Goal: Task Accomplishment & Management: Manage account settings

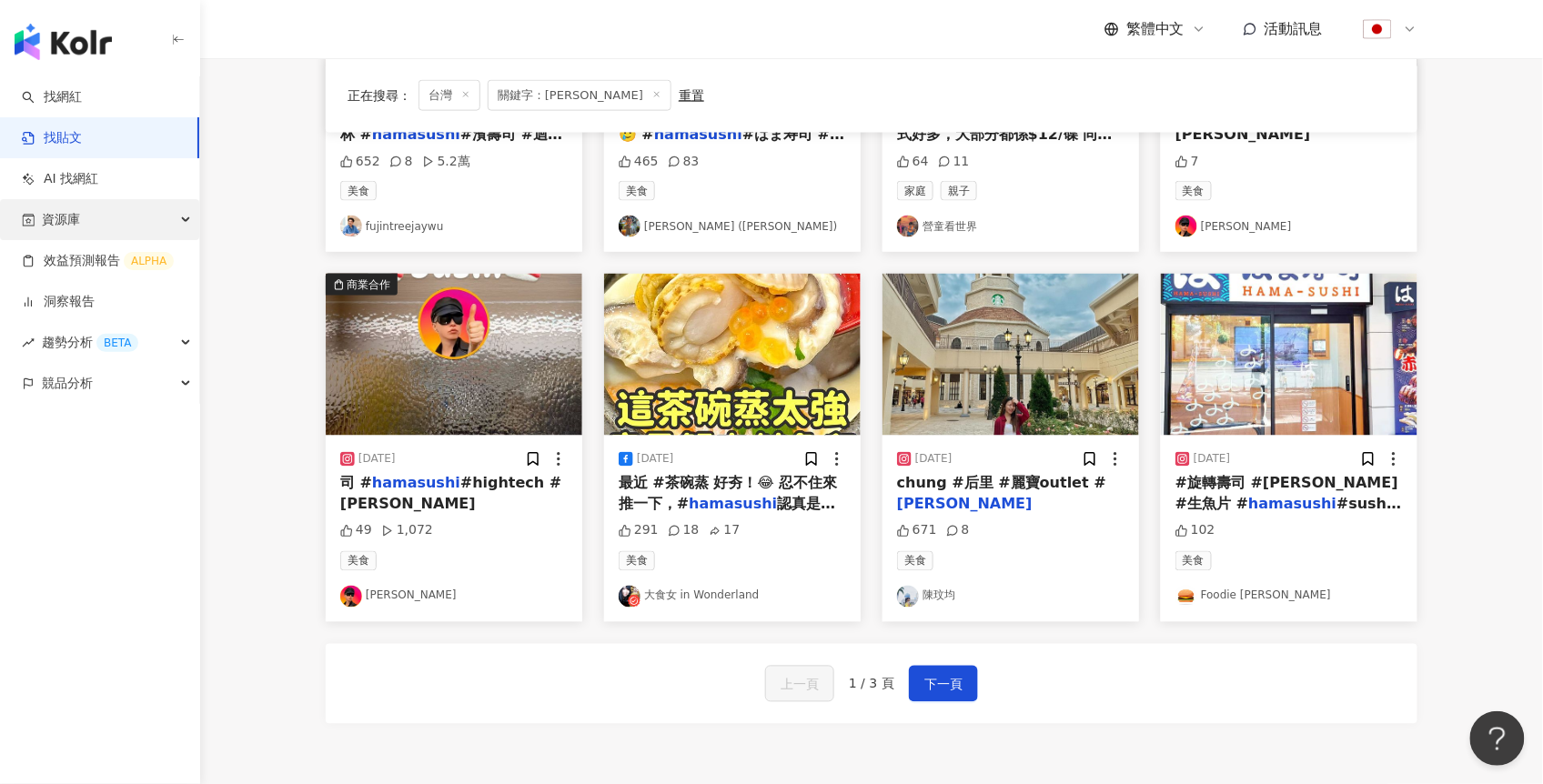
click at [70, 221] on span "資源庫" at bounding box center [61, 219] width 39 height 41
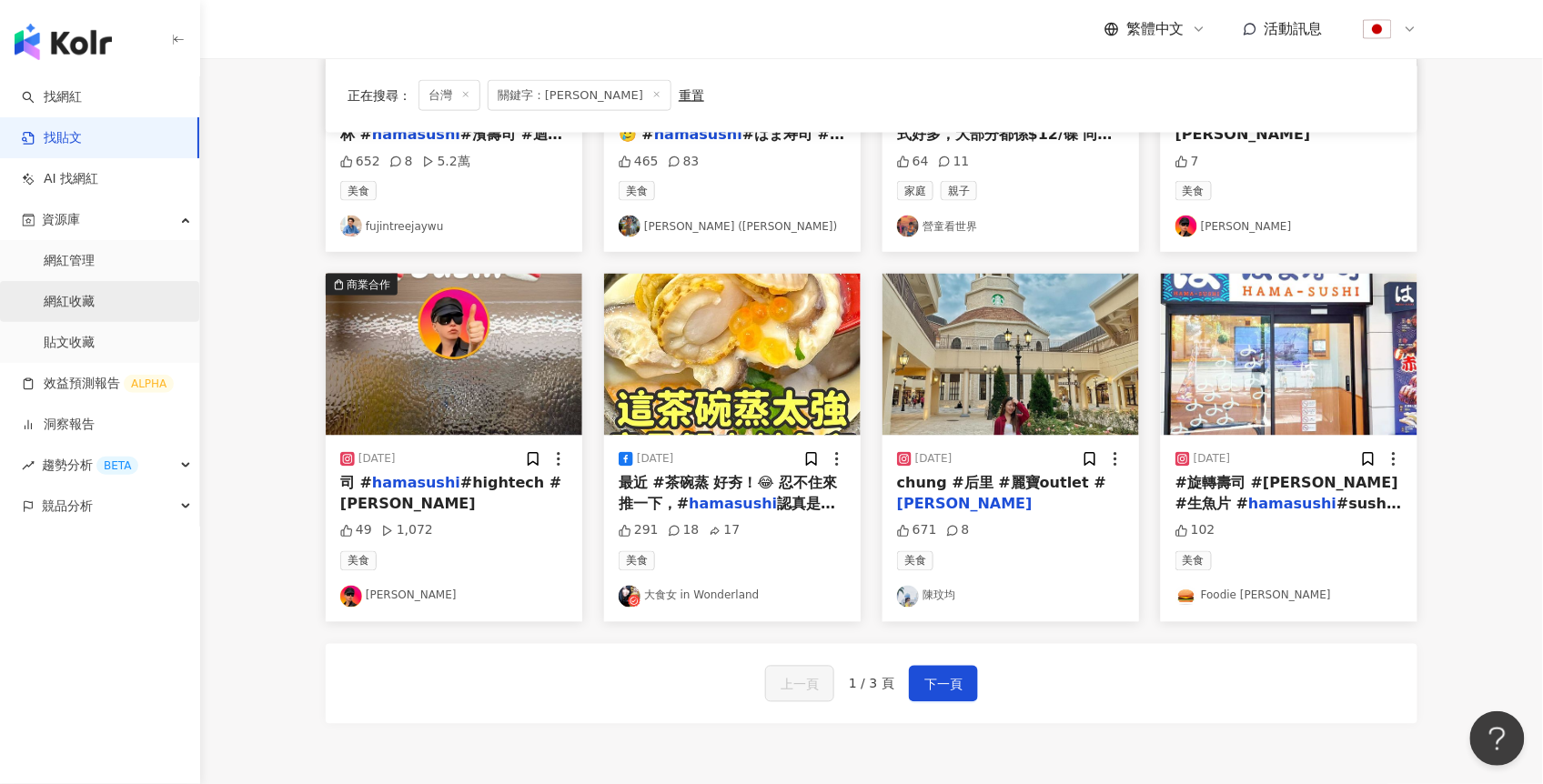
click at [70, 297] on link "網紅收藏" at bounding box center [70, 302] width 51 height 18
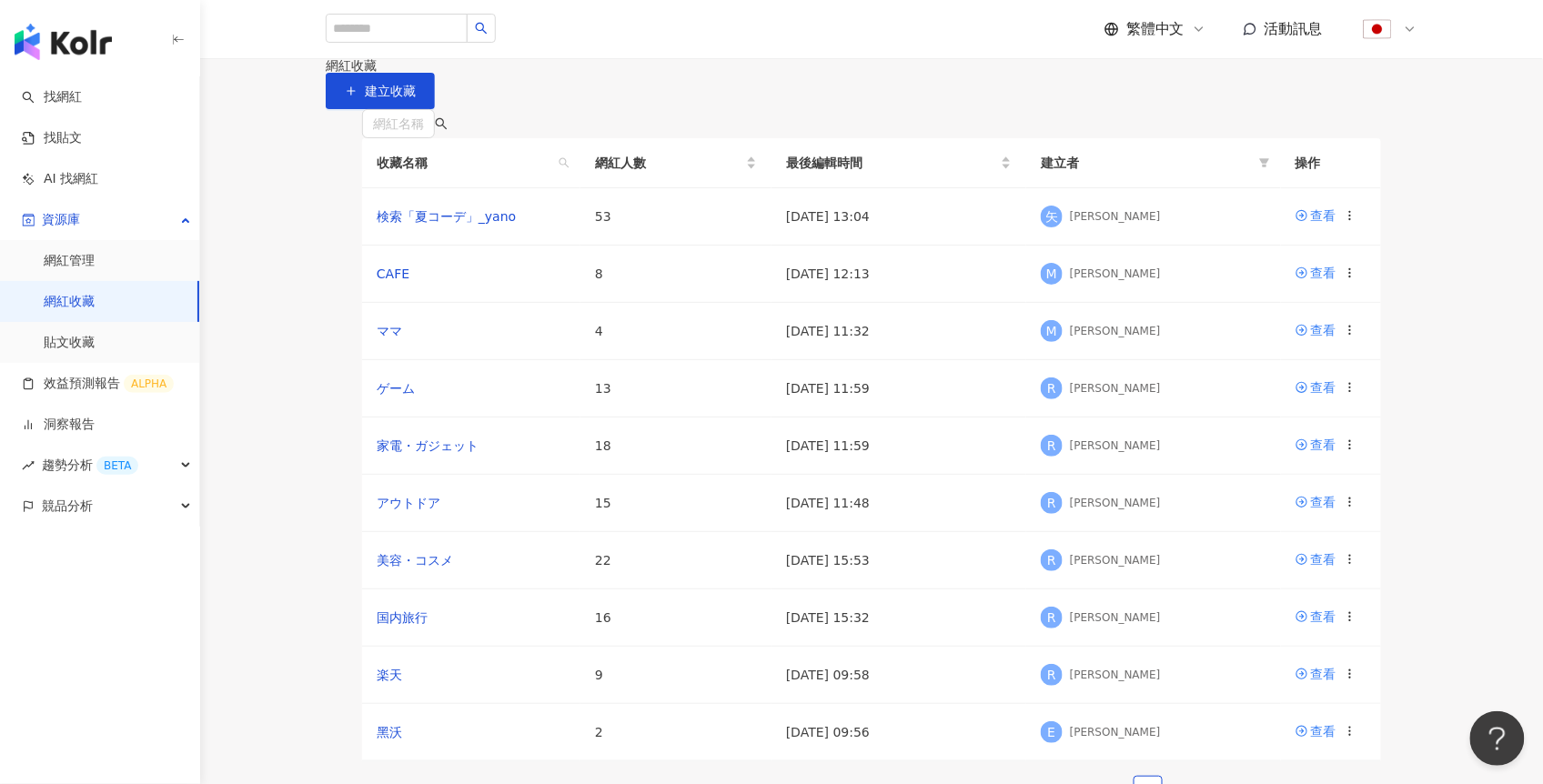
scroll to position [427, 0]
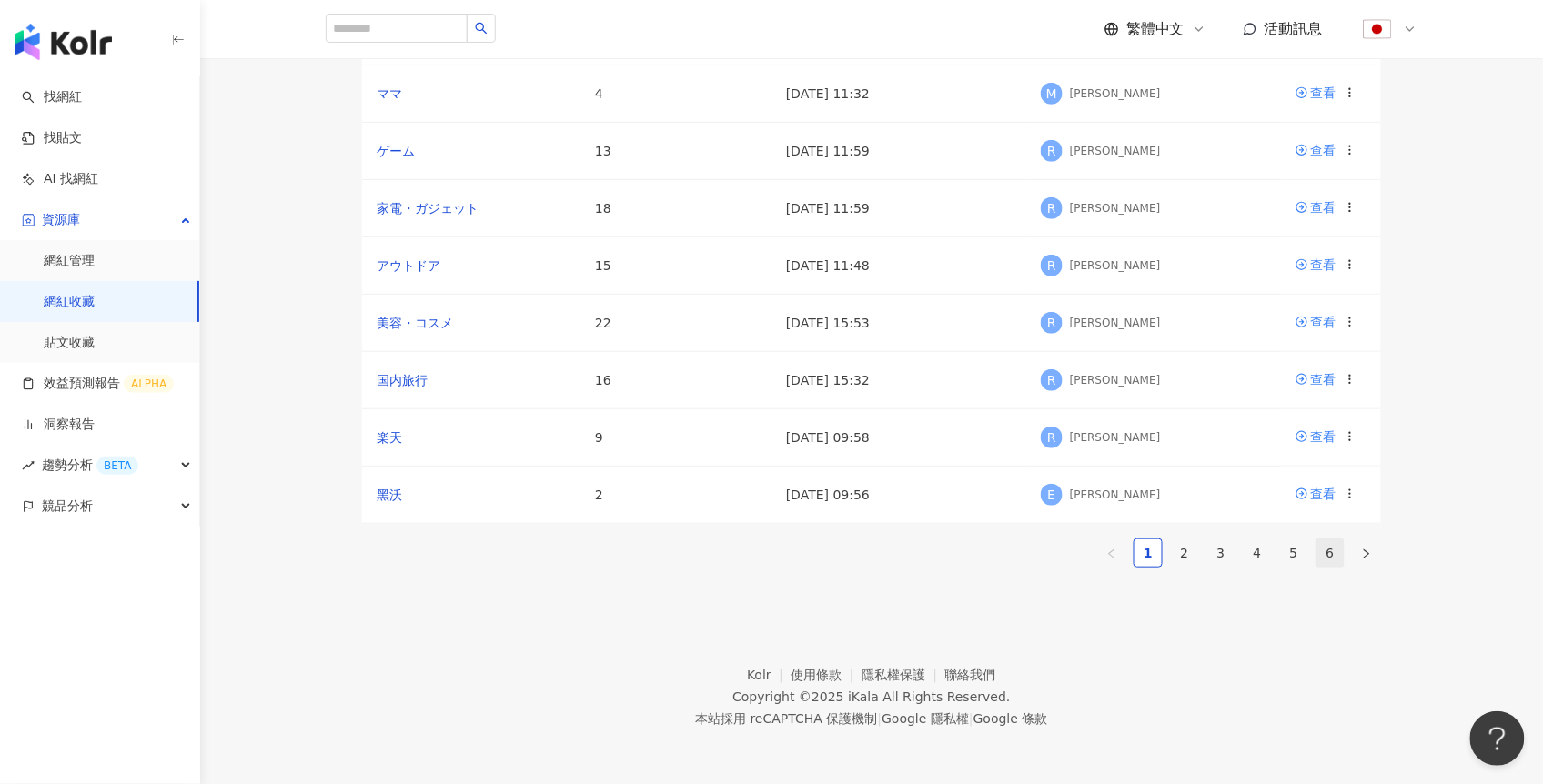
click at [1328, 539] on link "6" at bounding box center [1330, 553] width 28 height 28
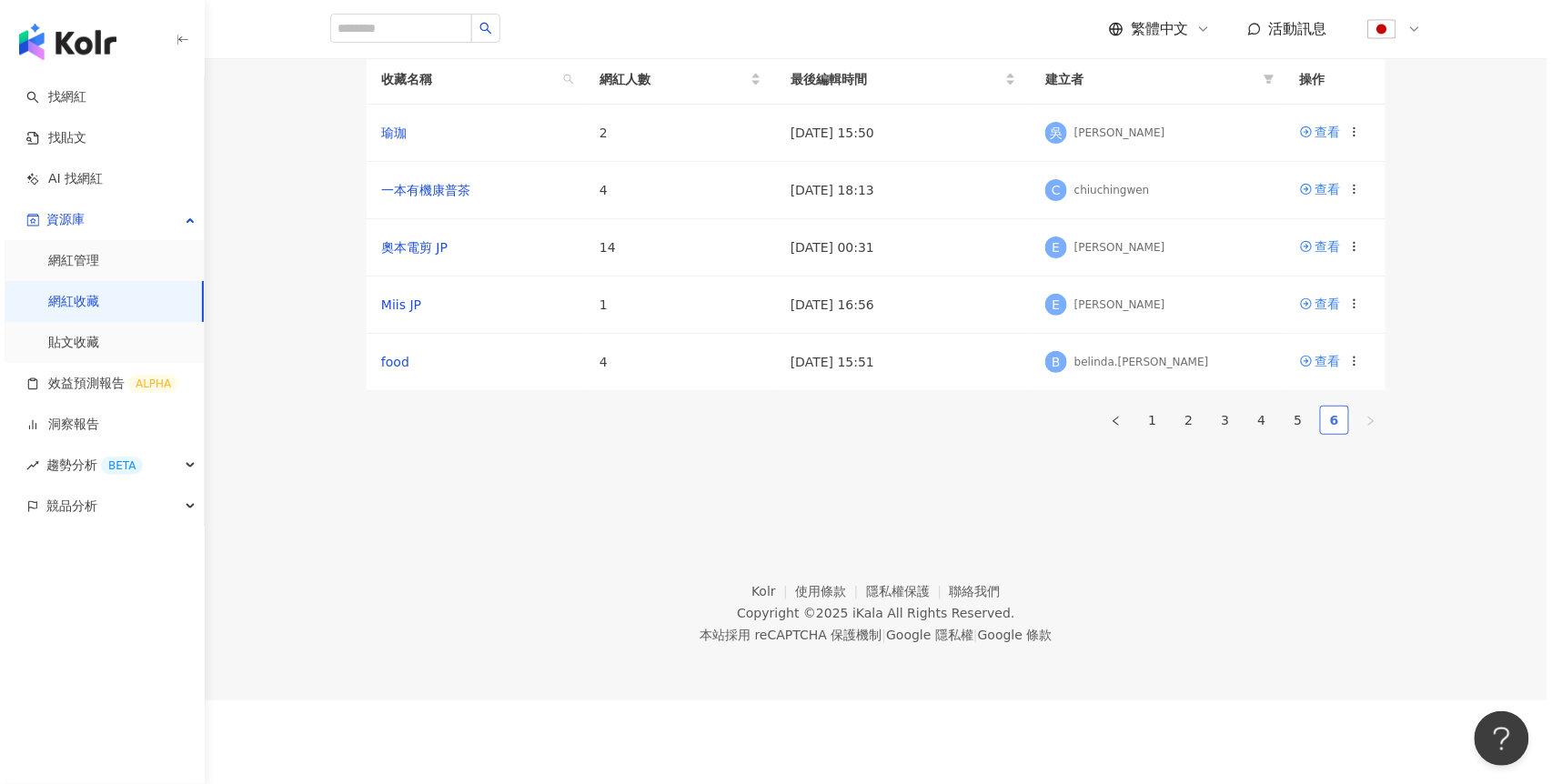
scroll to position [141, 0]
click at [1325, 434] on link "6" at bounding box center [1330, 420] width 28 height 28
click at [1353, 371] on div at bounding box center [1350, 361] width 13 height 20
click at [1350, 358] on circle at bounding box center [1349, 357] width 1 height 1
click at [1284, 657] on div "刪除收藏" at bounding box center [1303, 667] width 76 height 20
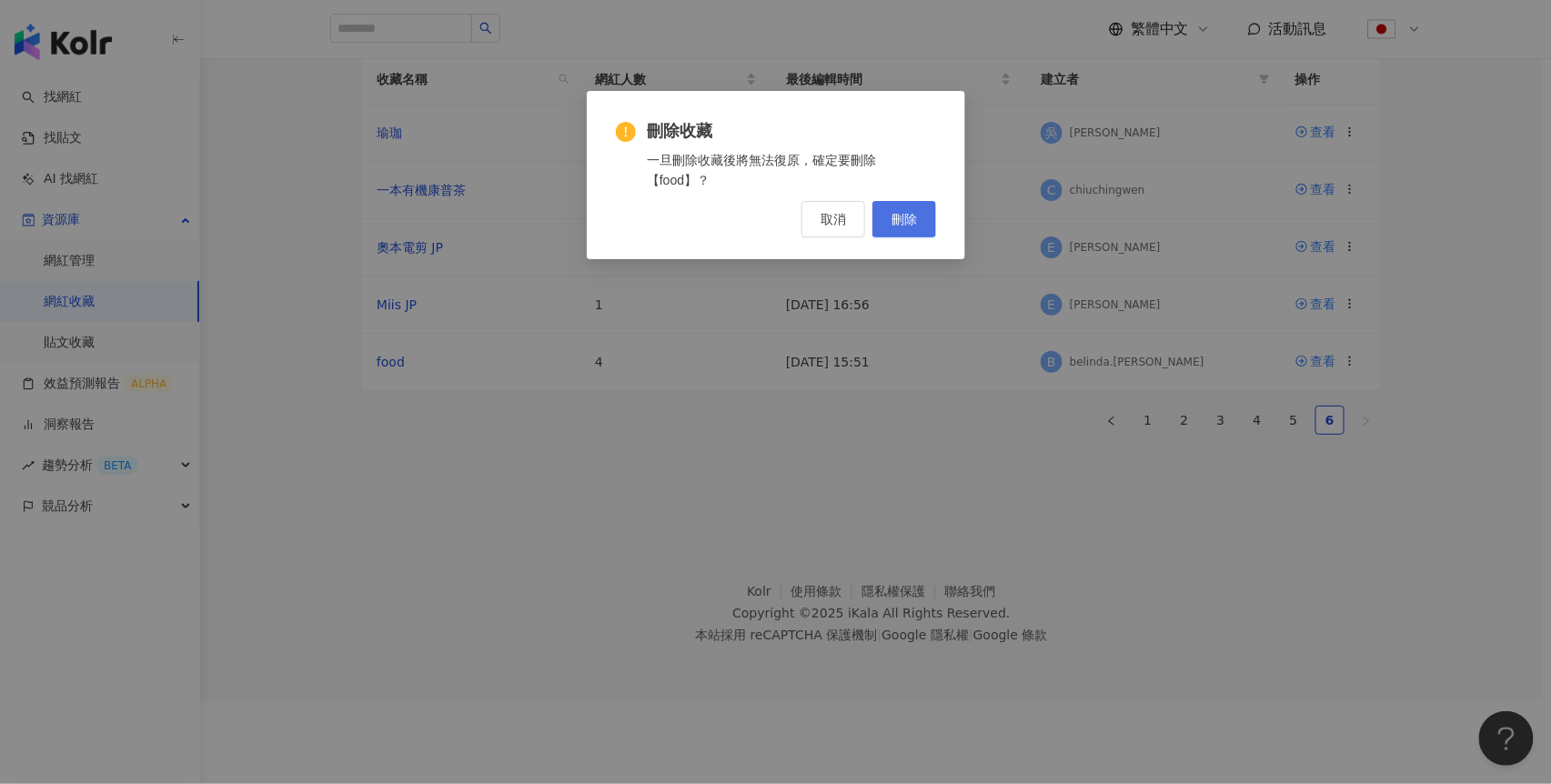
click at [905, 227] on button "刪除" at bounding box center [903, 219] width 63 height 37
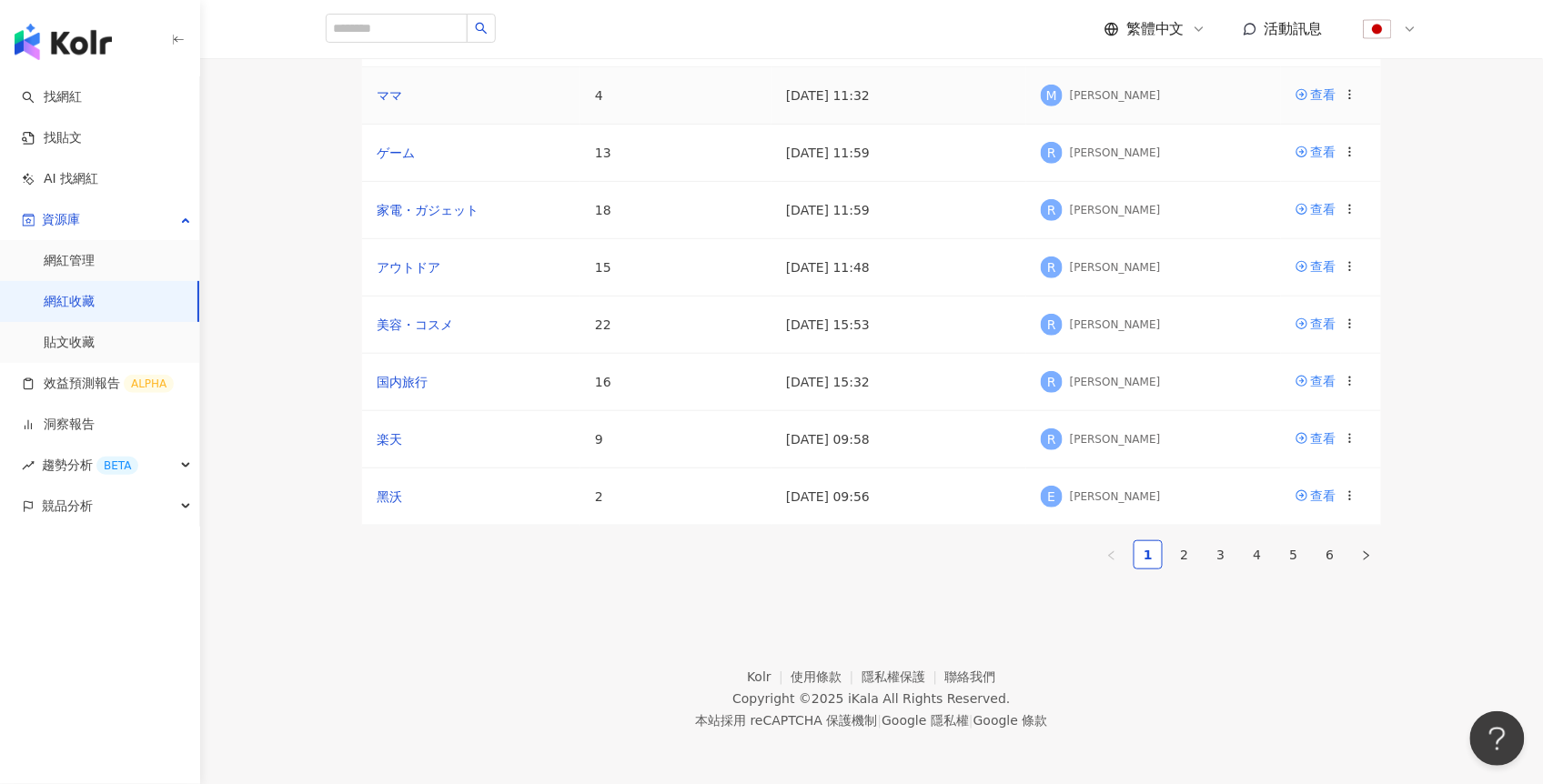
scroll to position [440, 0]
click at [1337, 539] on link "6" at bounding box center [1330, 553] width 28 height 28
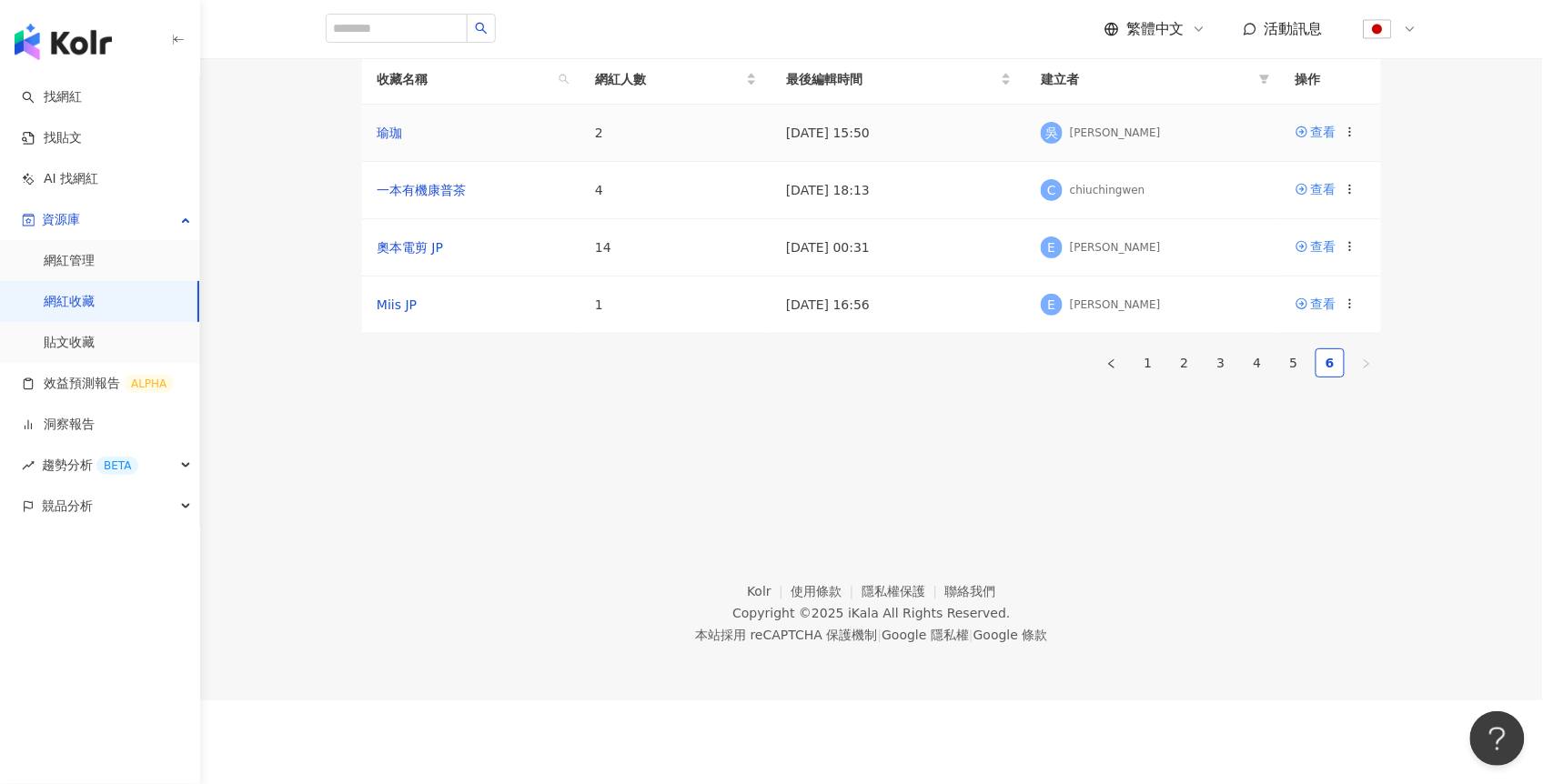
click at [1353, 138] on icon at bounding box center [1350, 132] width 13 height 13
click at [1284, 435] on div "刪除收藏" at bounding box center [1304, 437] width 76 height 20
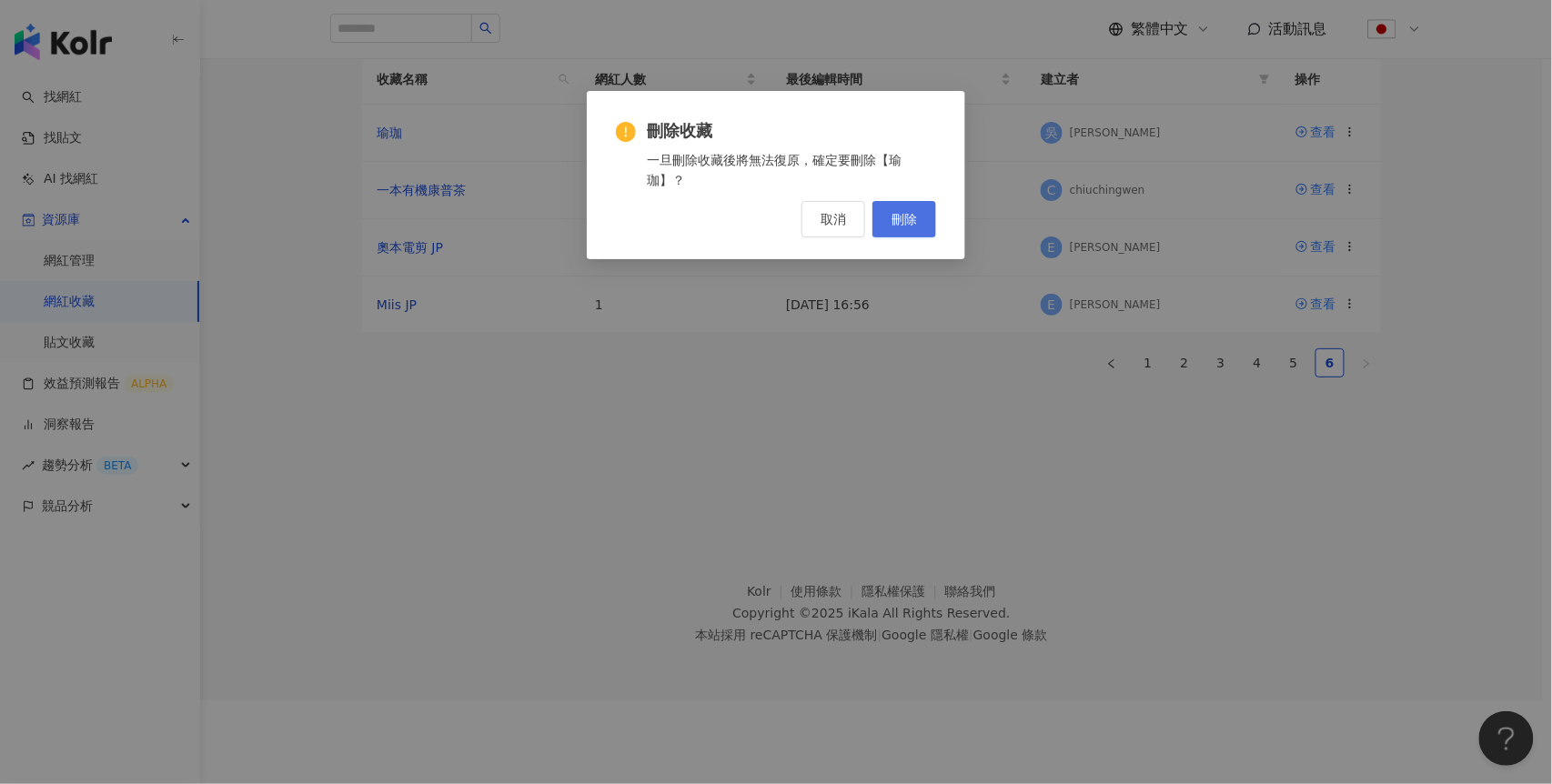
click at [913, 209] on button "刪除" at bounding box center [903, 219] width 63 height 37
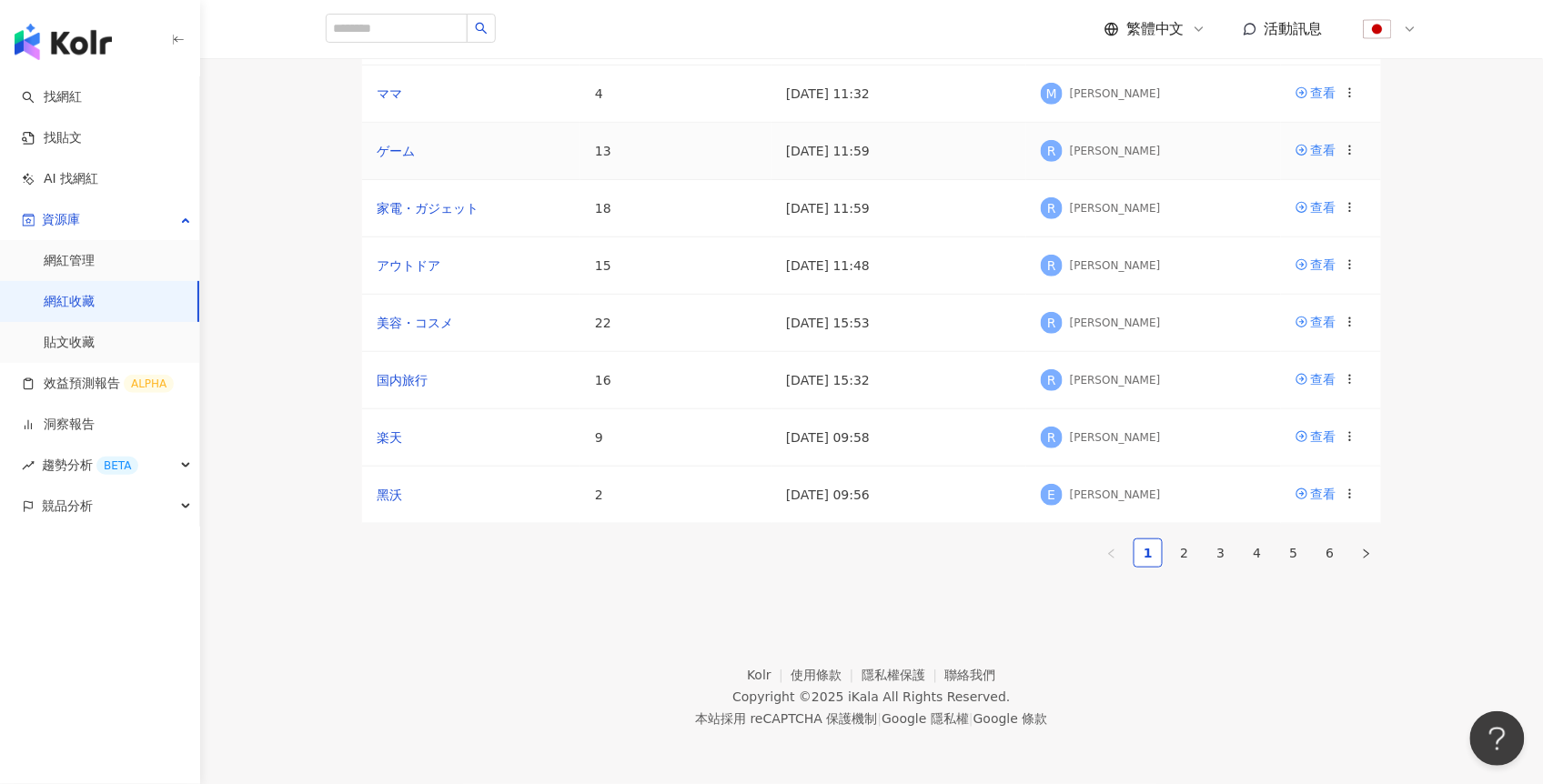
scroll to position [417, 0]
click at [1333, 545] on link "6" at bounding box center [1330, 553] width 28 height 28
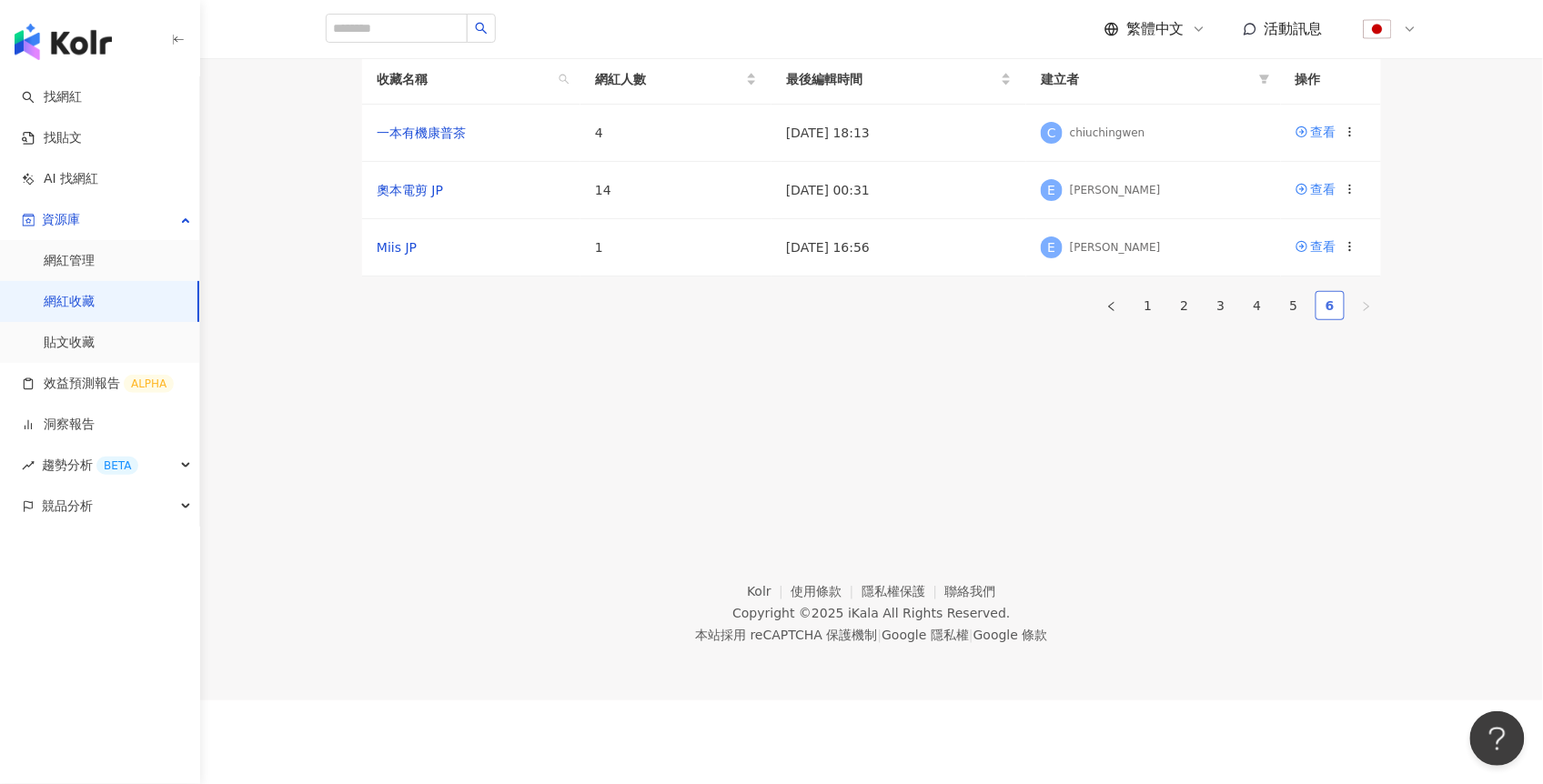
scroll to position [83, 0]
click at [1292, 319] on link "5" at bounding box center [1294, 305] width 28 height 28
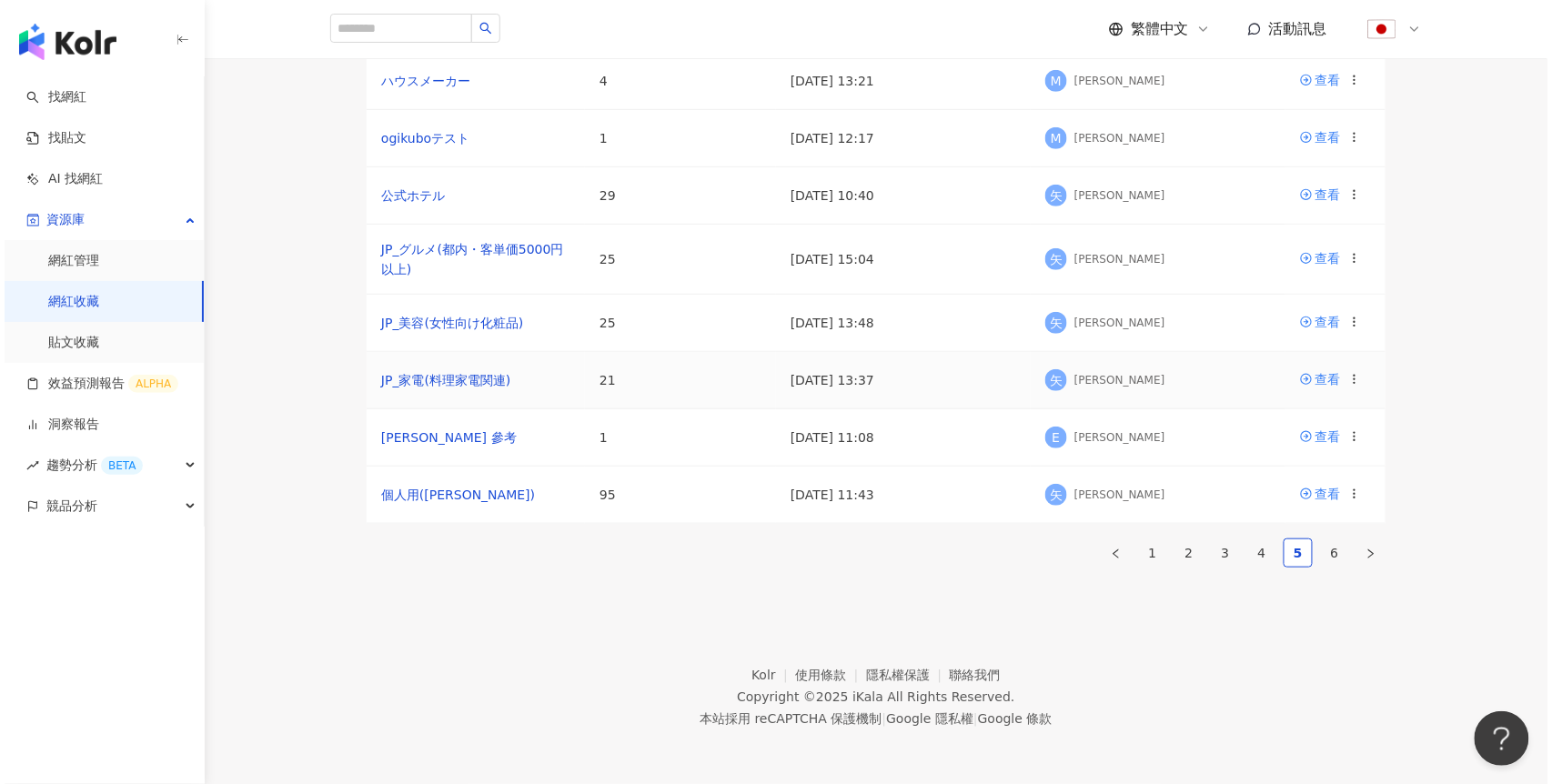
scroll to position [423, 0]
click at [1350, 432] on circle at bounding box center [1349, 432] width 1 height 1
click at [1291, 733] on div "刪除收藏" at bounding box center [1303, 743] width 76 height 20
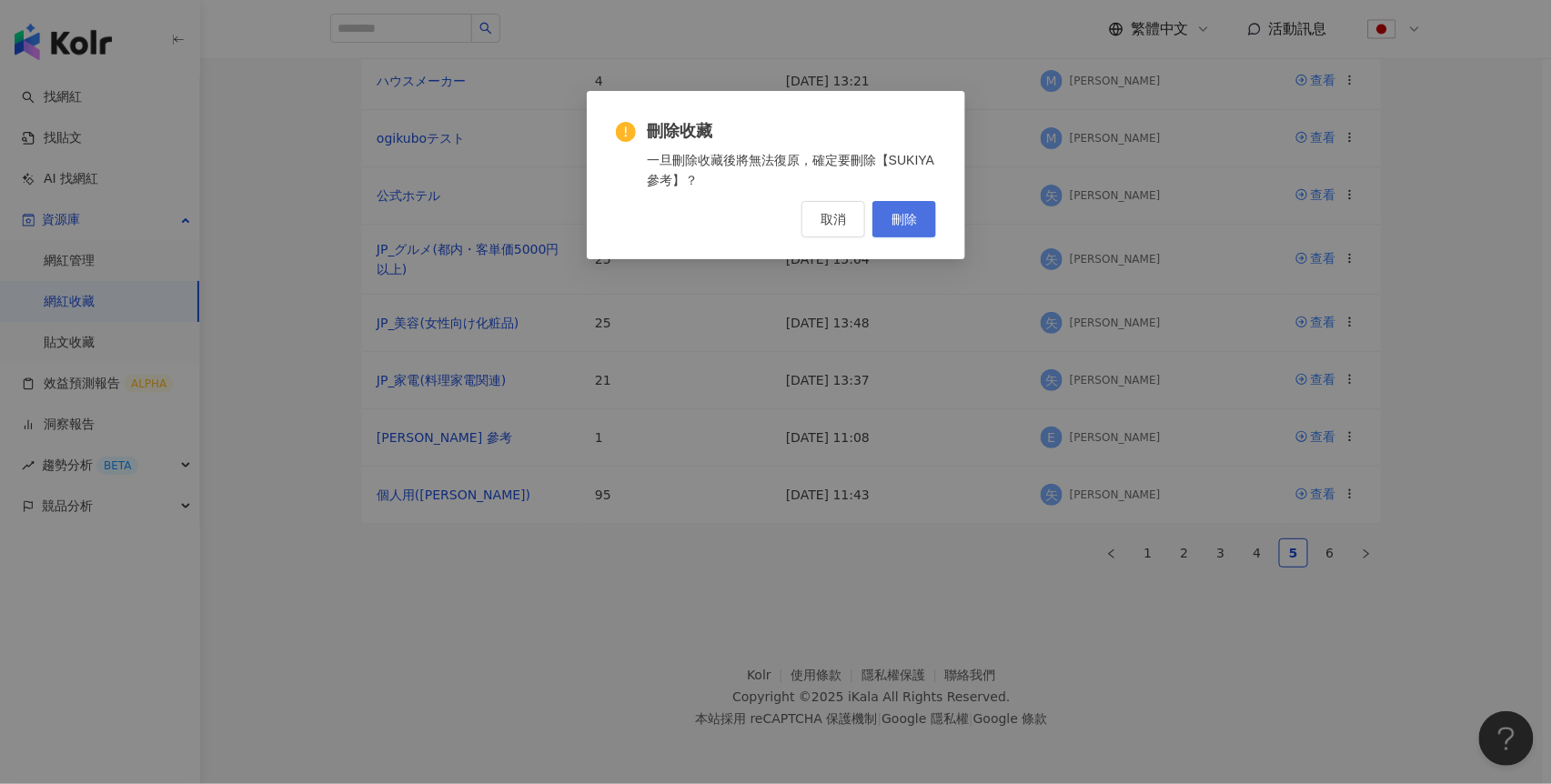
click at [915, 220] on span "刪除" at bounding box center [904, 219] width 26 height 15
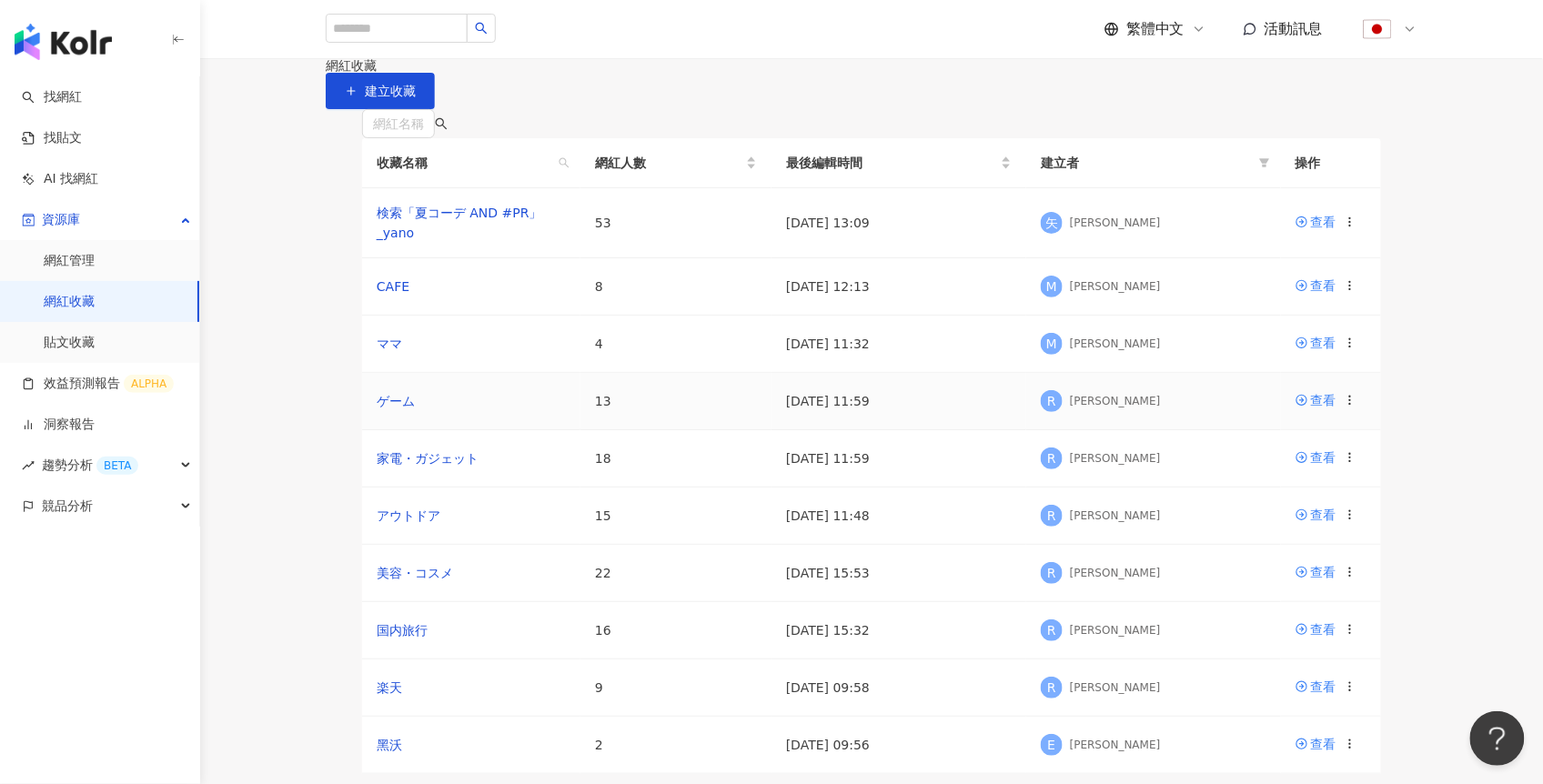
scroll to position [400, 0]
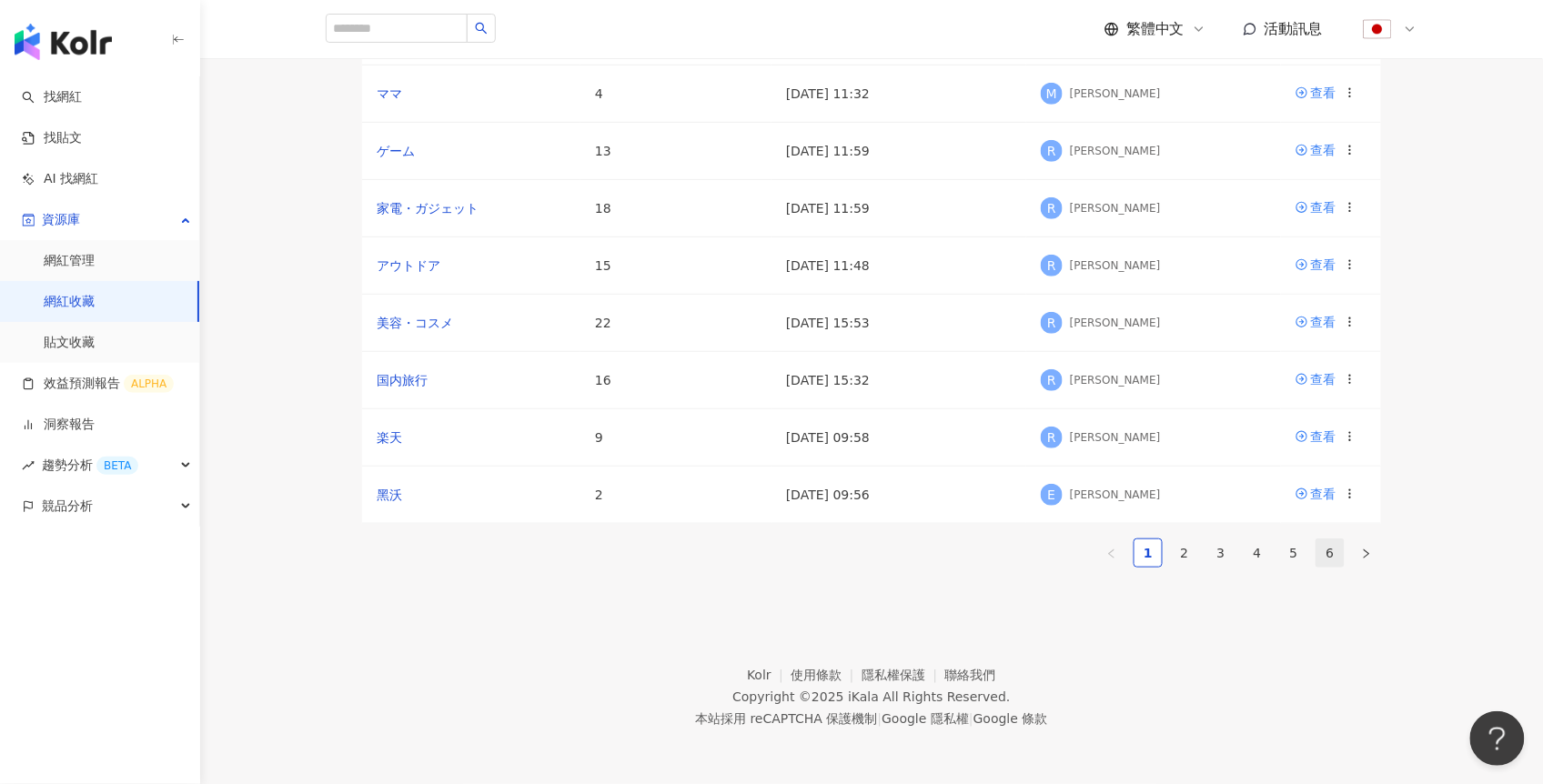
click at [1327, 552] on link "6" at bounding box center [1330, 553] width 28 height 28
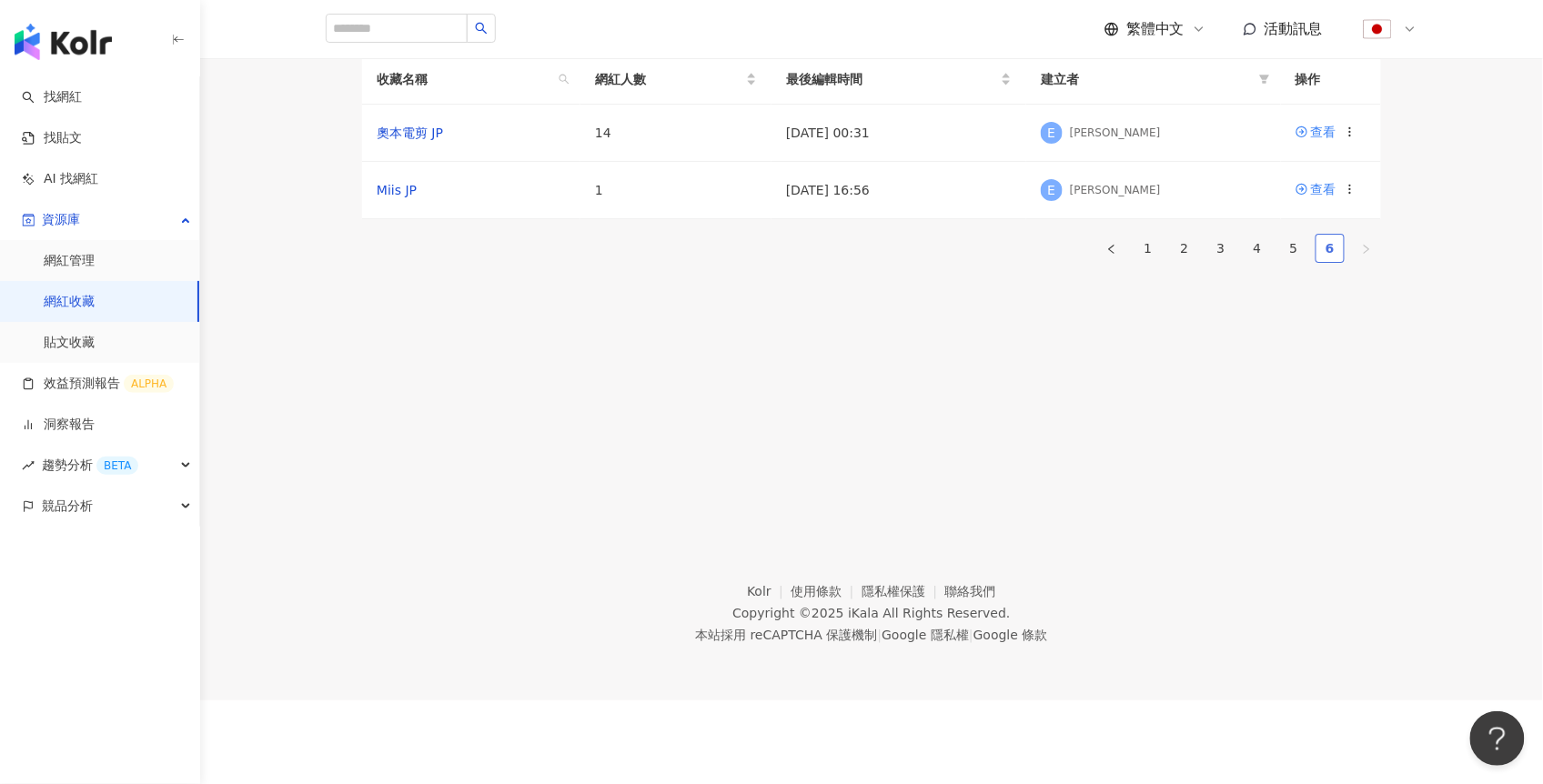
scroll to position [83, 0]
click at [1286, 262] on link "5" at bounding box center [1294, 248] width 28 height 28
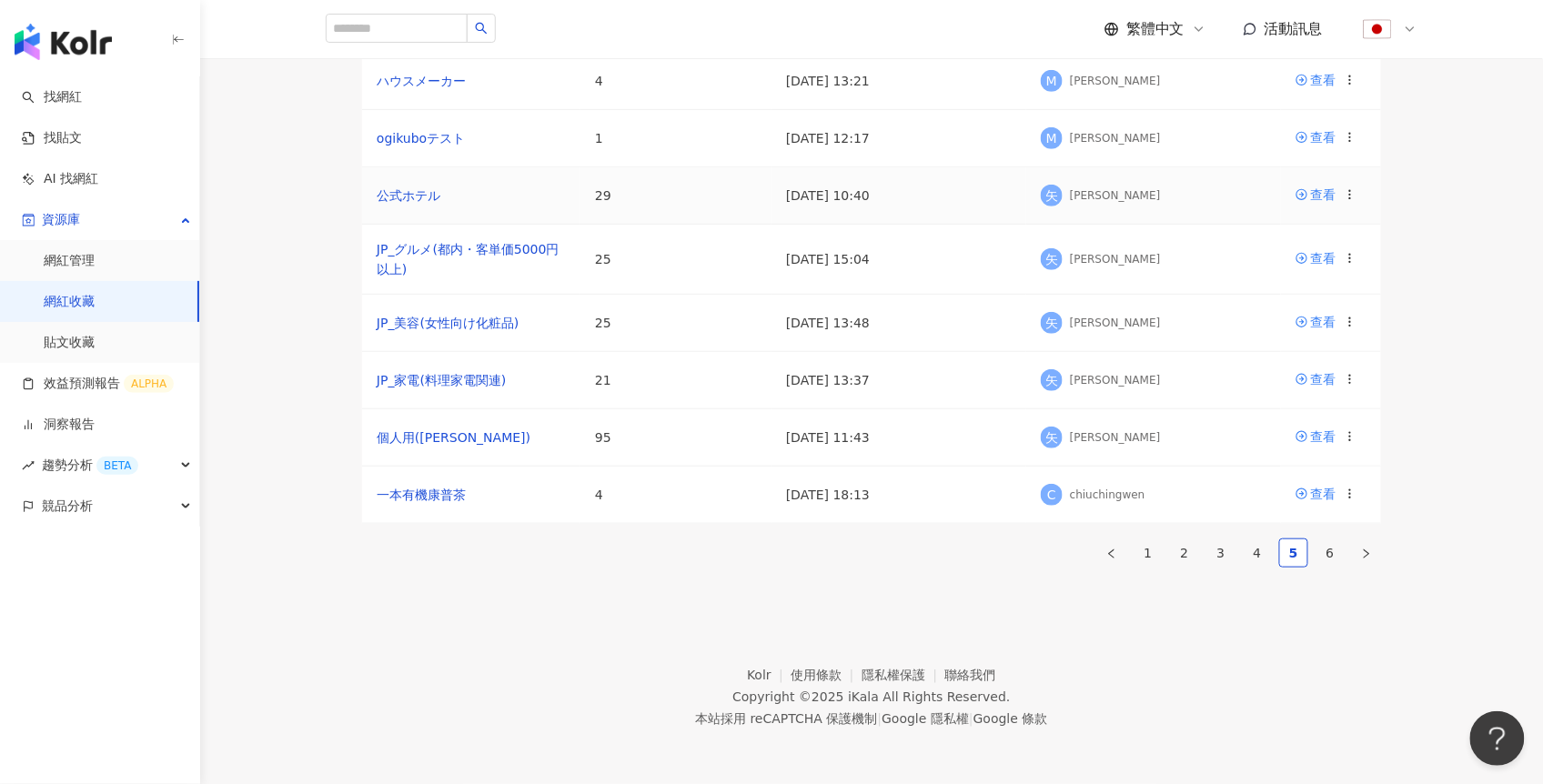
scroll to position [440, 0]
click at [1261, 539] on link "4" at bounding box center [1258, 553] width 28 height 28
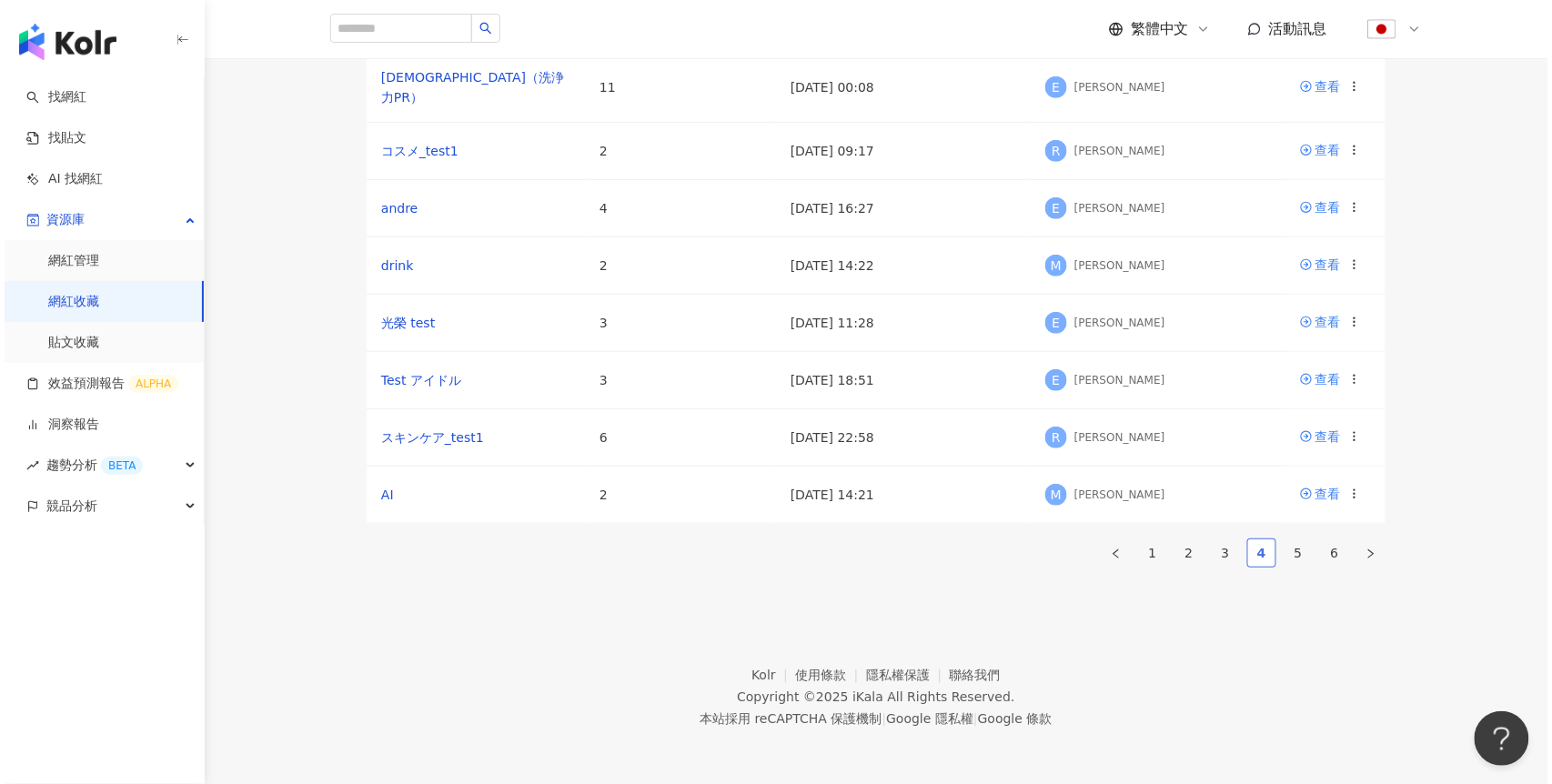
scroll to position [326, 0]
click at [1346, 328] on icon at bounding box center [1350, 322] width 13 height 13
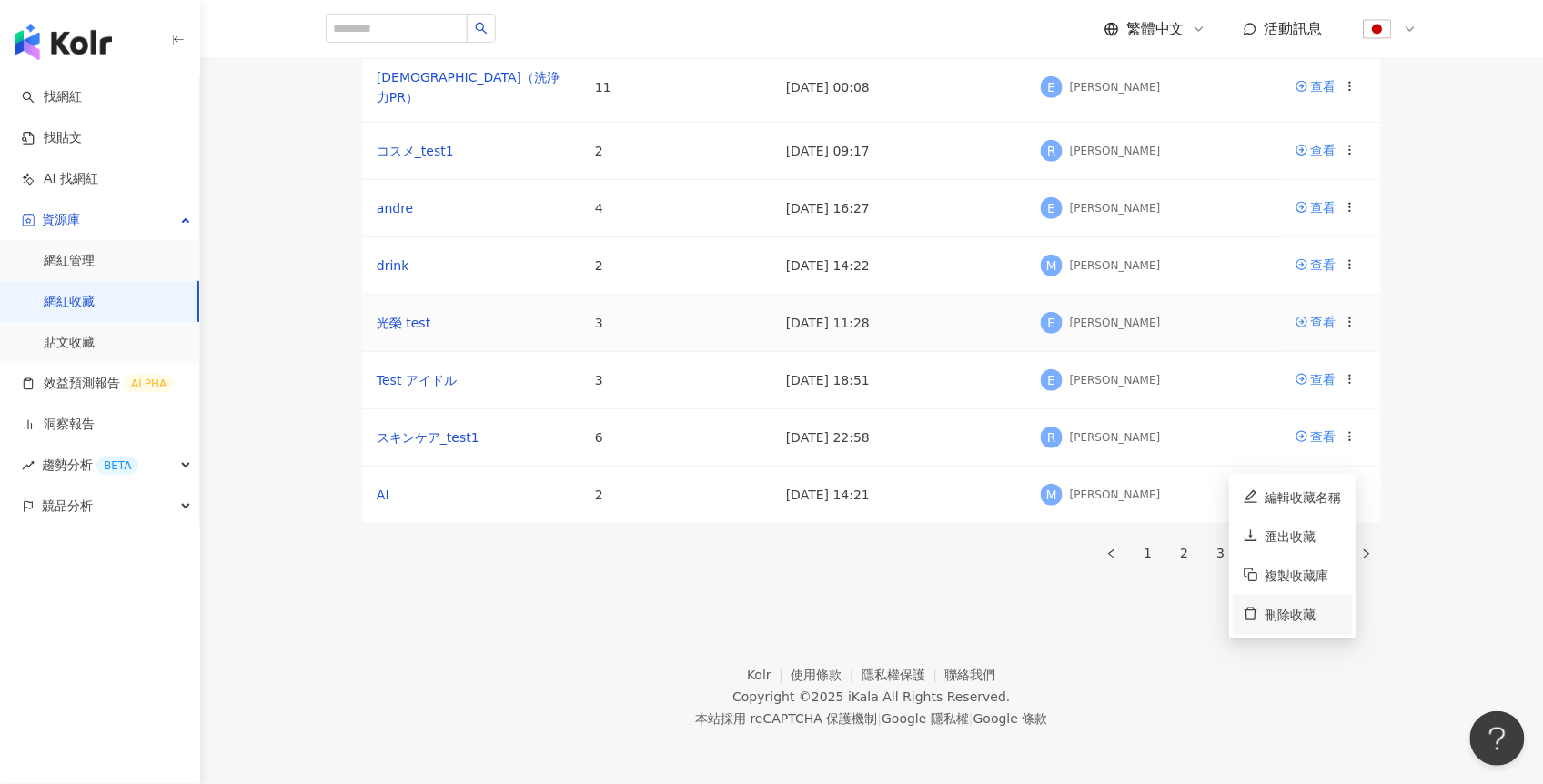
click at [1288, 605] on div "刪除收藏" at bounding box center [1304, 615] width 76 height 20
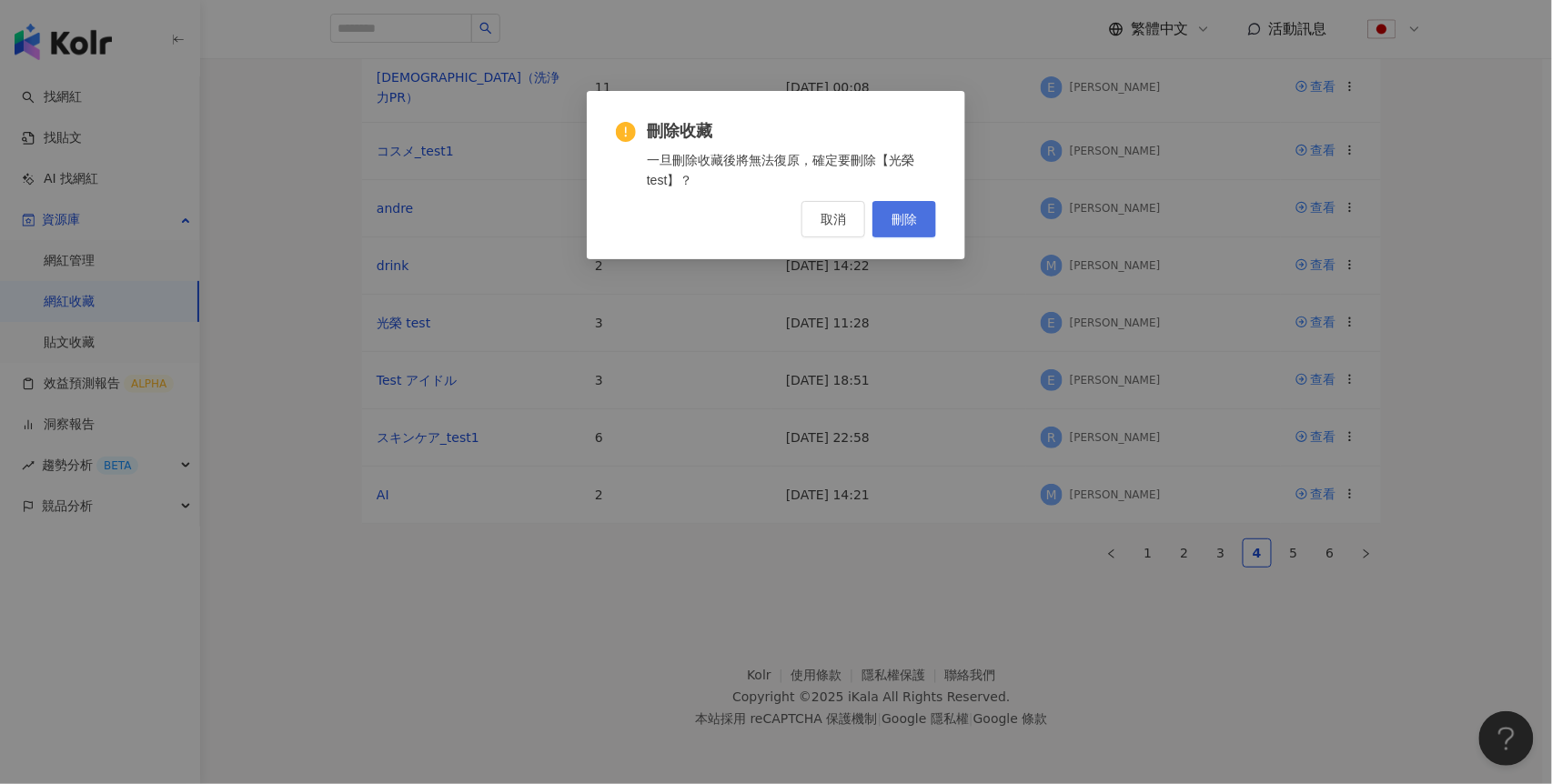
click at [916, 215] on span "刪除" at bounding box center [904, 219] width 26 height 15
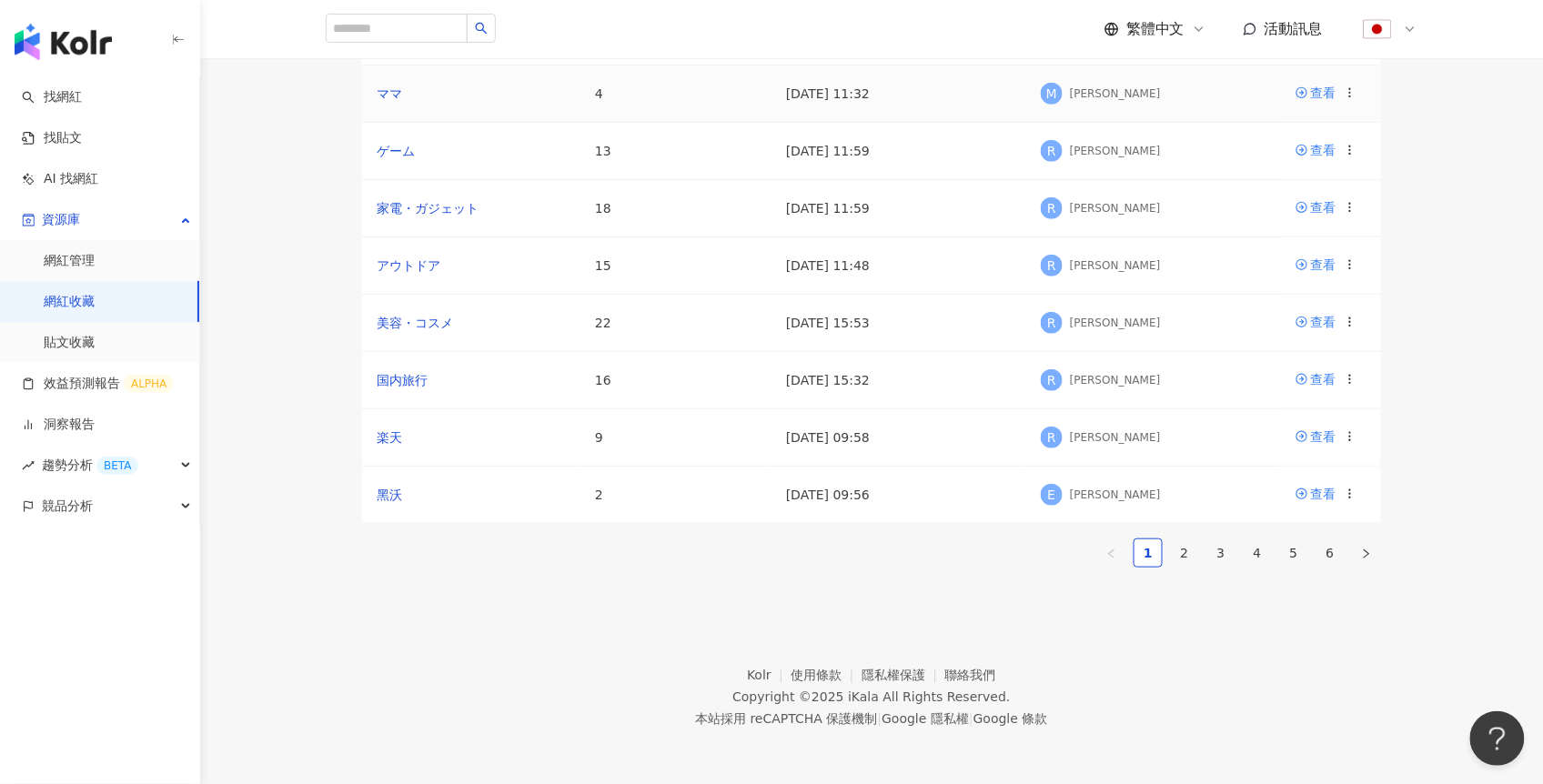
scroll to position [440, 0]
click at [1259, 539] on link "4" at bounding box center [1258, 553] width 28 height 28
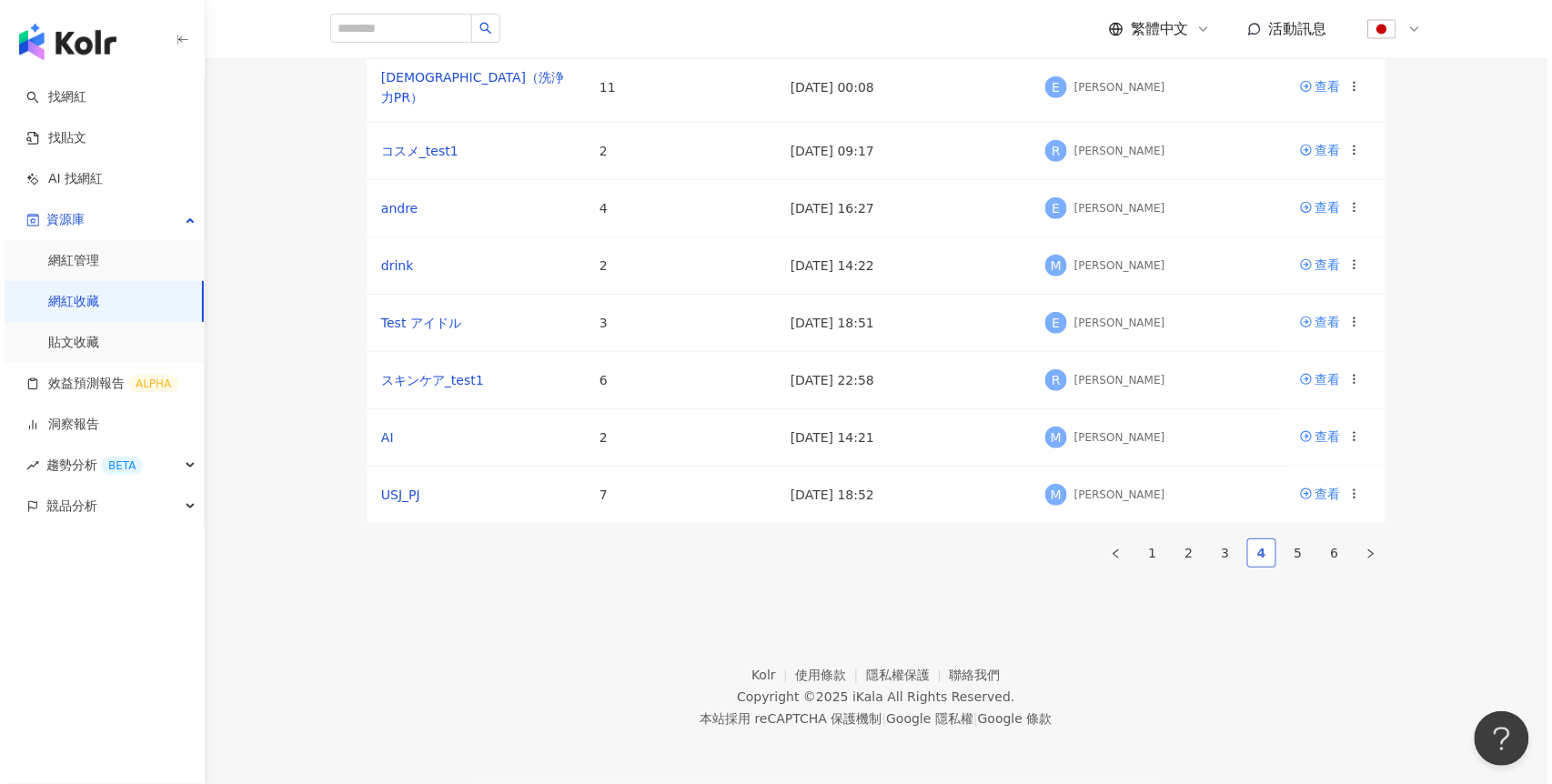
scroll to position [427, 0]
click at [1351, 430] on icon at bounding box center [1350, 436] width 13 height 13
click at [1274, 720] on div "刪除收藏" at bounding box center [1303, 730] width 76 height 20
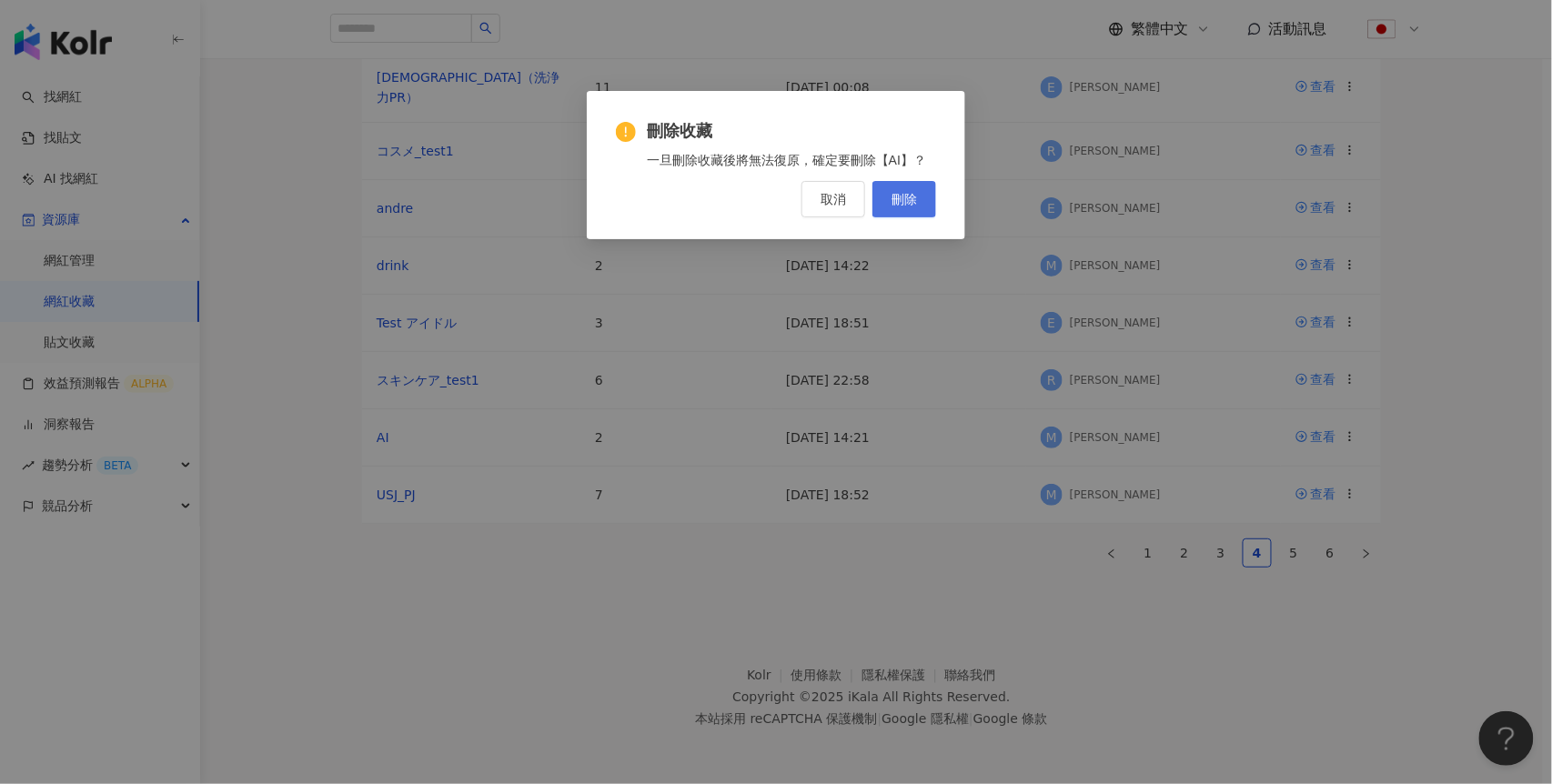
click at [906, 202] on span "刪除" at bounding box center [904, 199] width 26 height 15
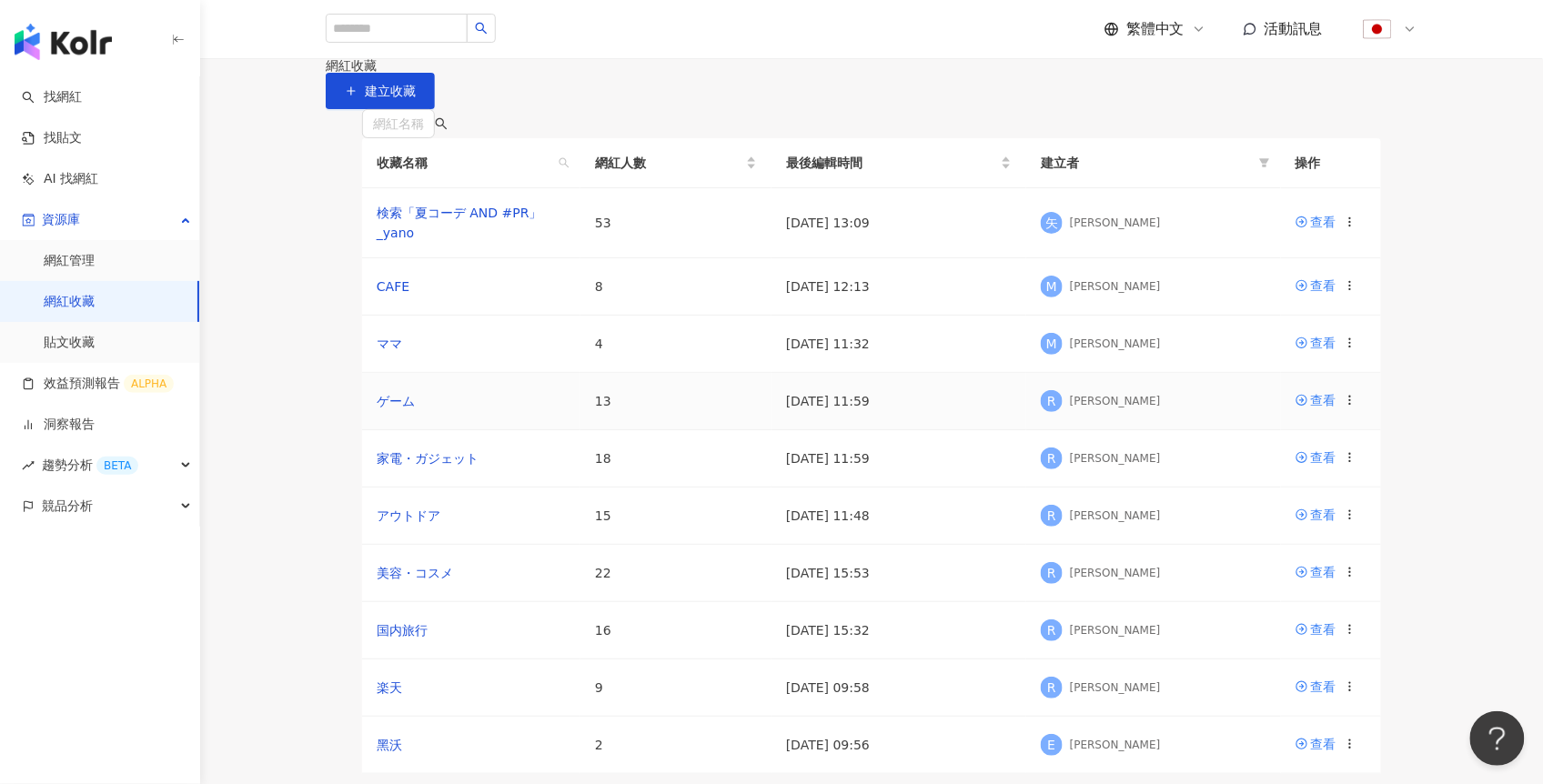
scroll to position [440, 0]
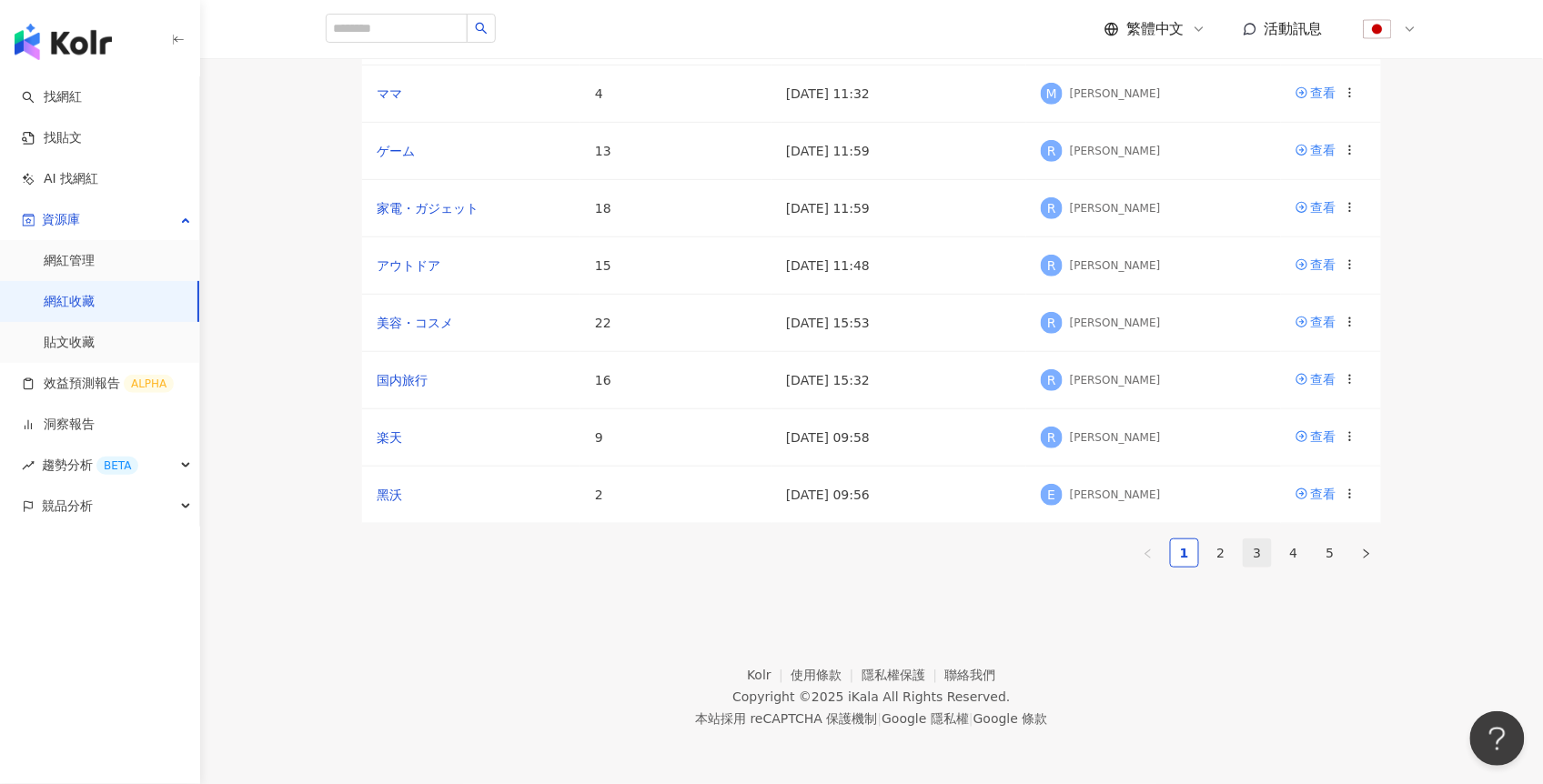
click at [1255, 539] on link "3" at bounding box center [1258, 553] width 28 height 28
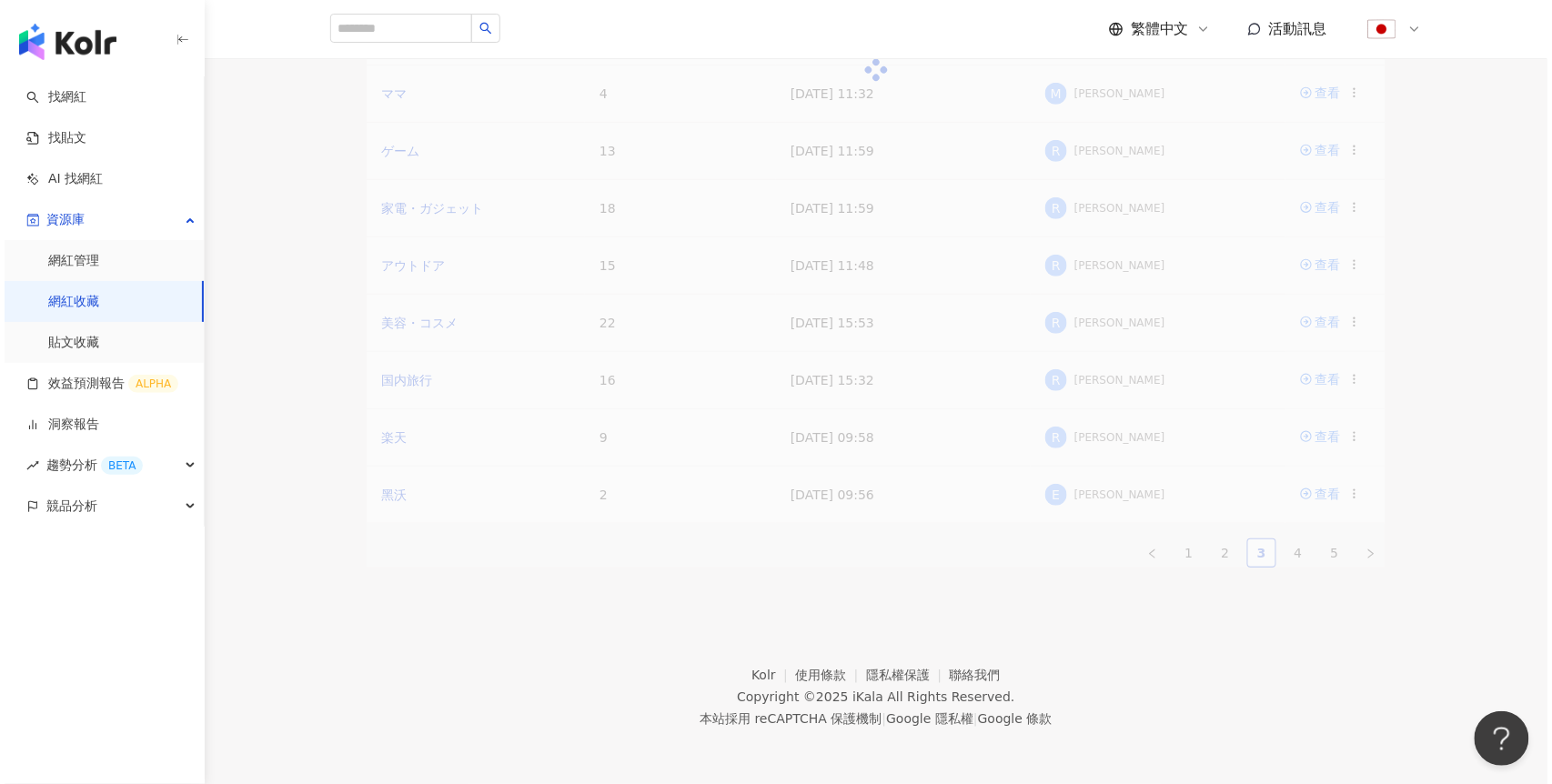
scroll to position [427, 0]
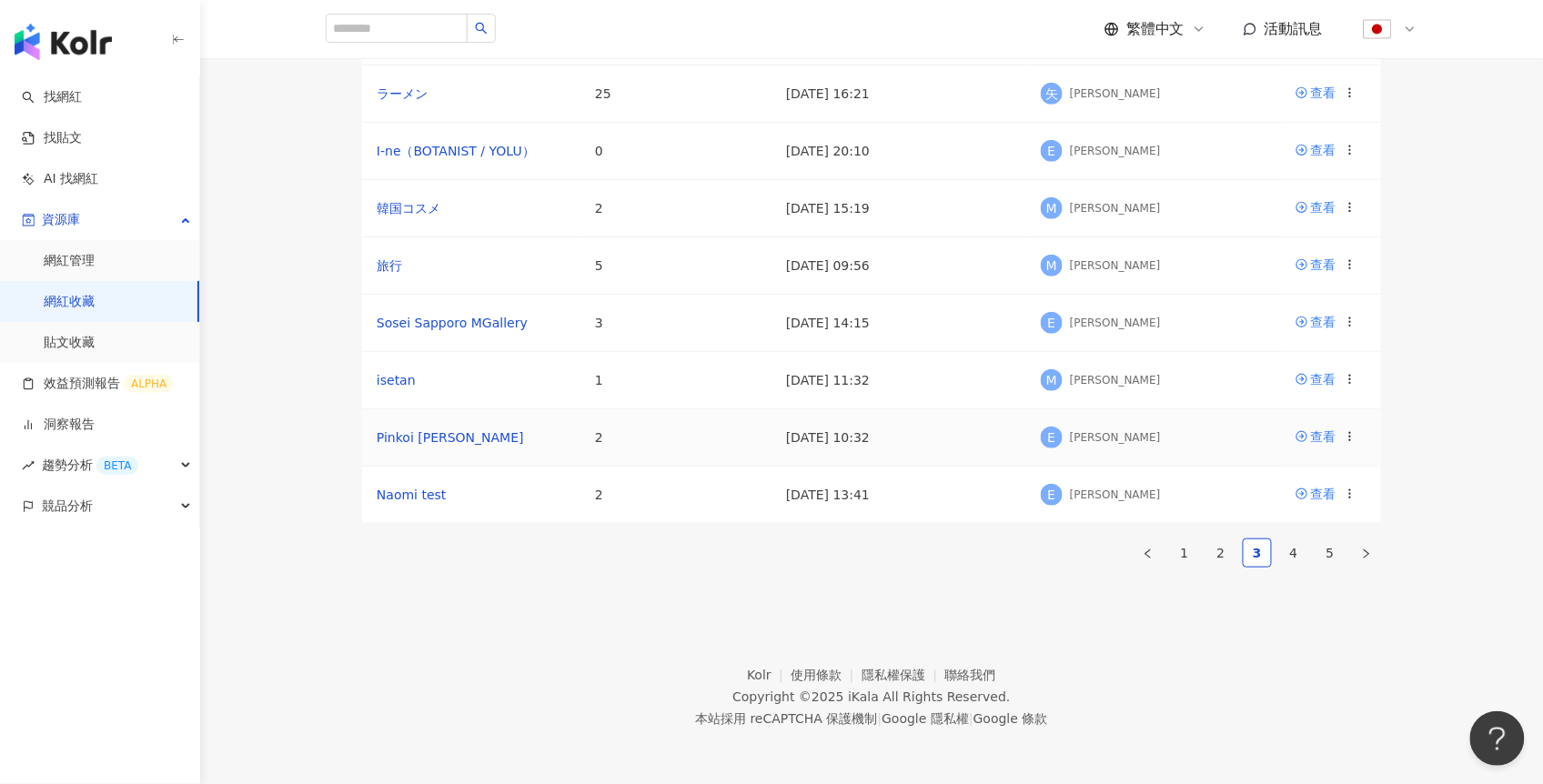
click at [1356, 430] on icon at bounding box center [1350, 436] width 13 height 13
click at [1285, 733] on div "刪除收藏" at bounding box center [1304, 743] width 76 height 20
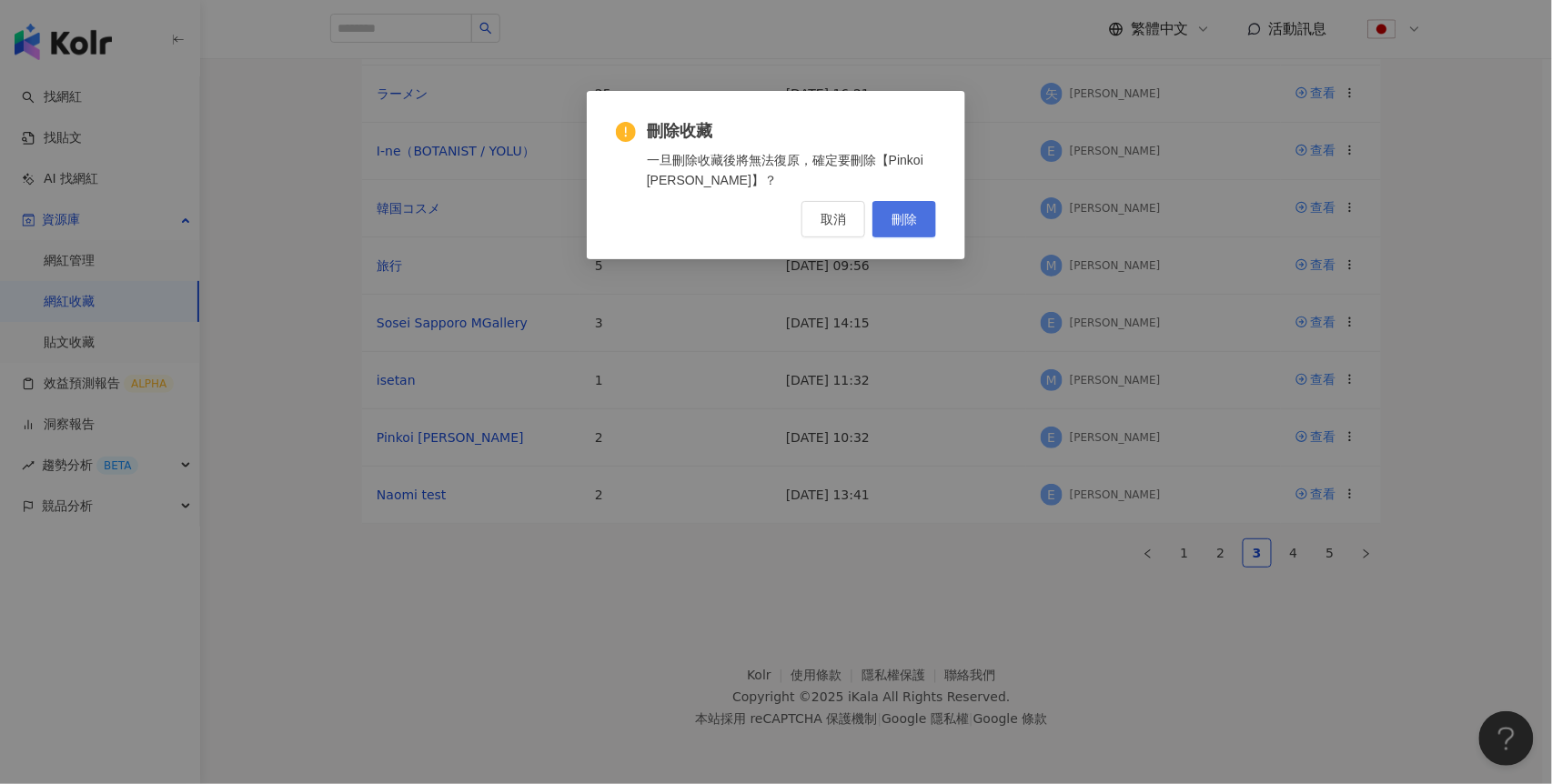
click at [915, 217] on span "刪除" at bounding box center [904, 219] width 26 height 15
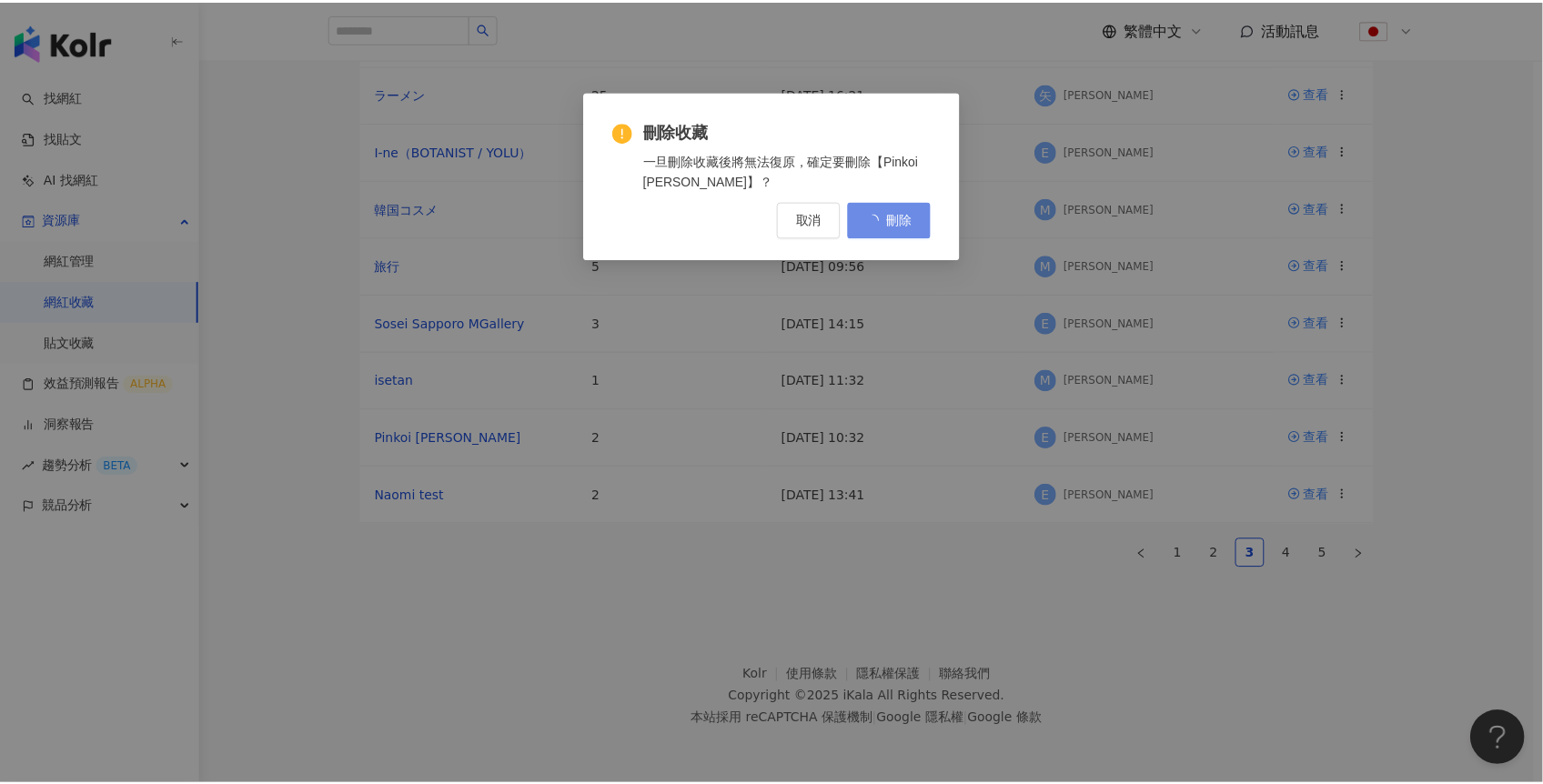
scroll to position [0, 0]
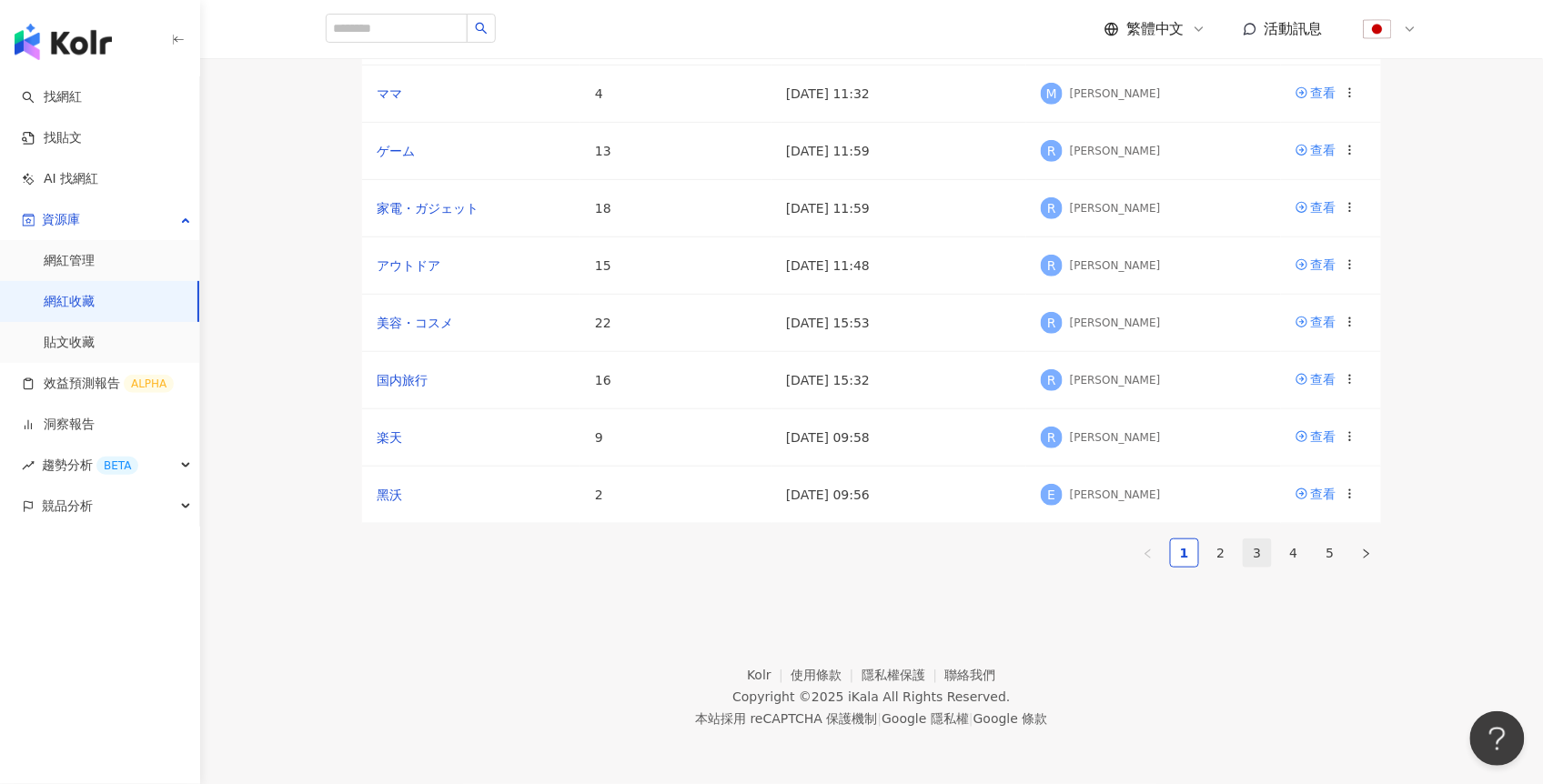
click at [1245, 539] on link "3" at bounding box center [1258, 553] width 28 height 28
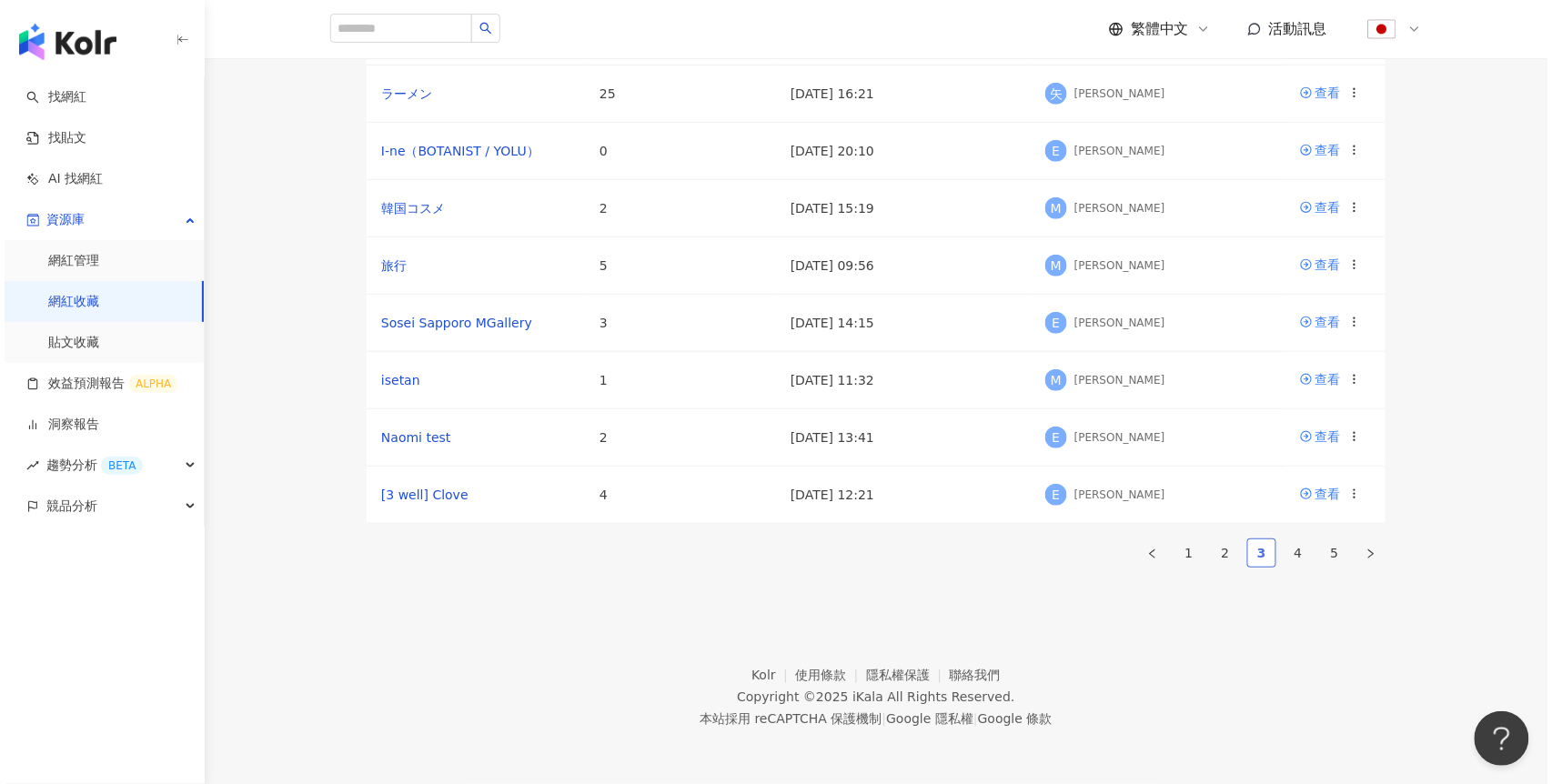
scroll to position [427, 0]
click at [1351, 488] on icon at bounding box center [1350, 494] width 13 height 13
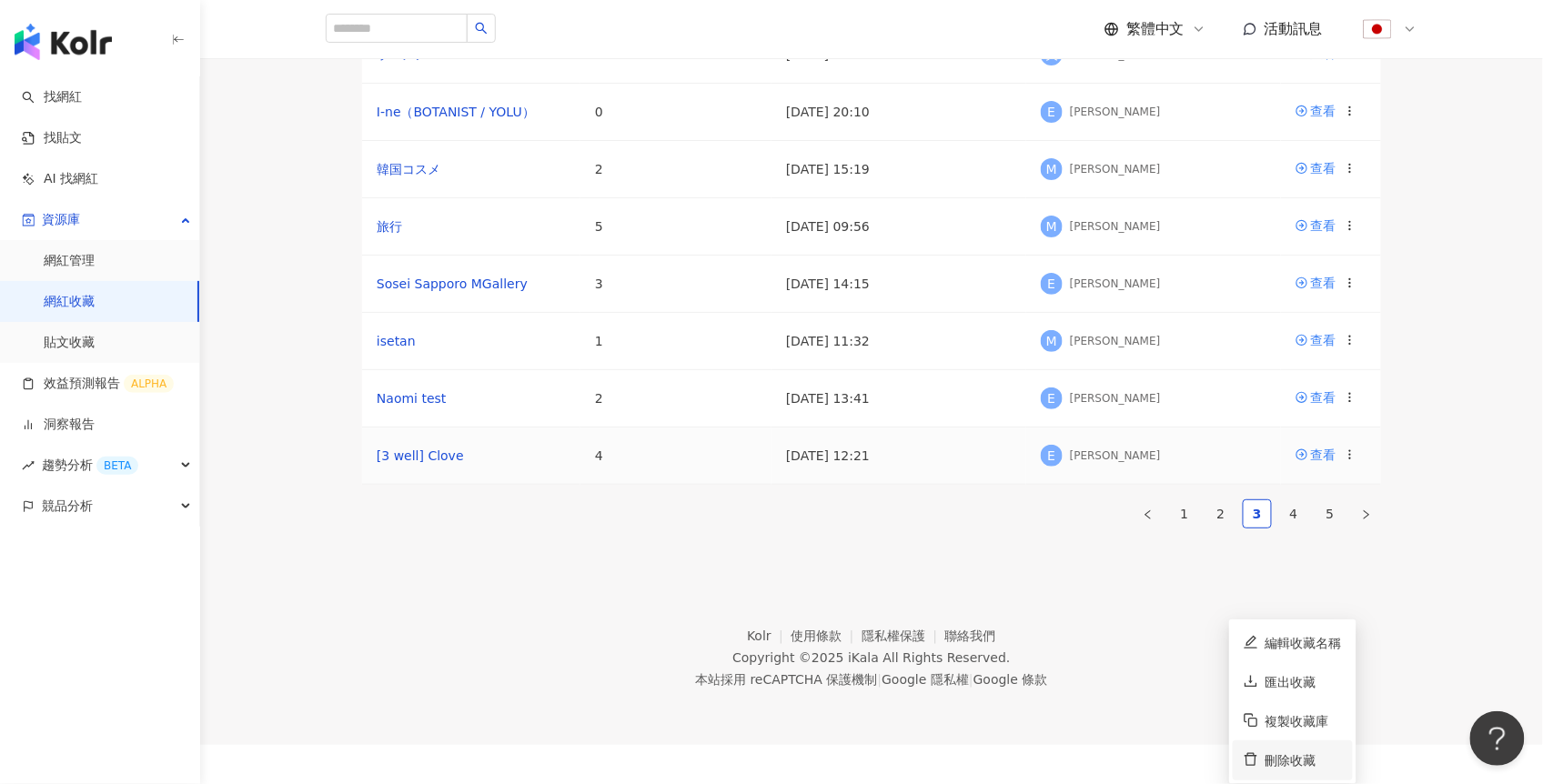
click at [1293, 750] on div "刪除收藏" at bounding box center [1304, 760] width 76 height 20
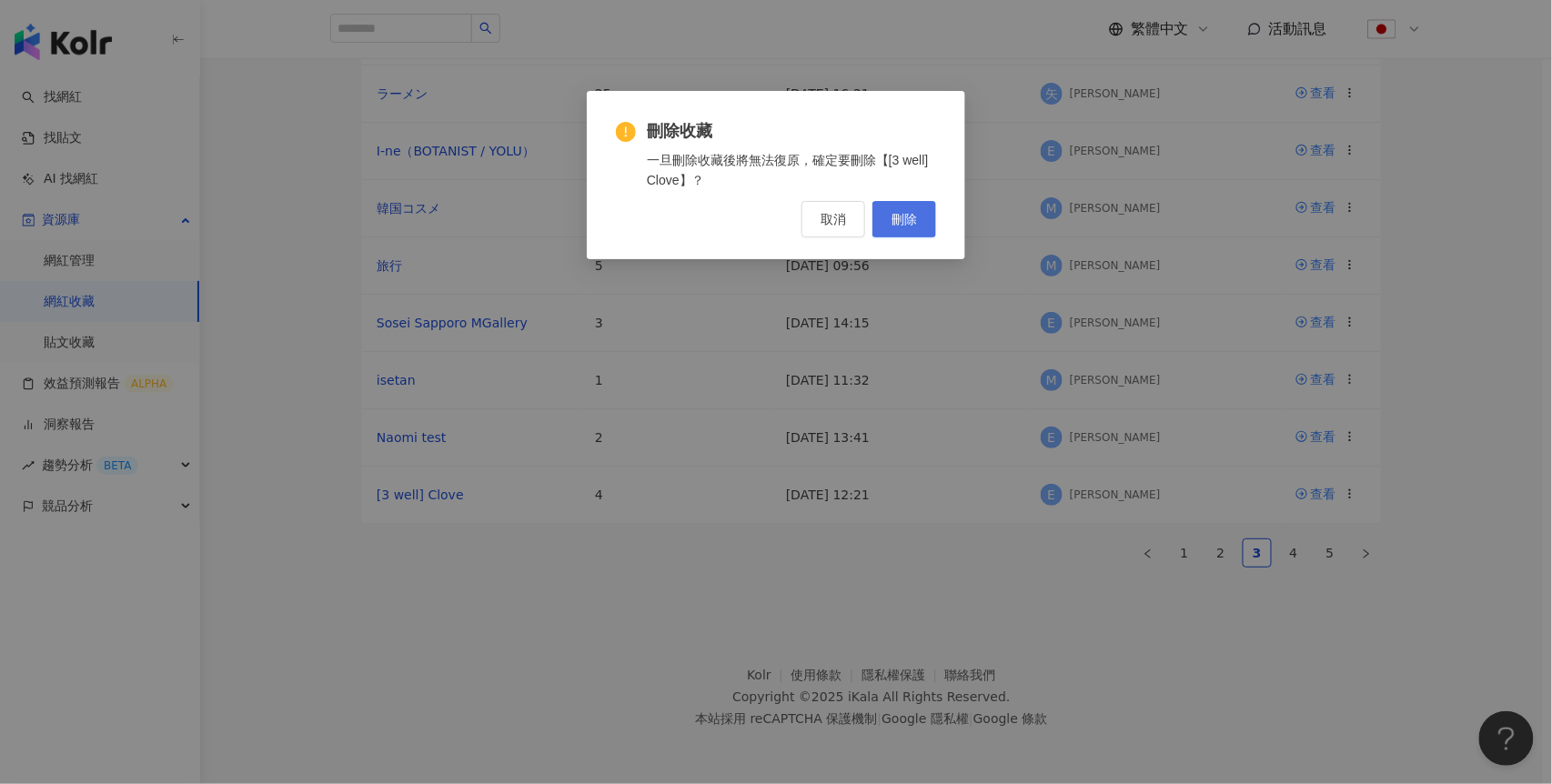
click at [901, 215] on span "刪除" at bounding box center [904, 219] width 26 height 15
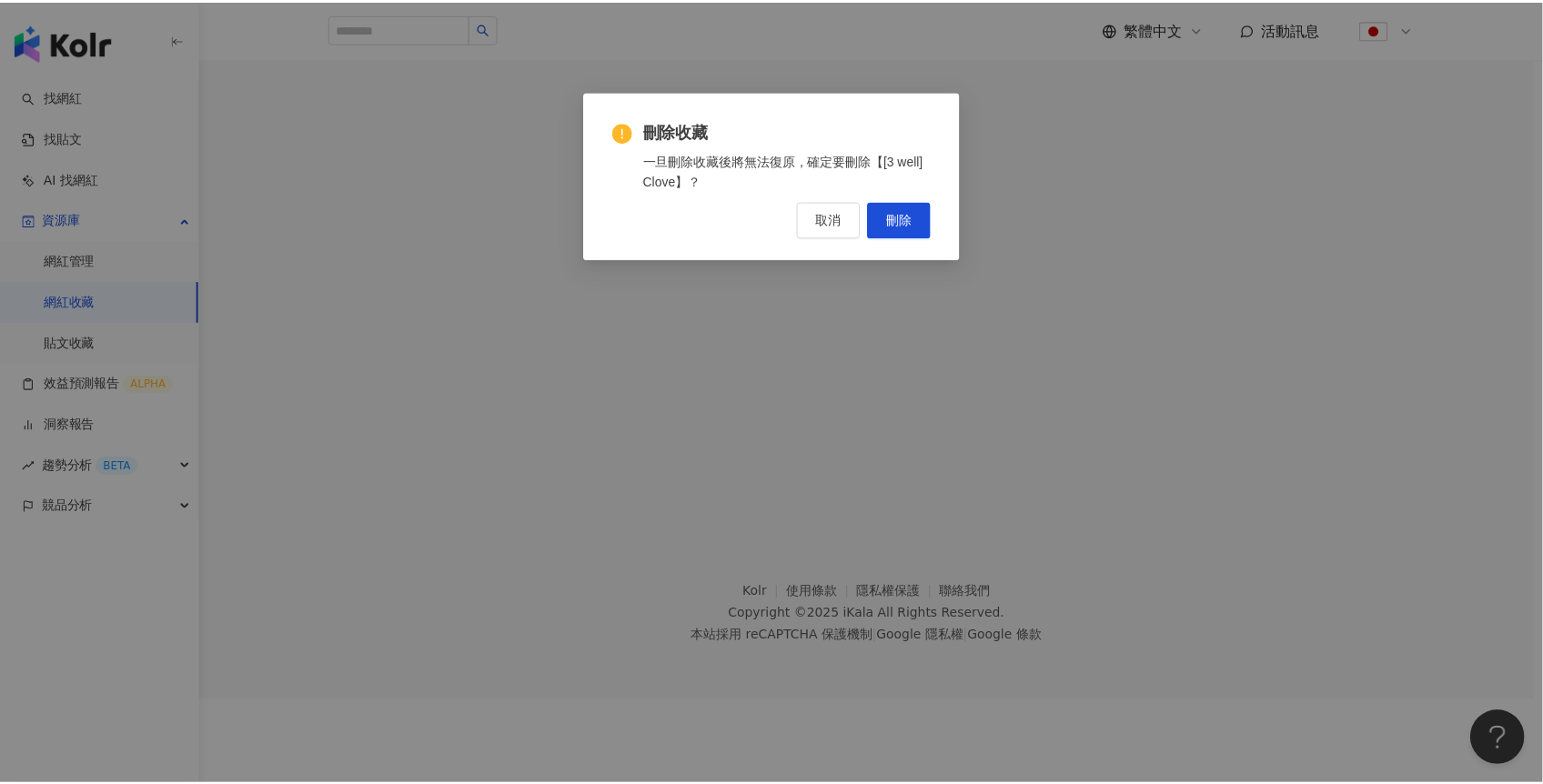
scroll to position [0, 0]
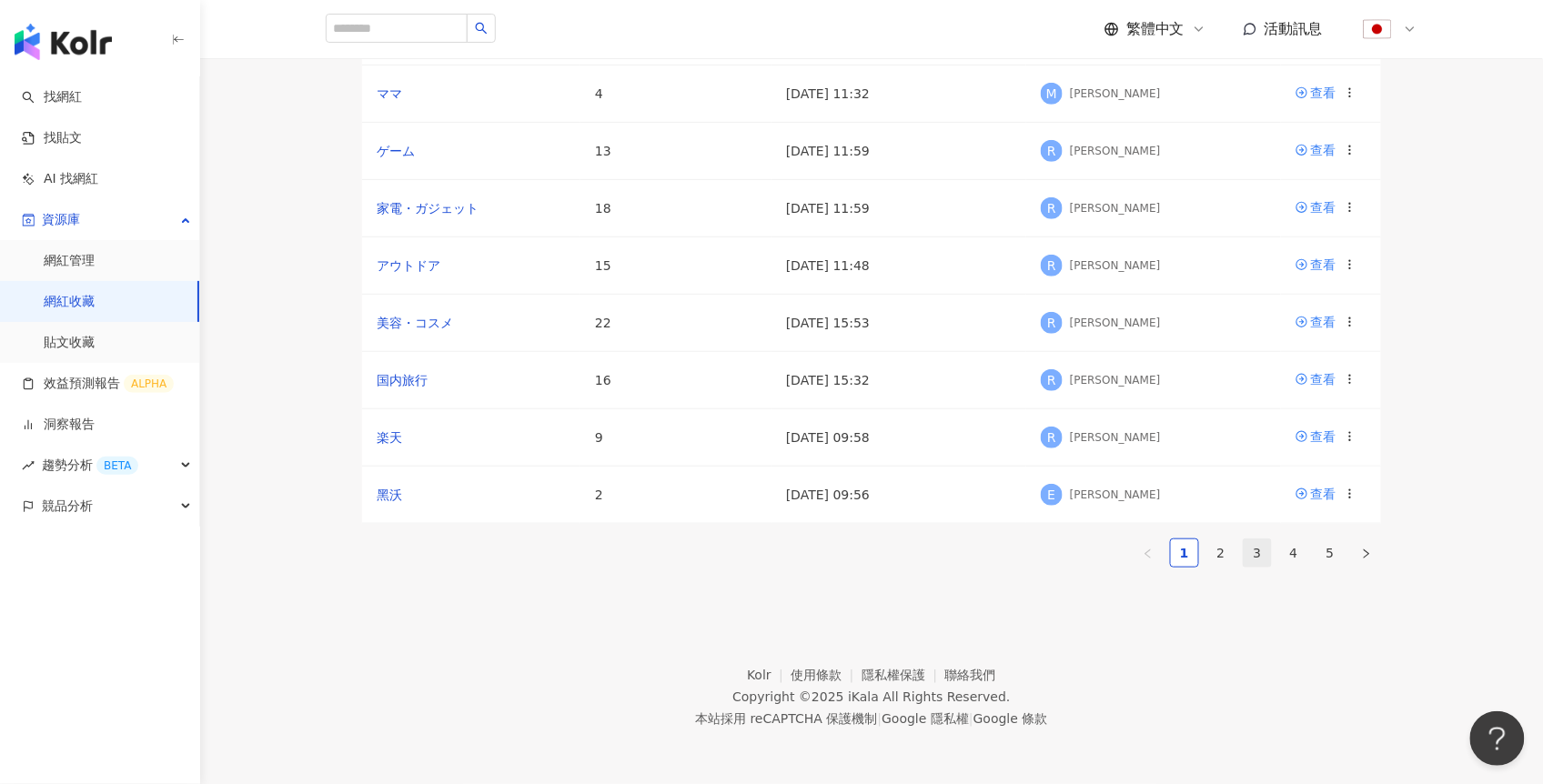
click at [1260, 539] on link "3" at bounding box center [1258, 553] width 28 height 28
click at [1347, 488] on icon at bounding box center [1350, 494] width 13 height 13
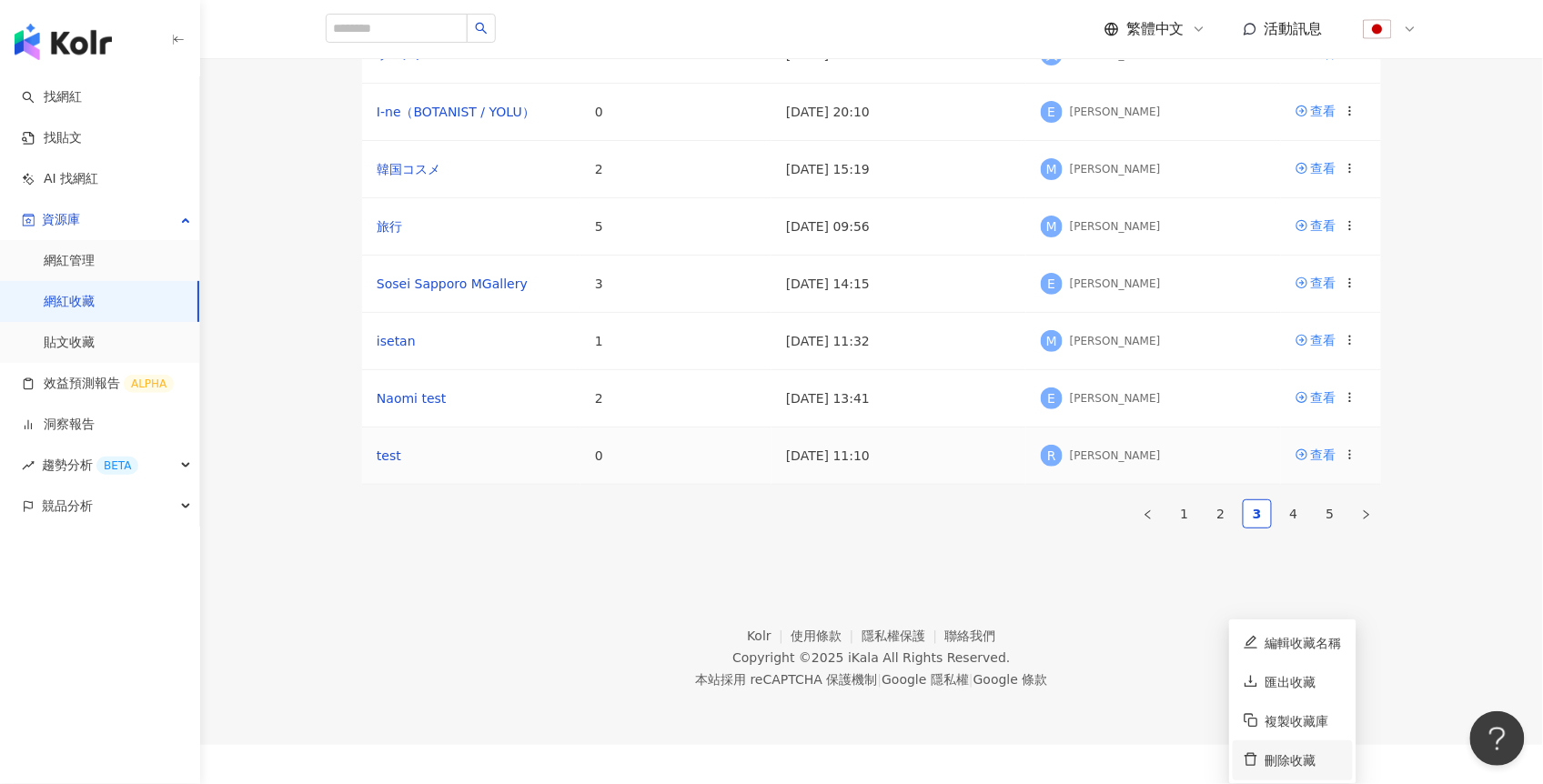
click at [1282, 750] on div "刪除收藏" at bounding box center [1304, 760] width 76 height 20
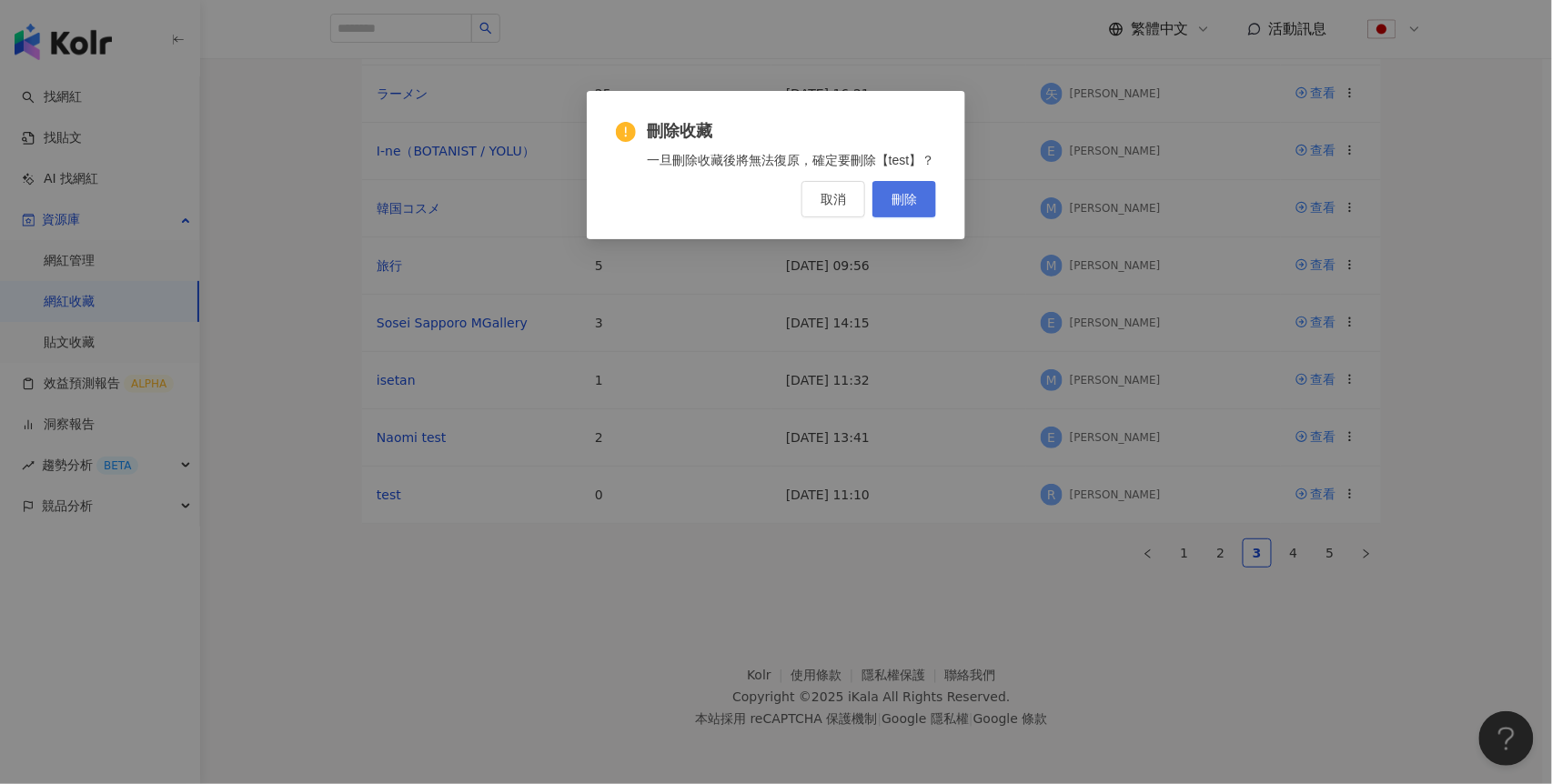
click at [892, 217] on button "刪除" at bounding box center [903, 199] width 63 height 37
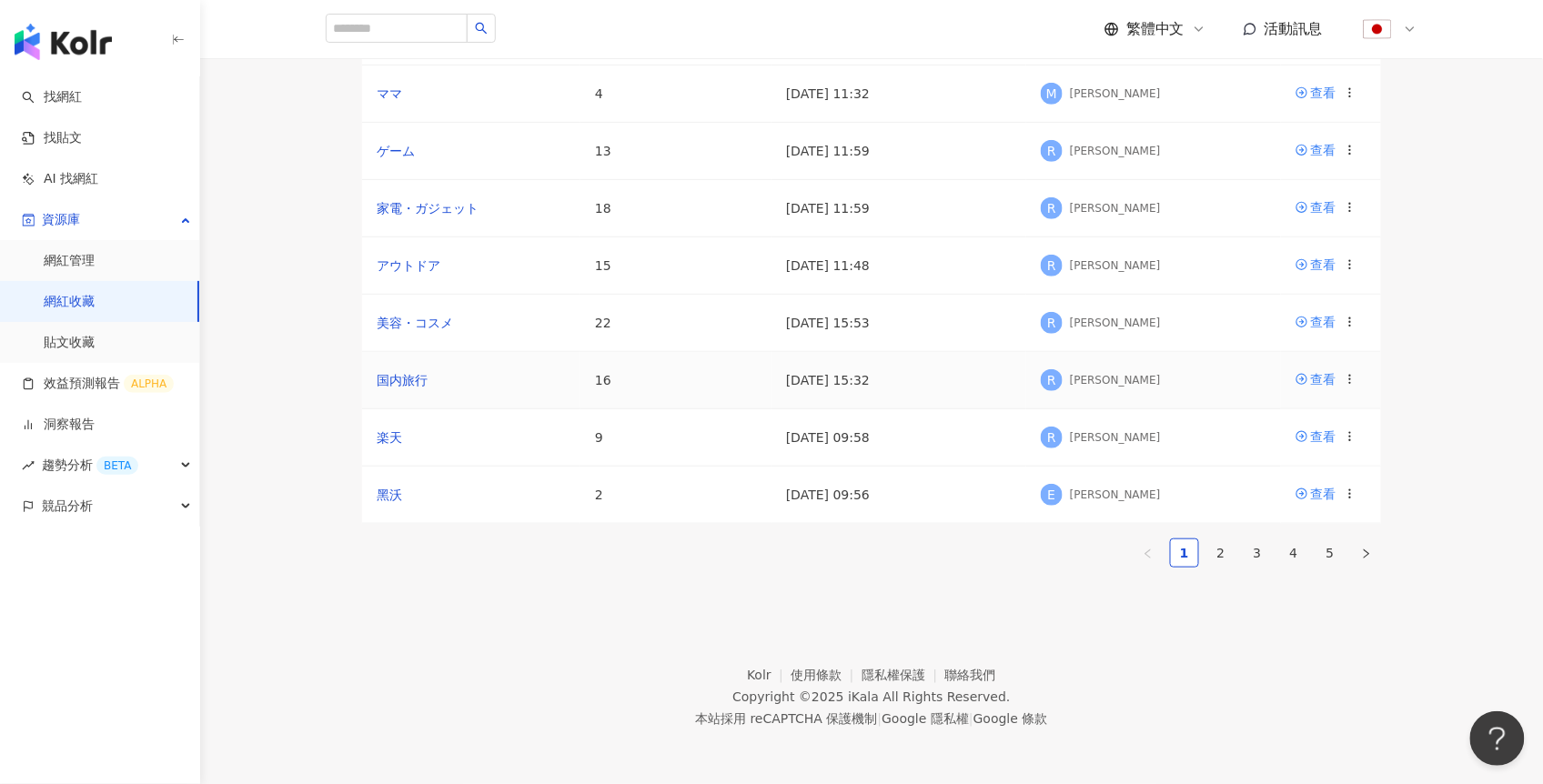
scroll to position [440, 0]
click at [1266, 539] on link "3" at bounding box center [1258, 553] width 28 height 28
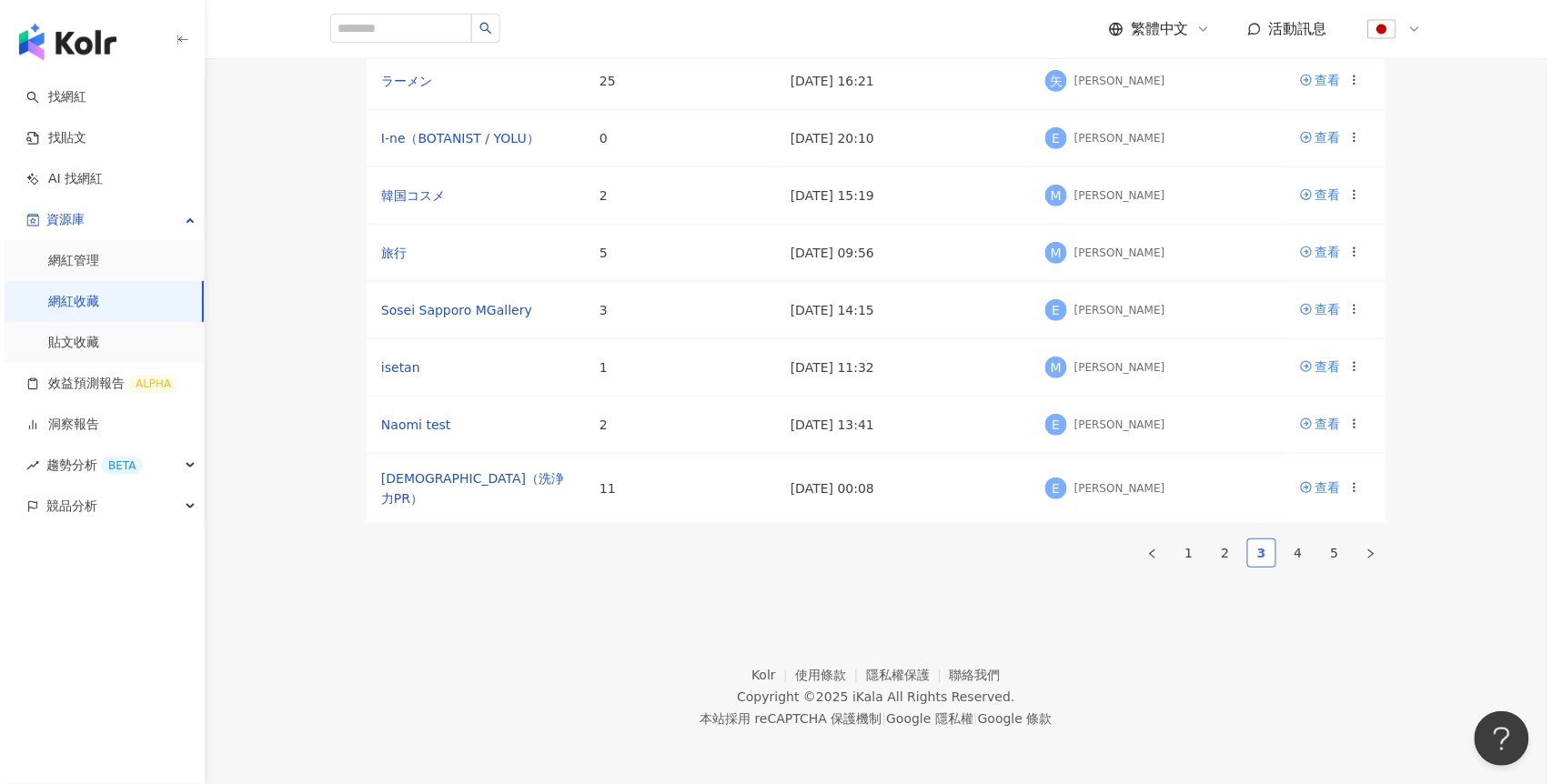
scroll to position [427, 0]
click at [1346, 417] on icon at bounding box center [1350, 424] width 13 height 13
click at [1289, 710] on li "刪除收藏" at bounding box center [1292, 729] width 120 height 39
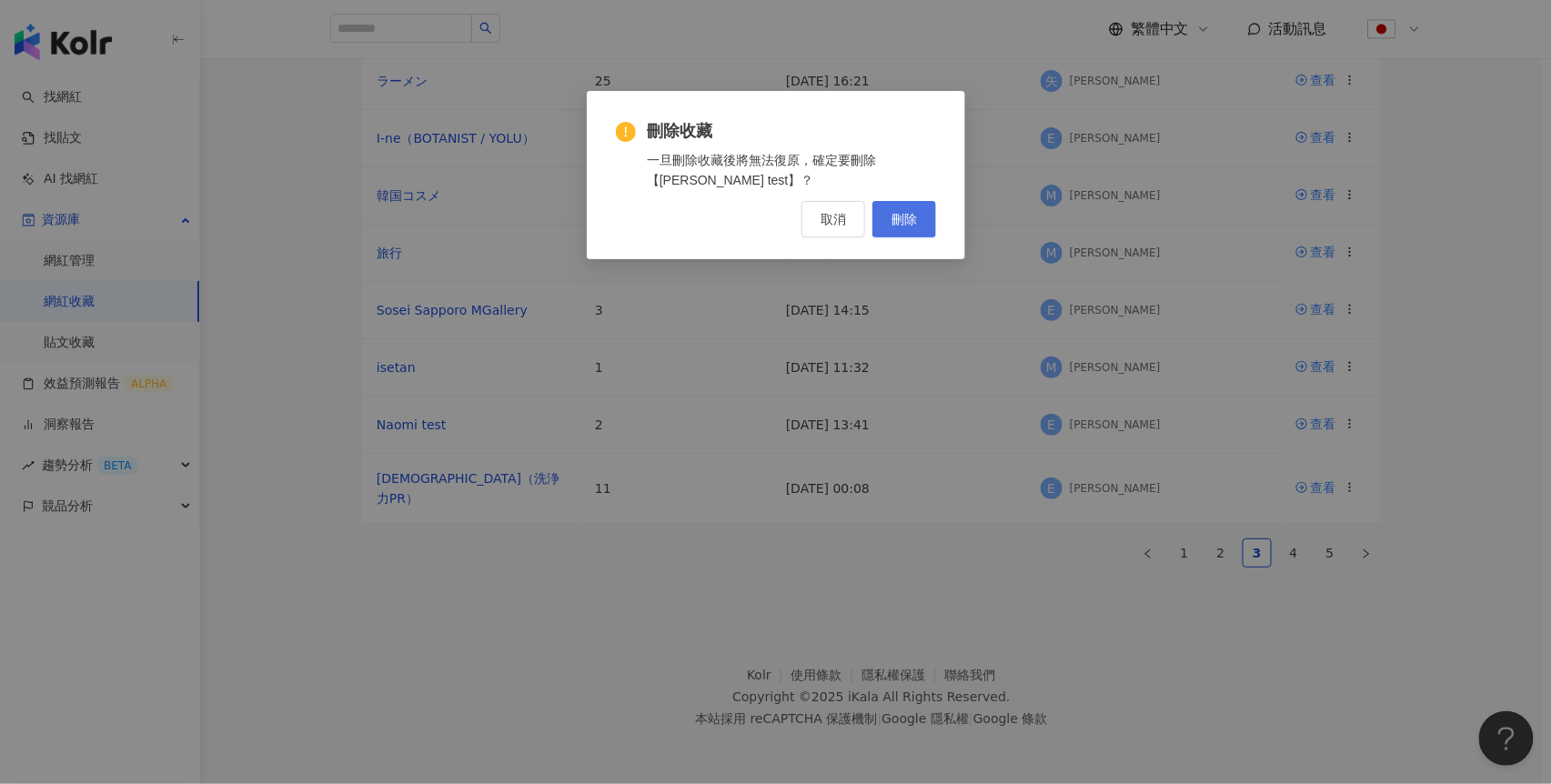
click at [893, 218] on span "刪除" at bounding box center [904, 219] width 26 height 15
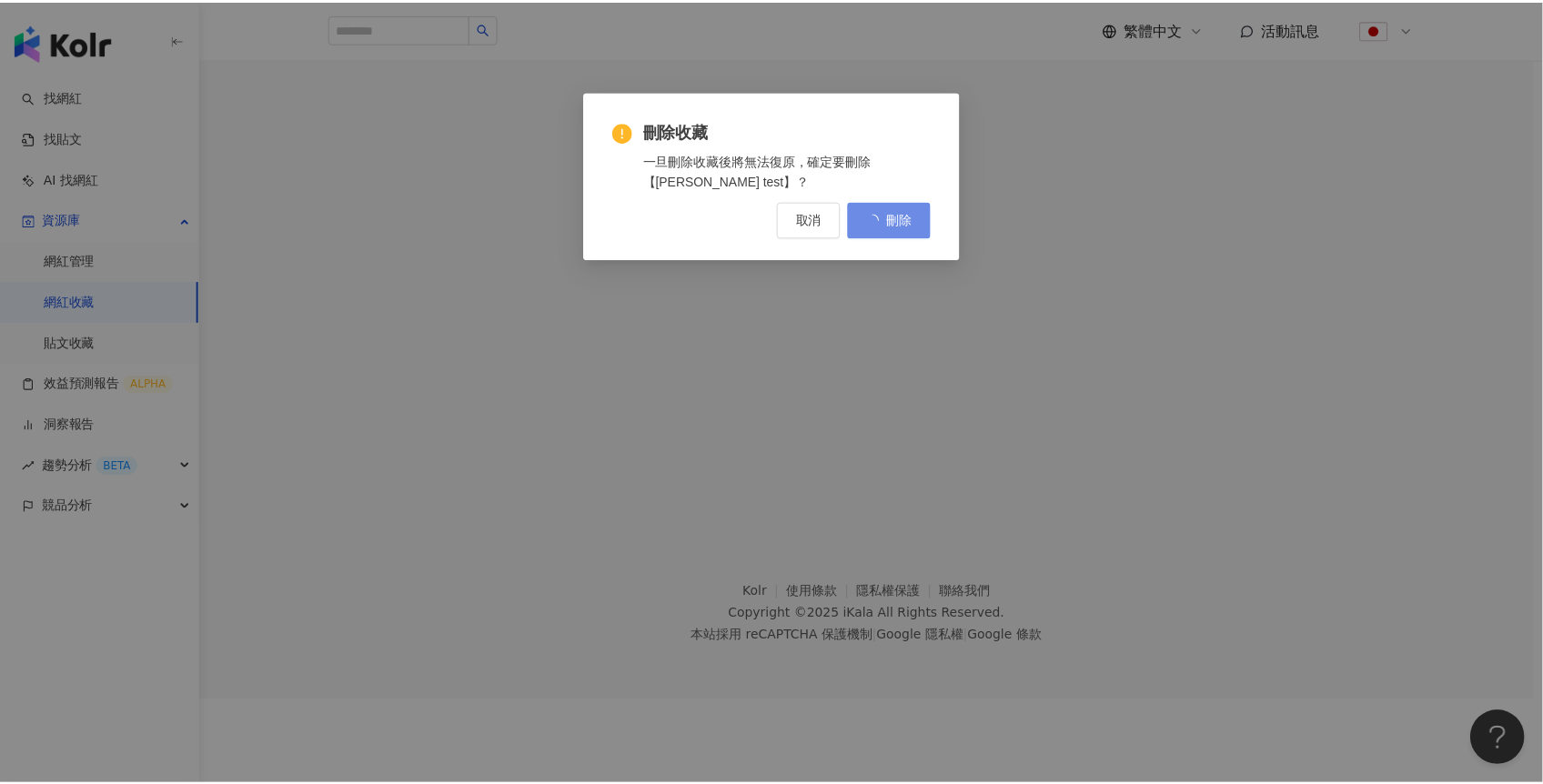
scroll to position [0, 0]
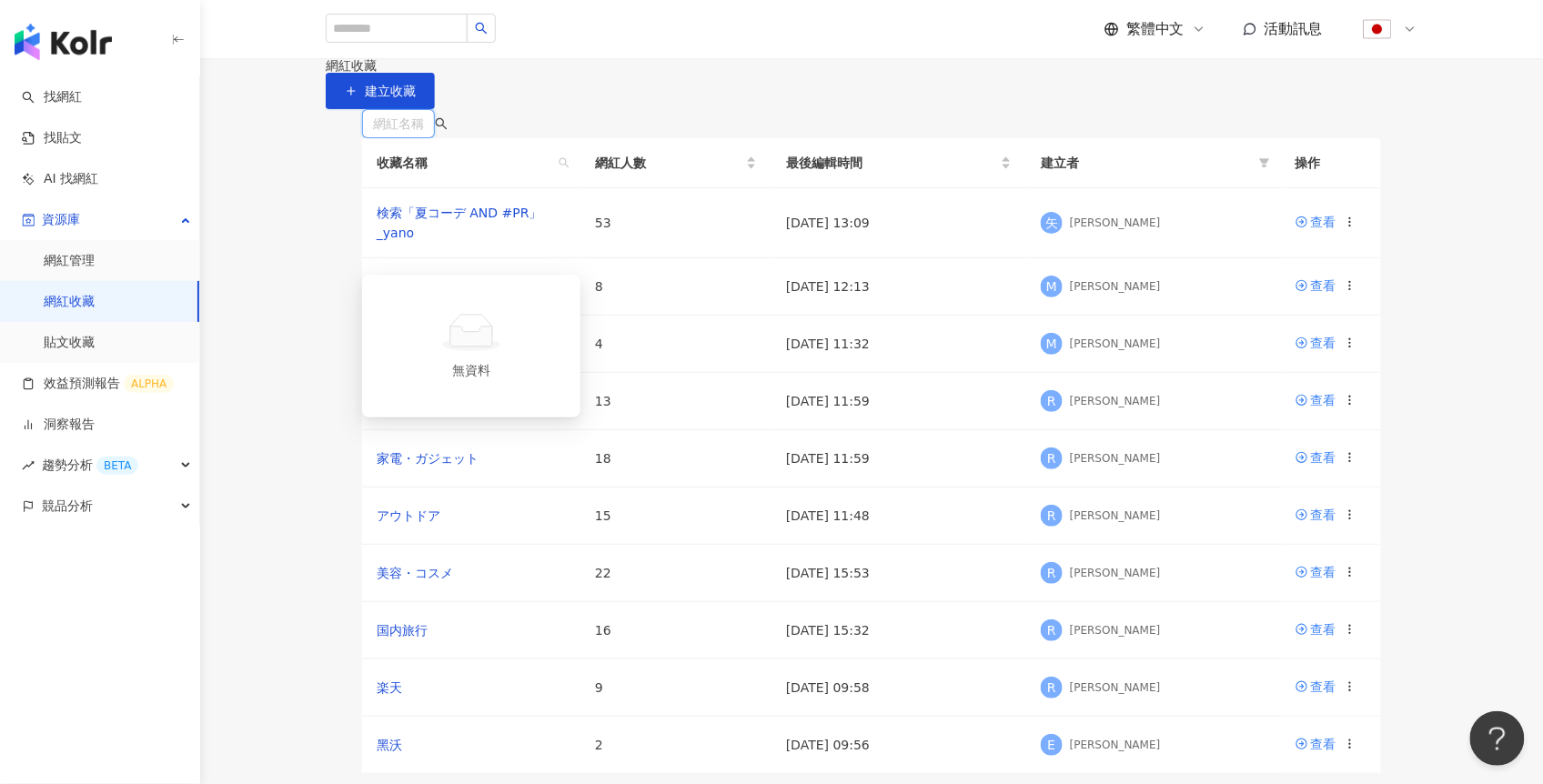
click at [424, 138] on input "search" at bounding box center [399, 124] width 51 height 28
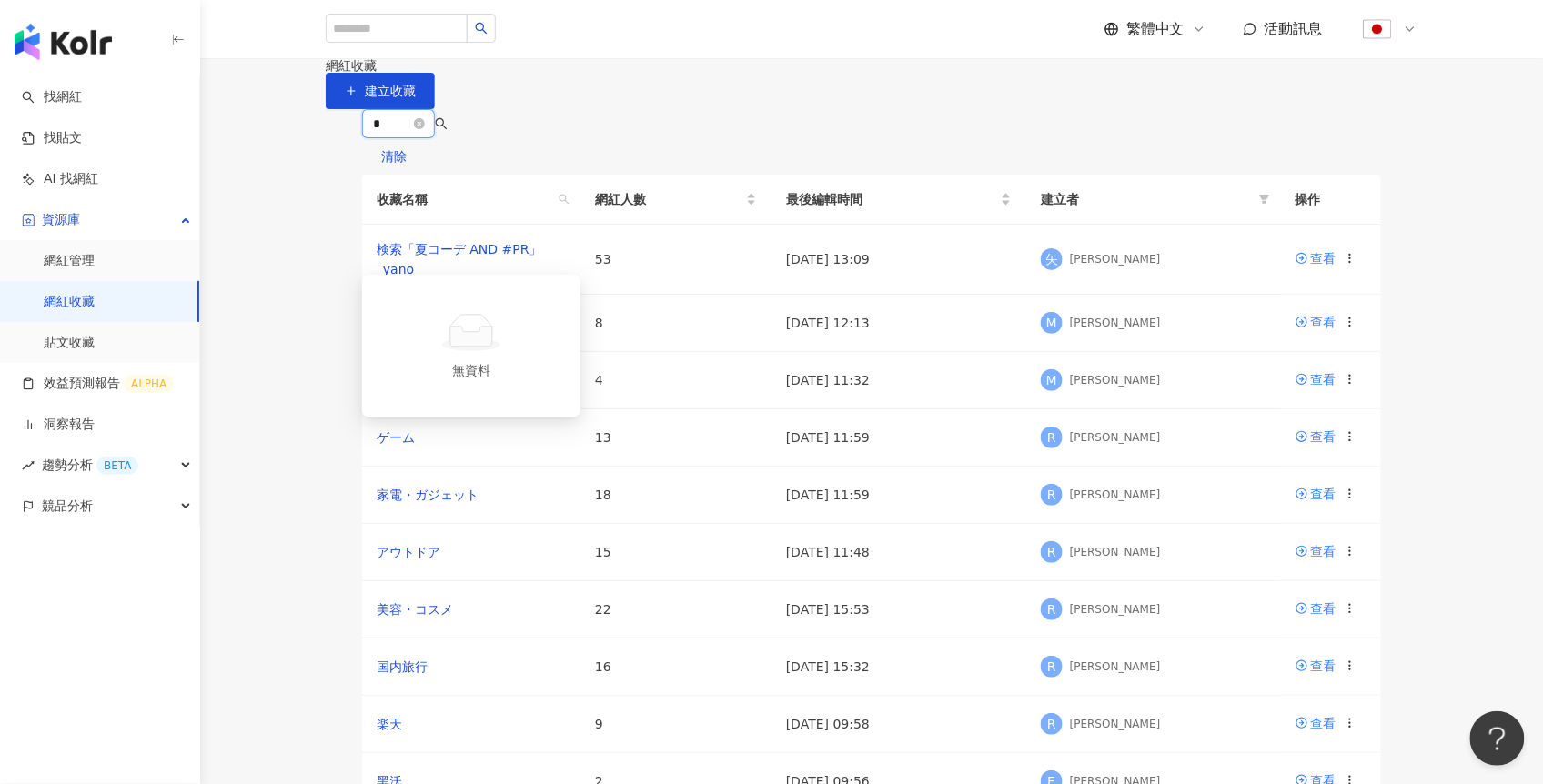
type input "*"
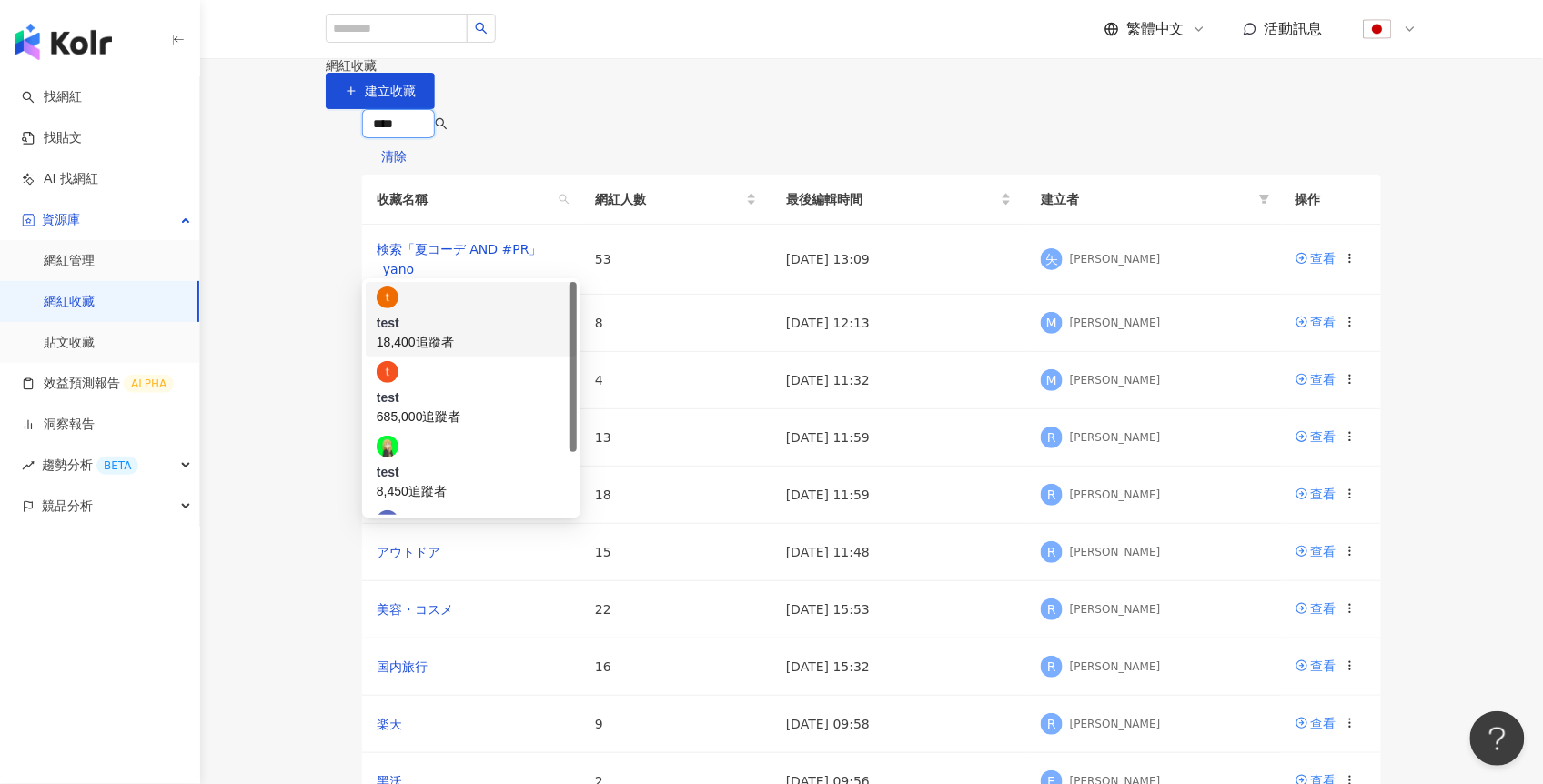
type input "****"
click at [743, 197] on main "網紅收藏 建立收藏 網紅名稱 清除 收藏名稱 網紅人數 最後編輯時間 建立者 操作 検索「夏コーデ AND #PR」_yano 53 [DATE] 13:09…" at bounding box center [871, 463] width 1343 height 811
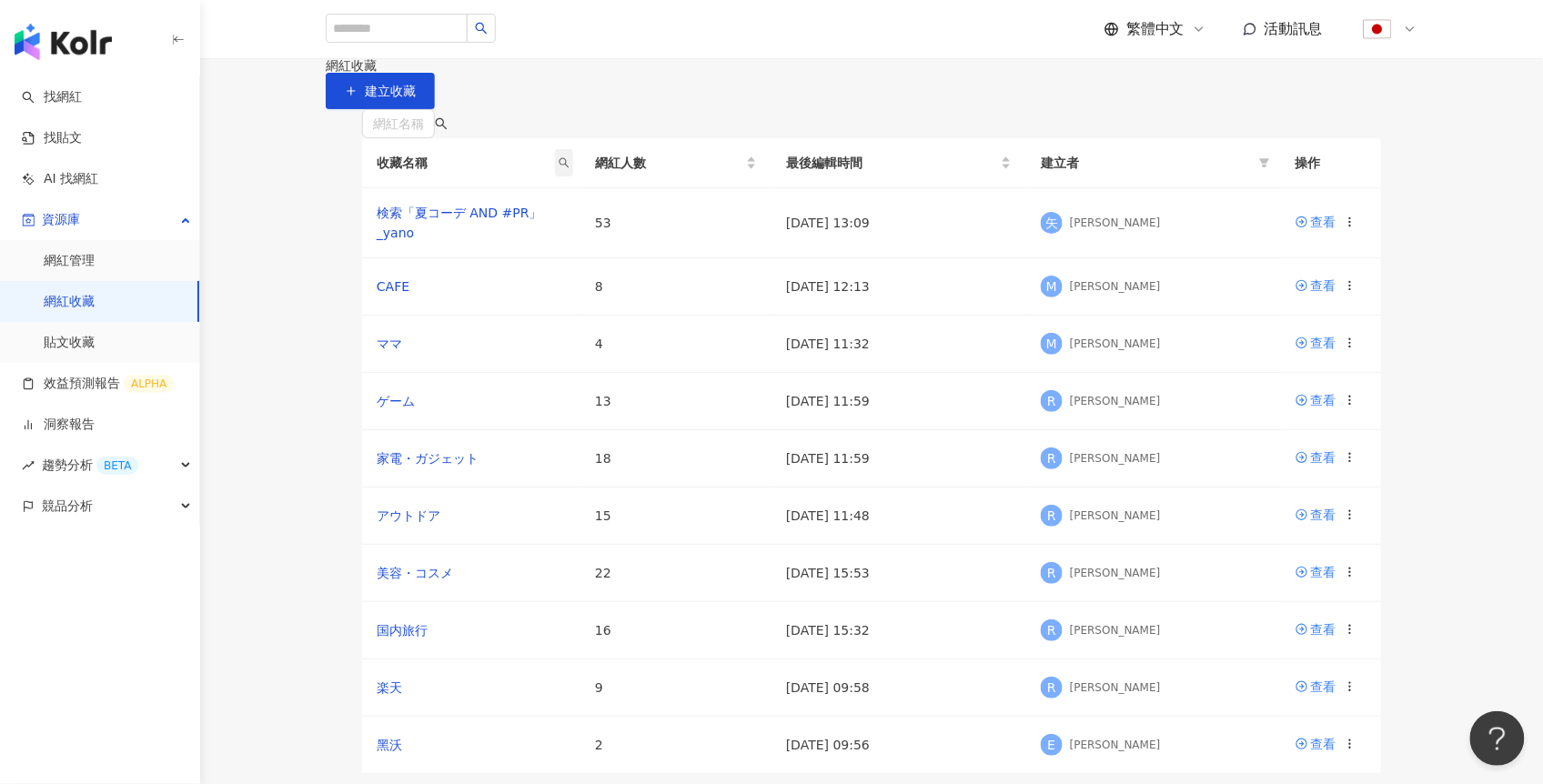
click at [564, 169] on icon "search" at bounding box center [564, 163] width 10 height 10
click at [464, 363] on input "text" at bounding box center [481, 357] width 171 height 29
type input "****"
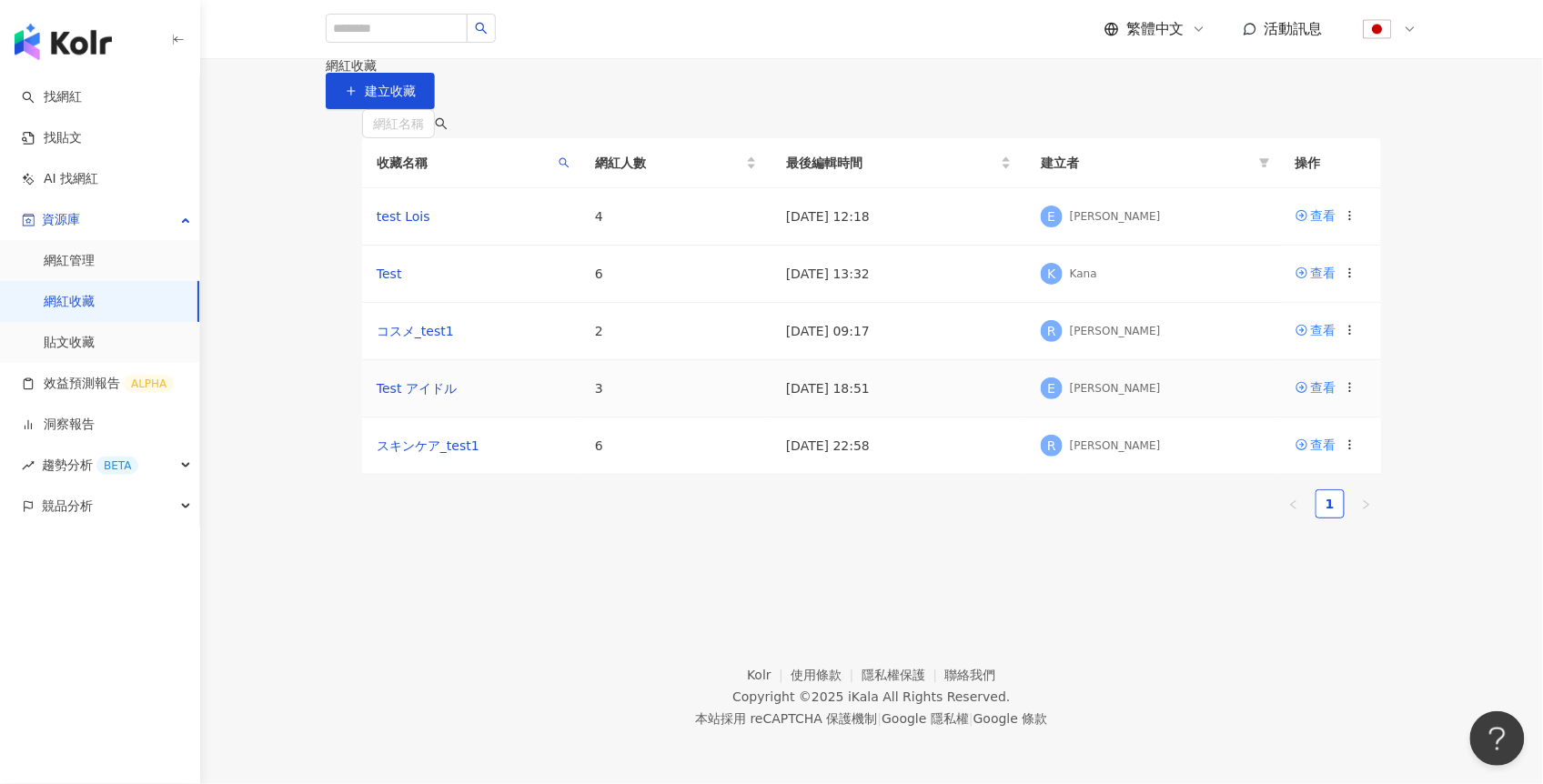
click at [1352, 394] on icon at bounding box center [1350, 388] width 13 height 13
click at [1278, 701] on div "刪除收藏" at bounding box center [1304, 693] width 76 height 20
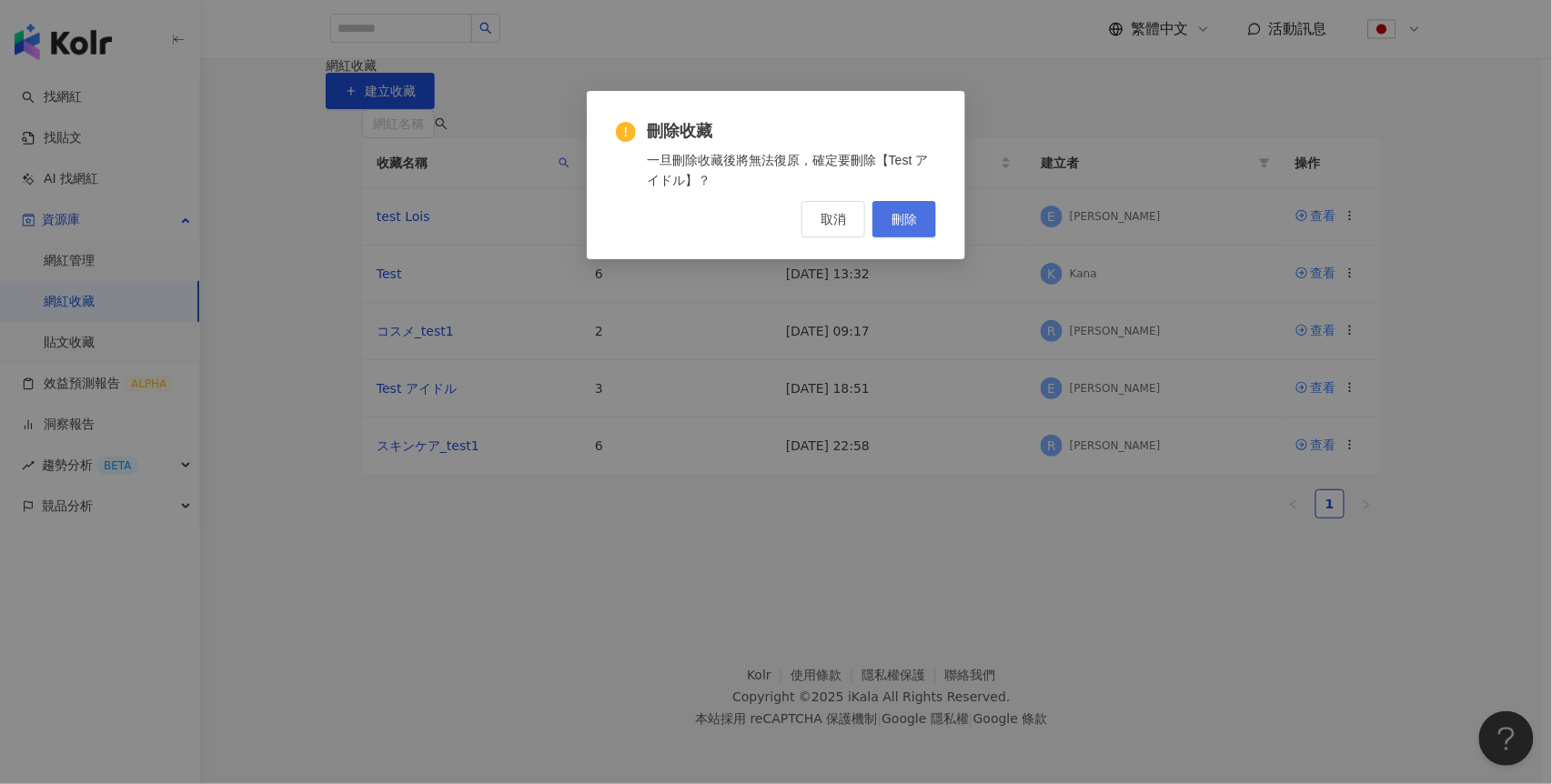
click at [892, 212] on span "刪除" at bounding box center [904, 219] width 26 height 15
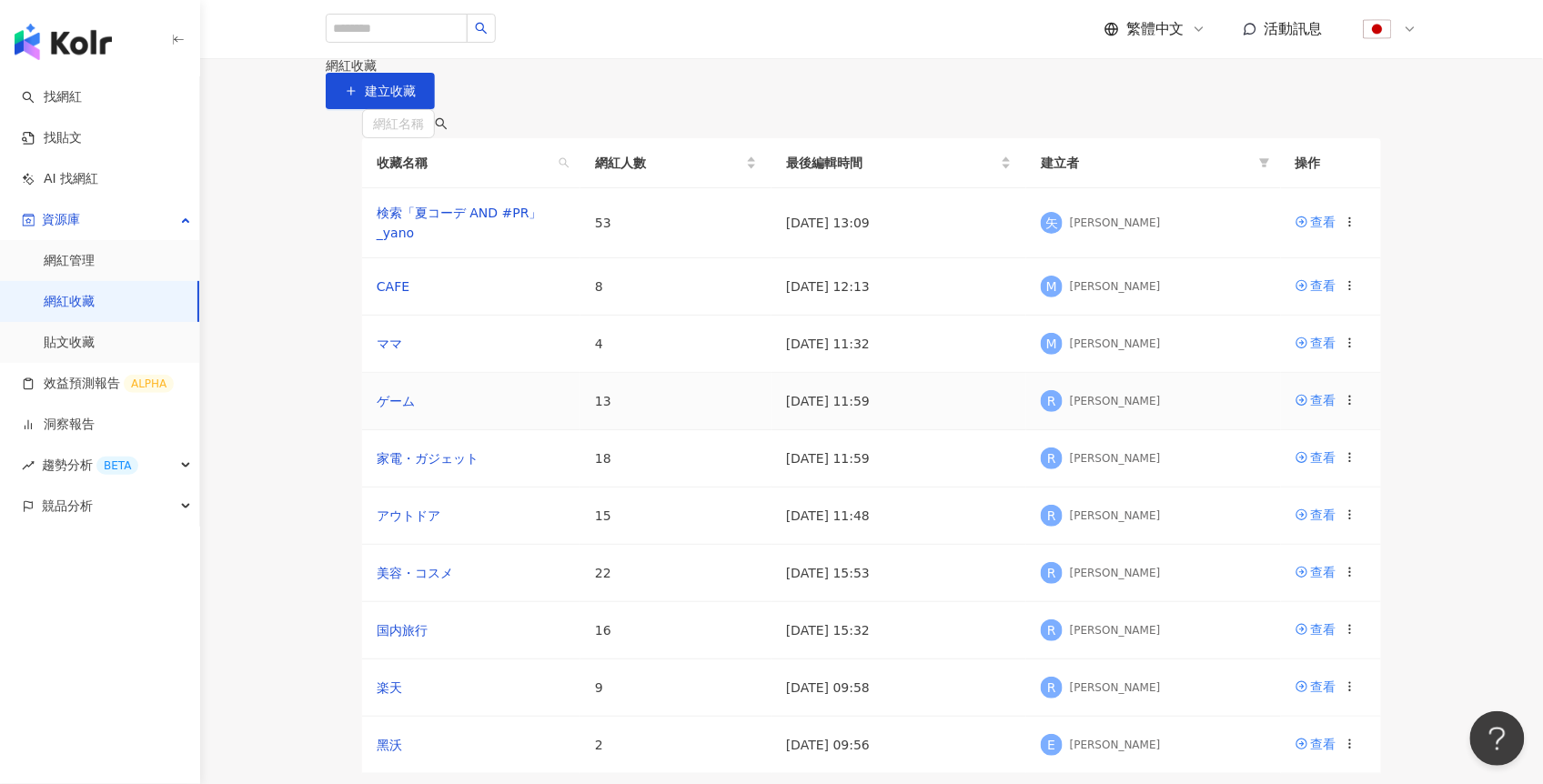
scroll to position [440, 0]
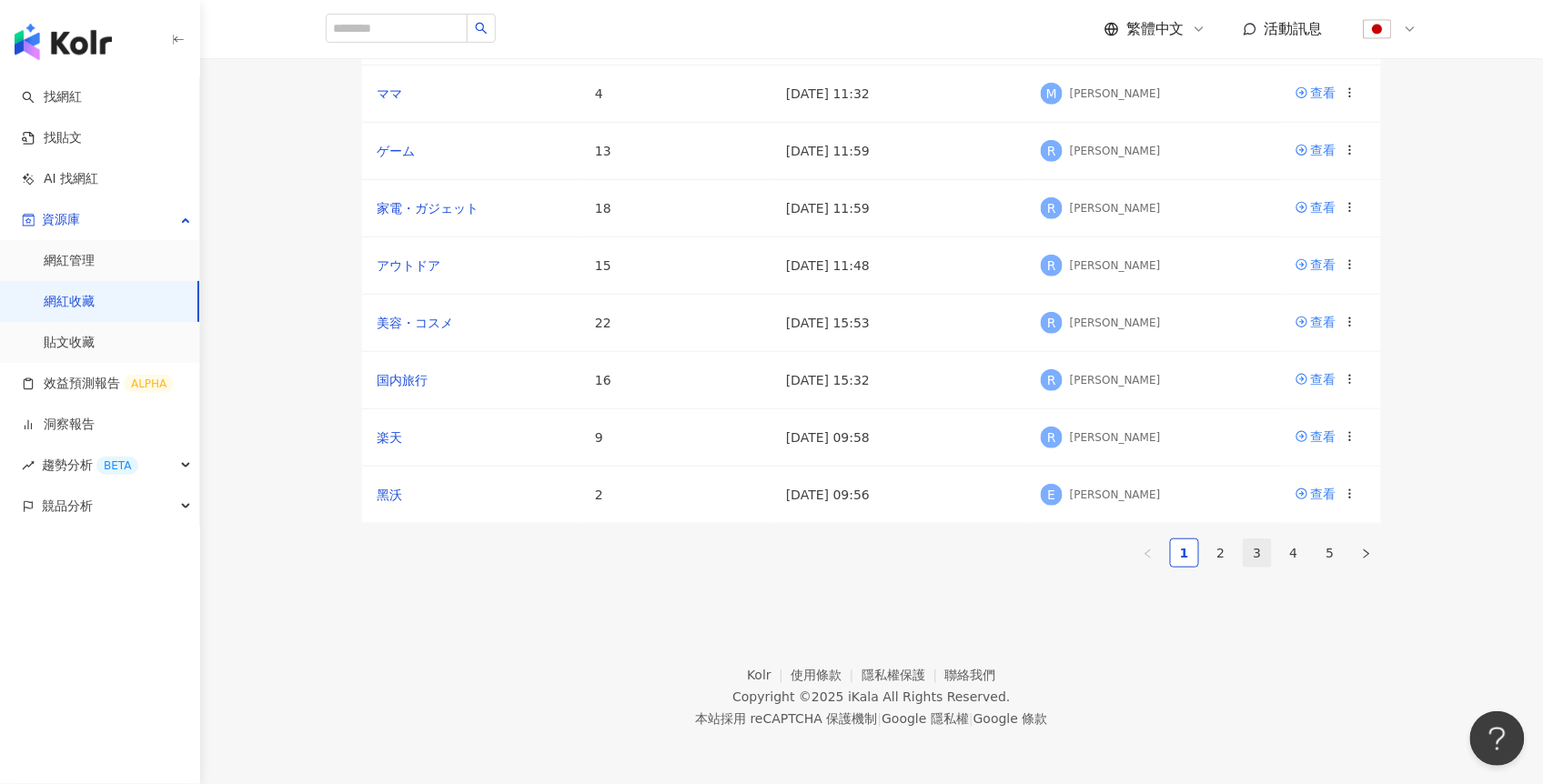
click at [1255, 539] on link "3" at bounding box center [1258, 553] width 28 height 28
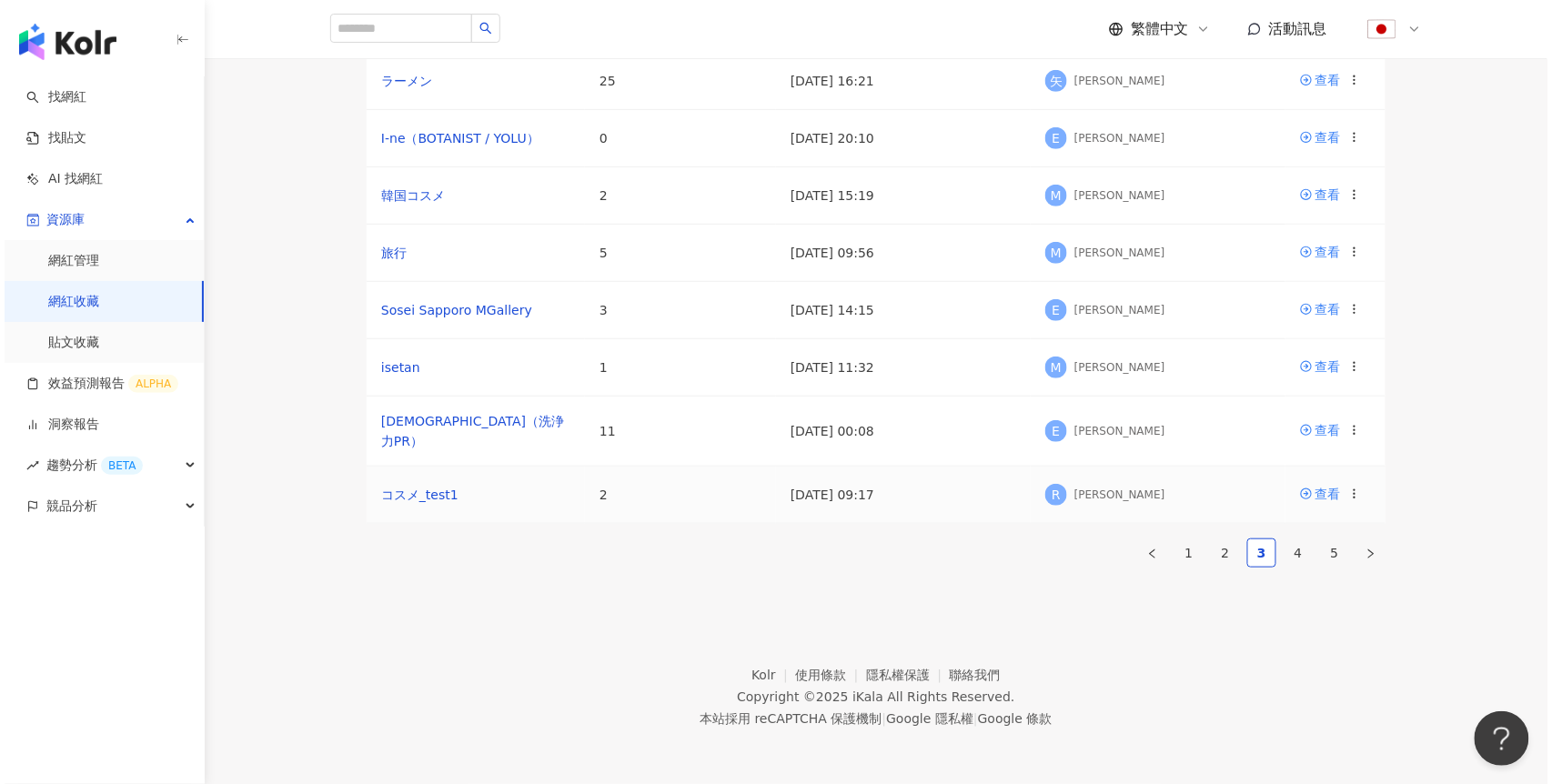
scroll to position [337, 0]
click at [1356, 373] on icon at bounding box center [1350, 367] width 13 height 13
click at [1283, 662] on div "刪除收藏" at bounding box center [1303, 672] width 76 height 20
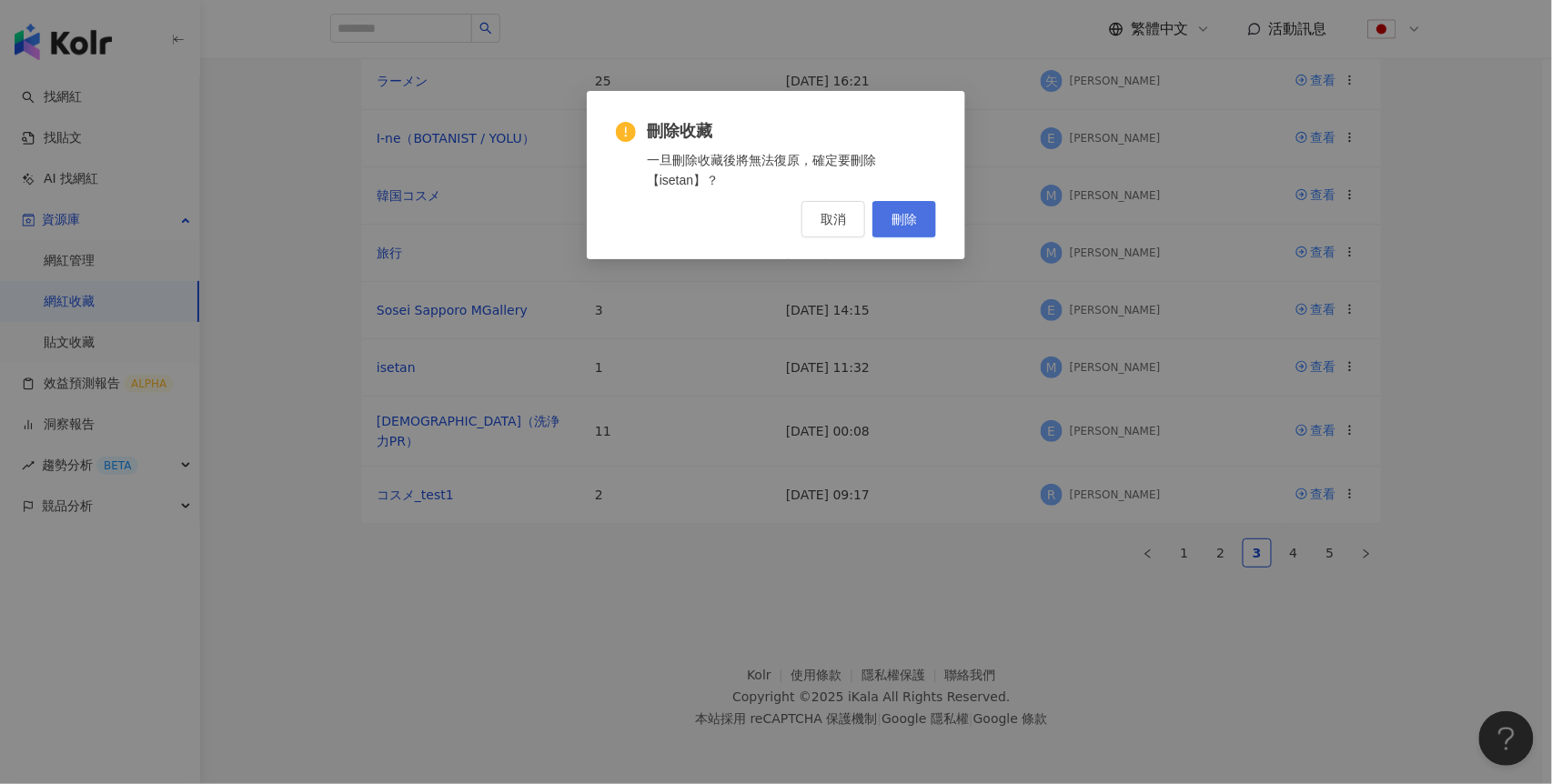
click at [921, 215] on button "刪除" at bounding box center [903, 219] width 63 height 37
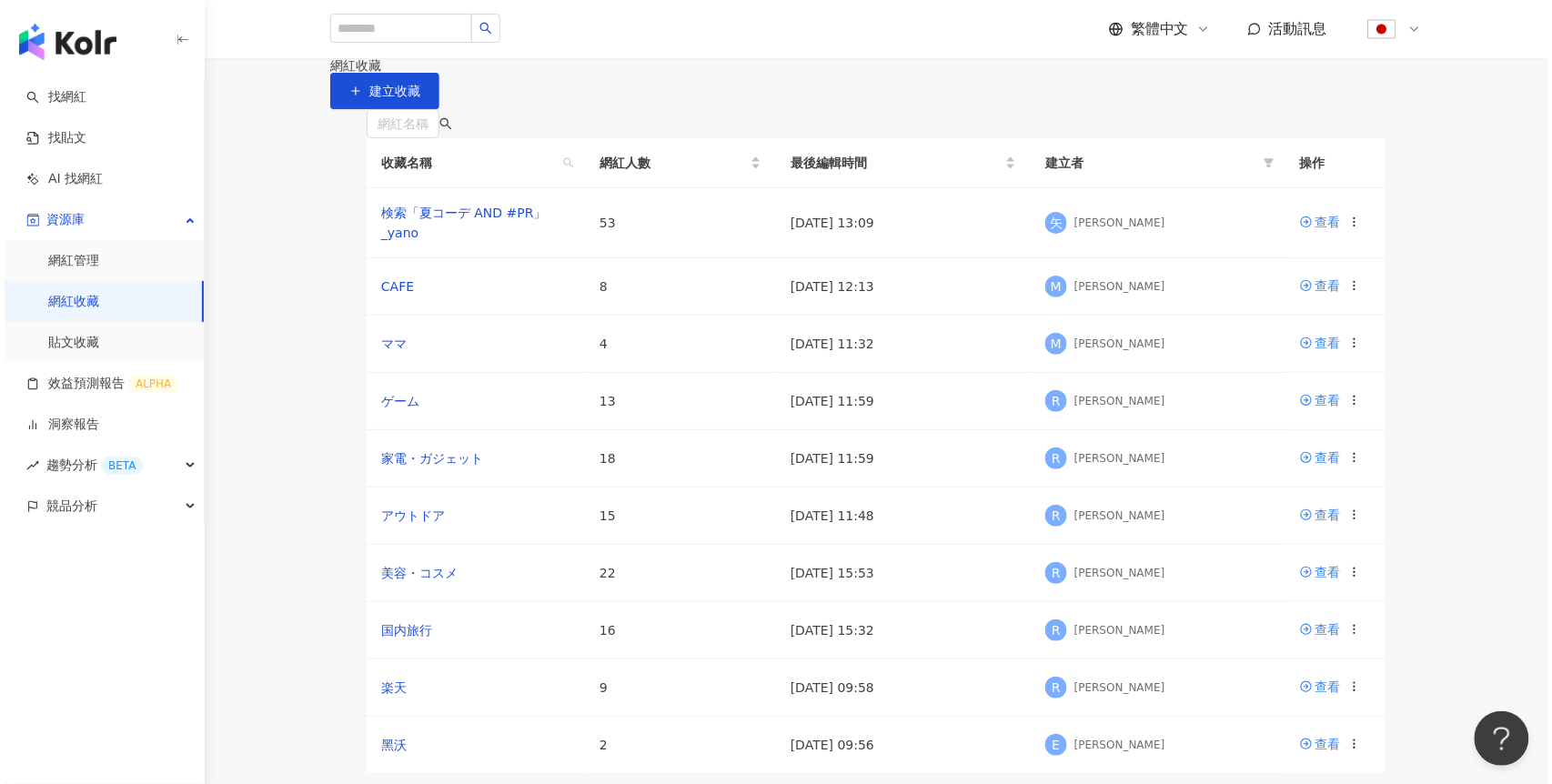
scroll to position [228, 0]
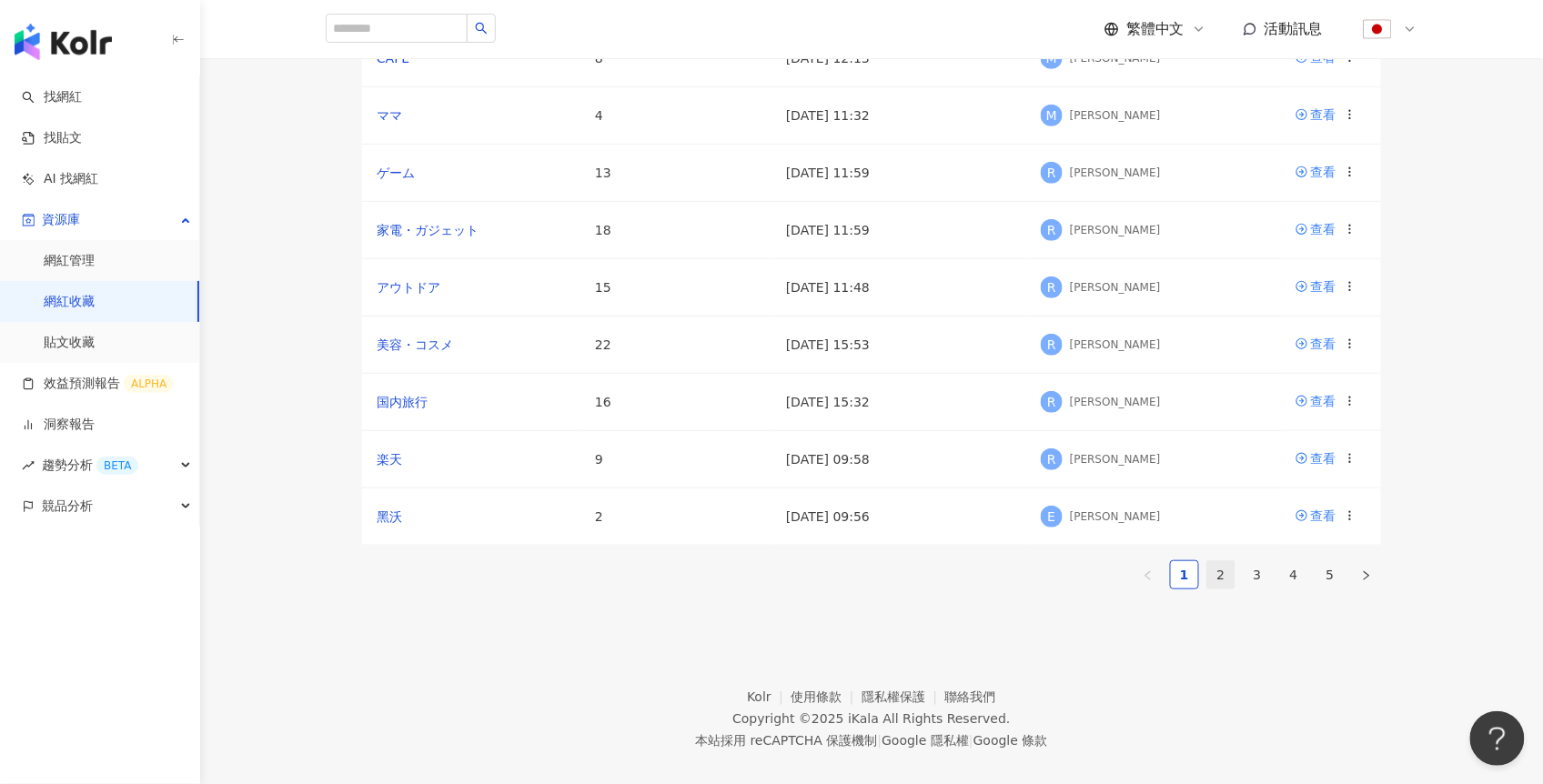
click at [1216, 589] on link "2" at bounding box center [1221, 575] width 28 height 28
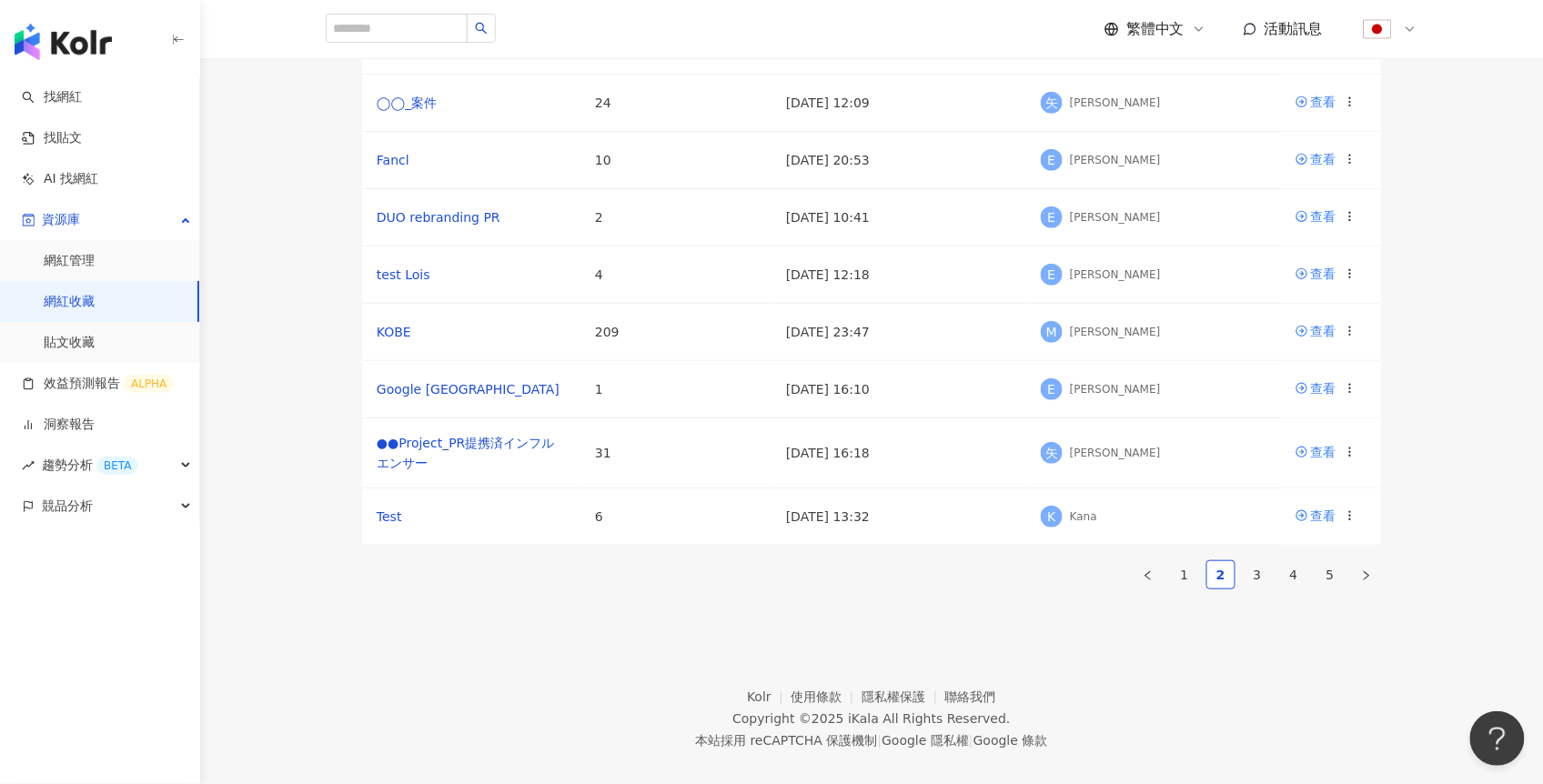
click at [1441, 340] on div "網紅名稱 收藏名稱 網紅人數 最後編輯時間 建立者 操作 栃木 PR 5 [DATE] 22:42 E [PERSON_NAME] 查看 参院選挙 20 [D…" at bounding box center [871, 242] width 1165 height 723
click at [1355, 522] on icon at bounding box center [1350, 515] width 13 height 13
click at [1304, 640] on div "刪除收藏" at bounding box center [1304, 636] width 76 height 20
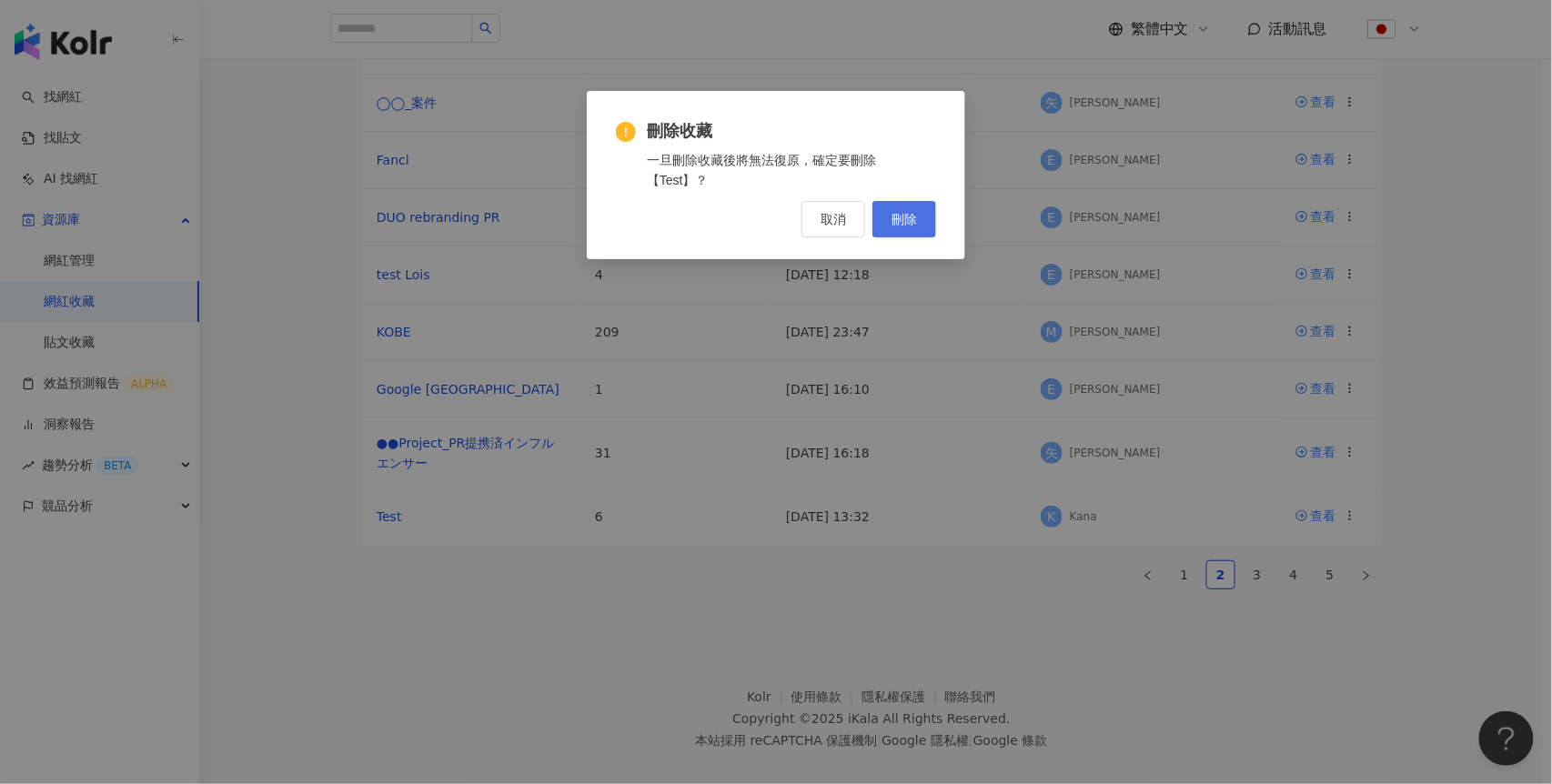
click at [915, 216] on span "刪除" at bounding box center [904, 219] width 26 height 15
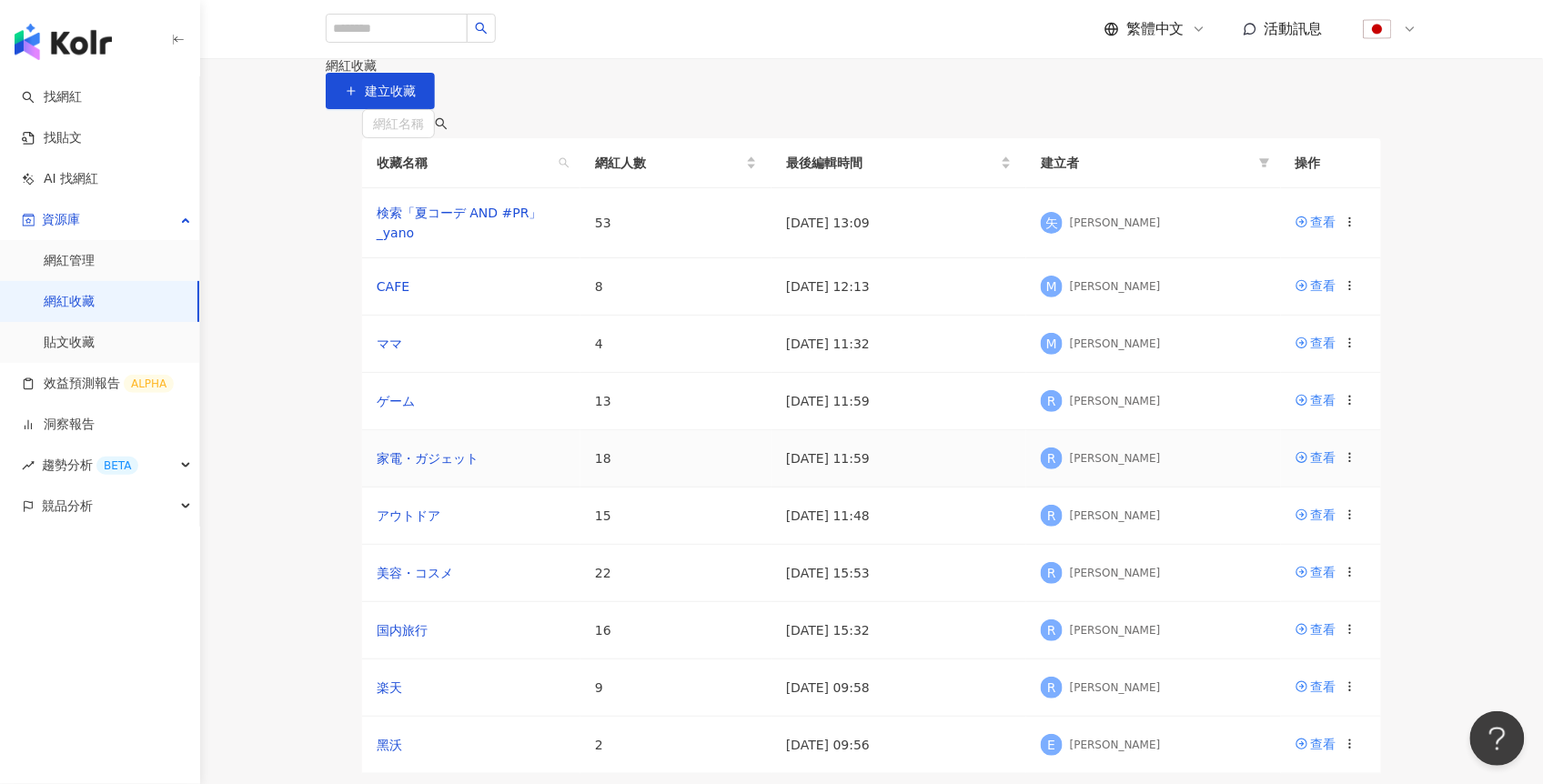
scroll to position [440, 0]
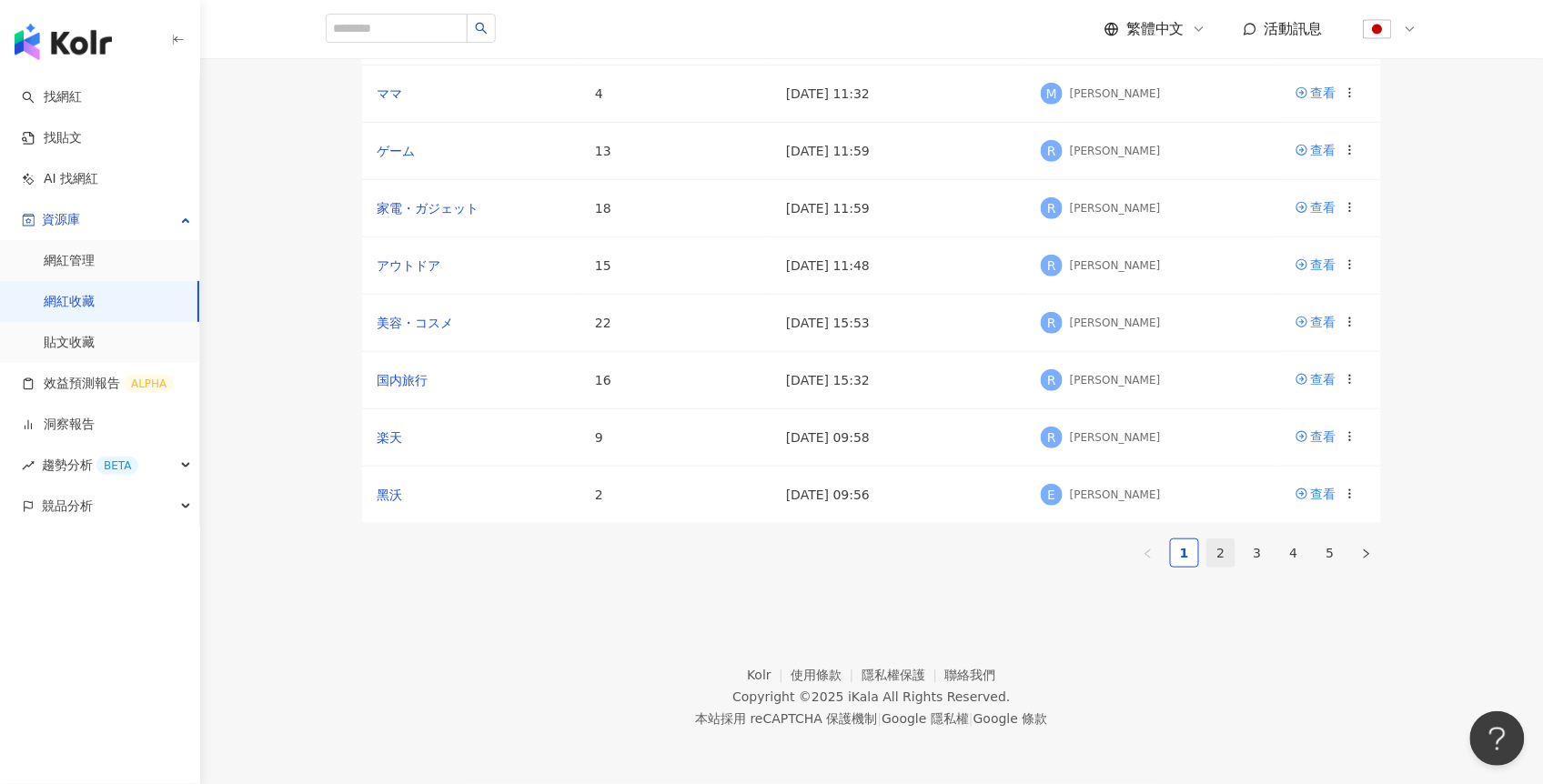
click at [1227, 539] on link "2" at bounding box center [1221, 553] width 28 height 28
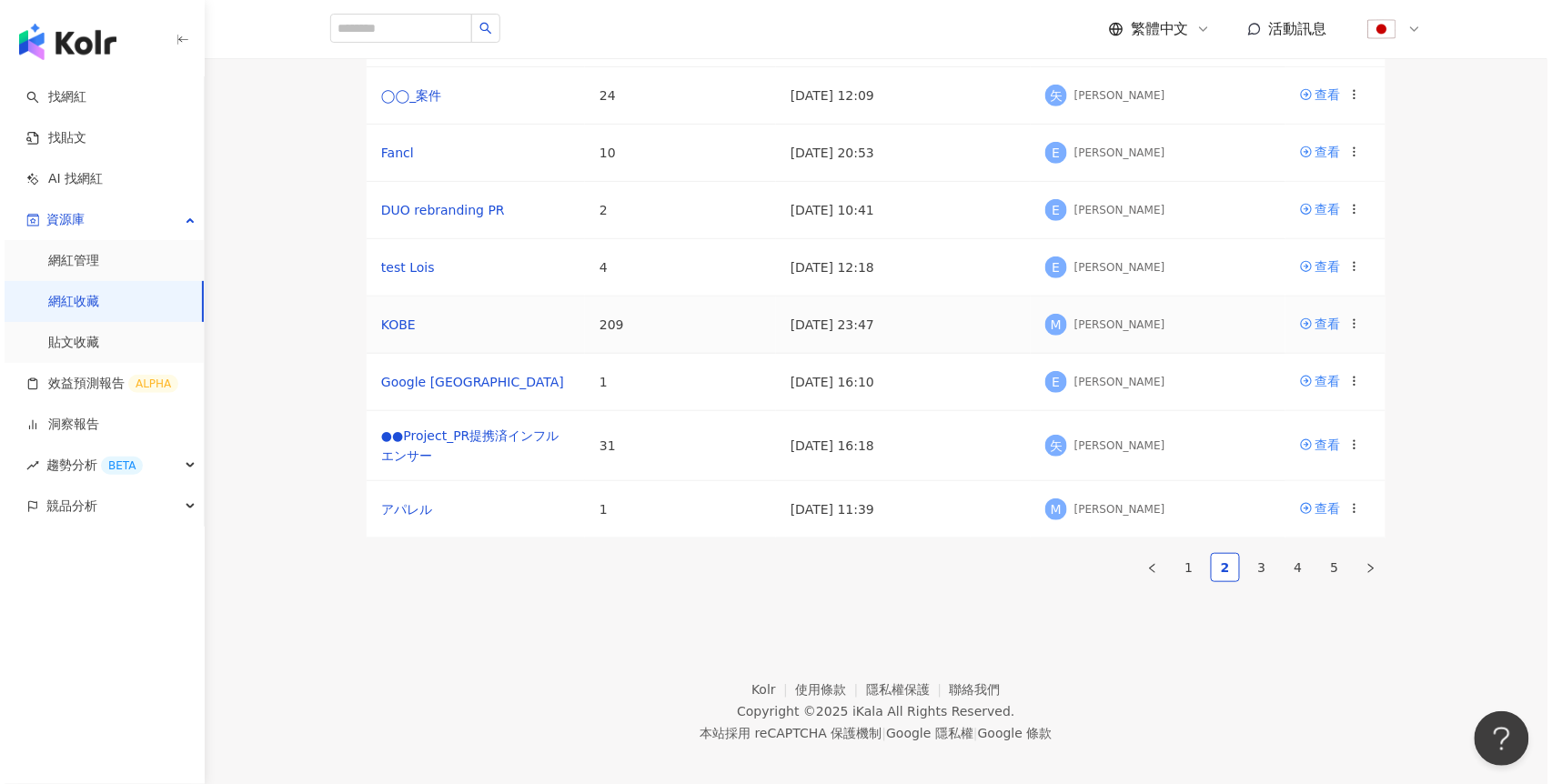
scroll to position [193, 0]
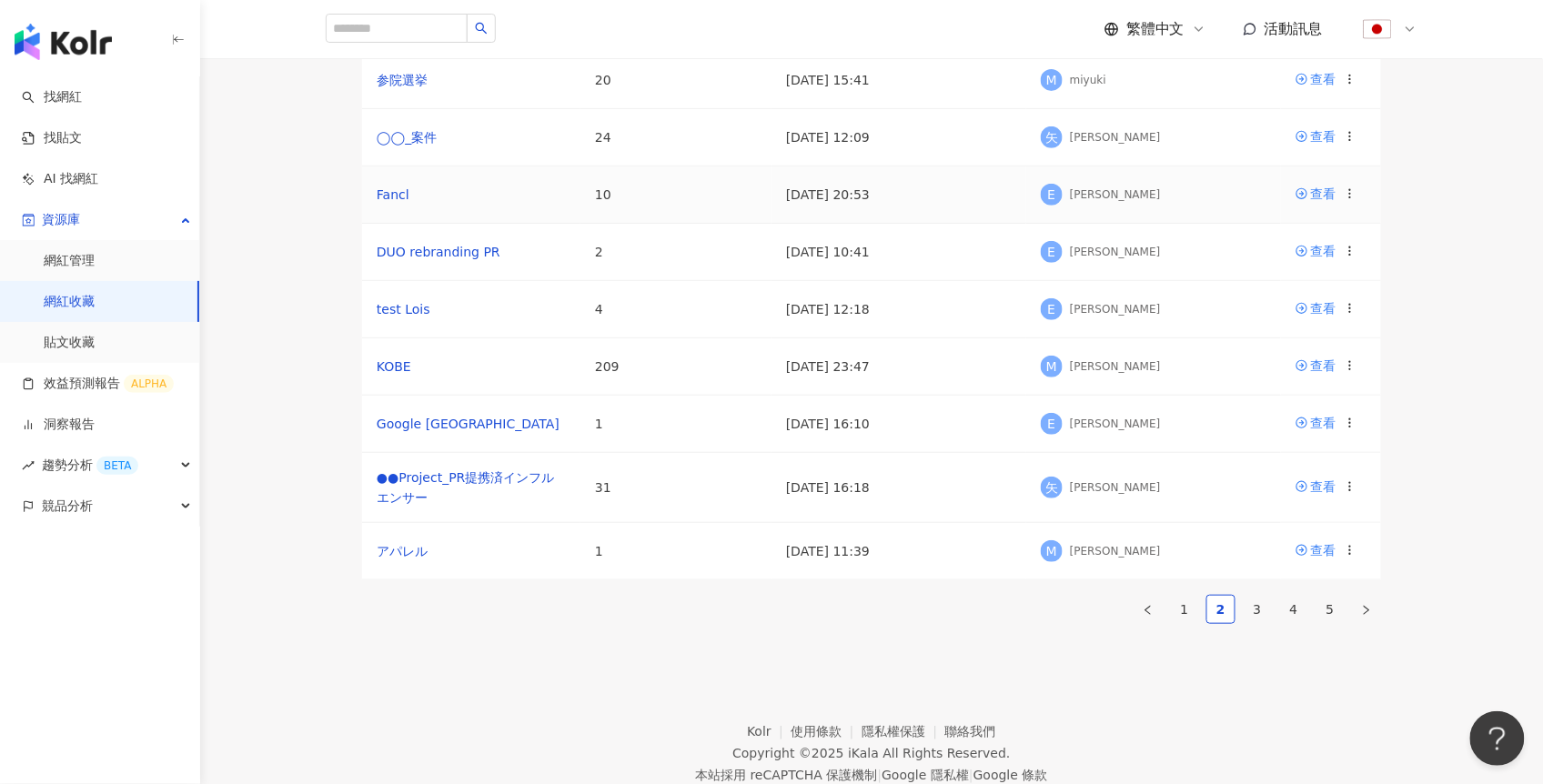
click at [1348, 200] on icon at bounding box center [1350, 193] width 13 height 13
click at [1287, 497] on div "刪除收藏" at bounding box center [1304, 500] width 76 height 20
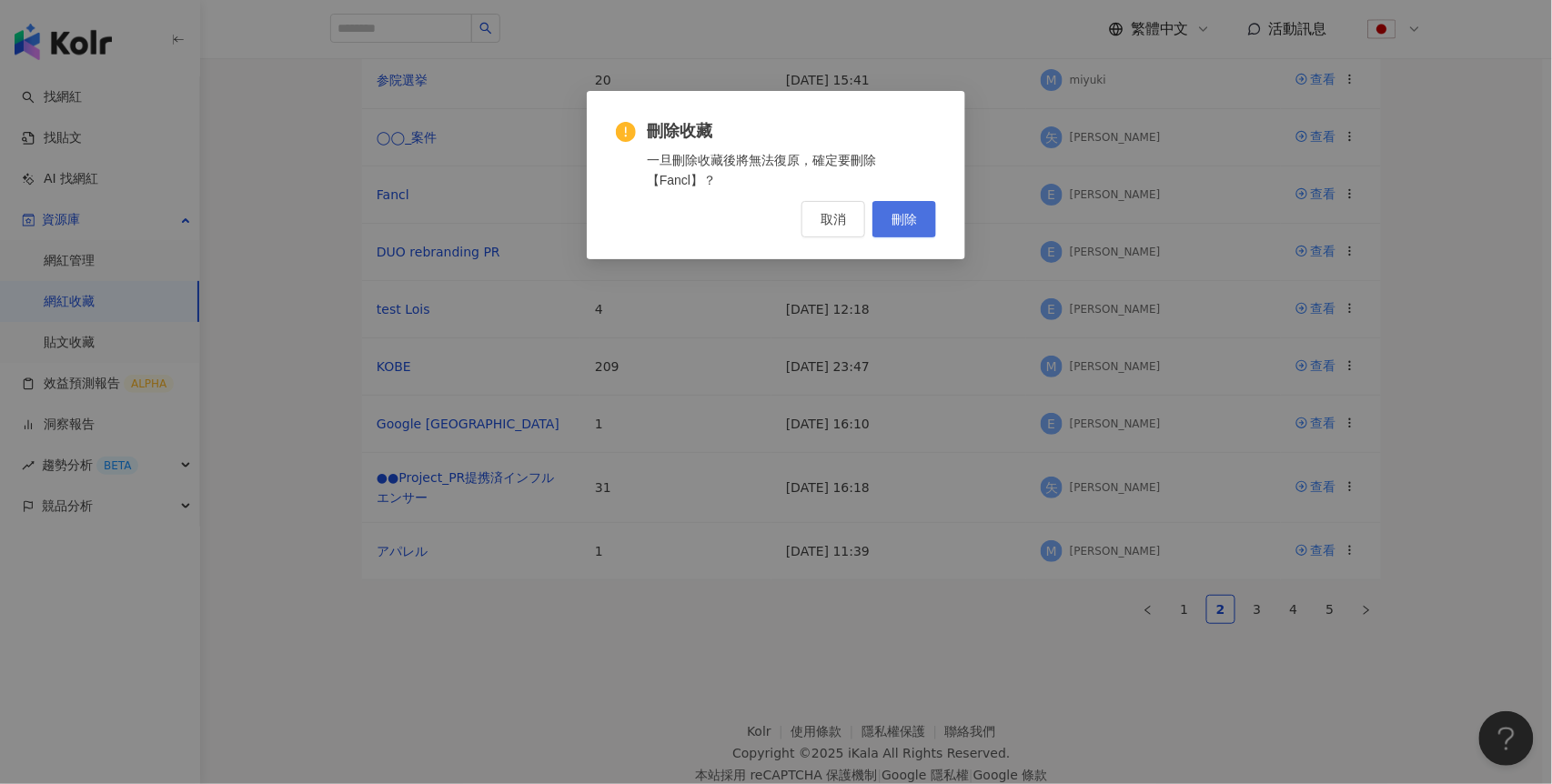
click at [916, 217] on span "刪除" at bounding box center [904, 219] width 26 height 15
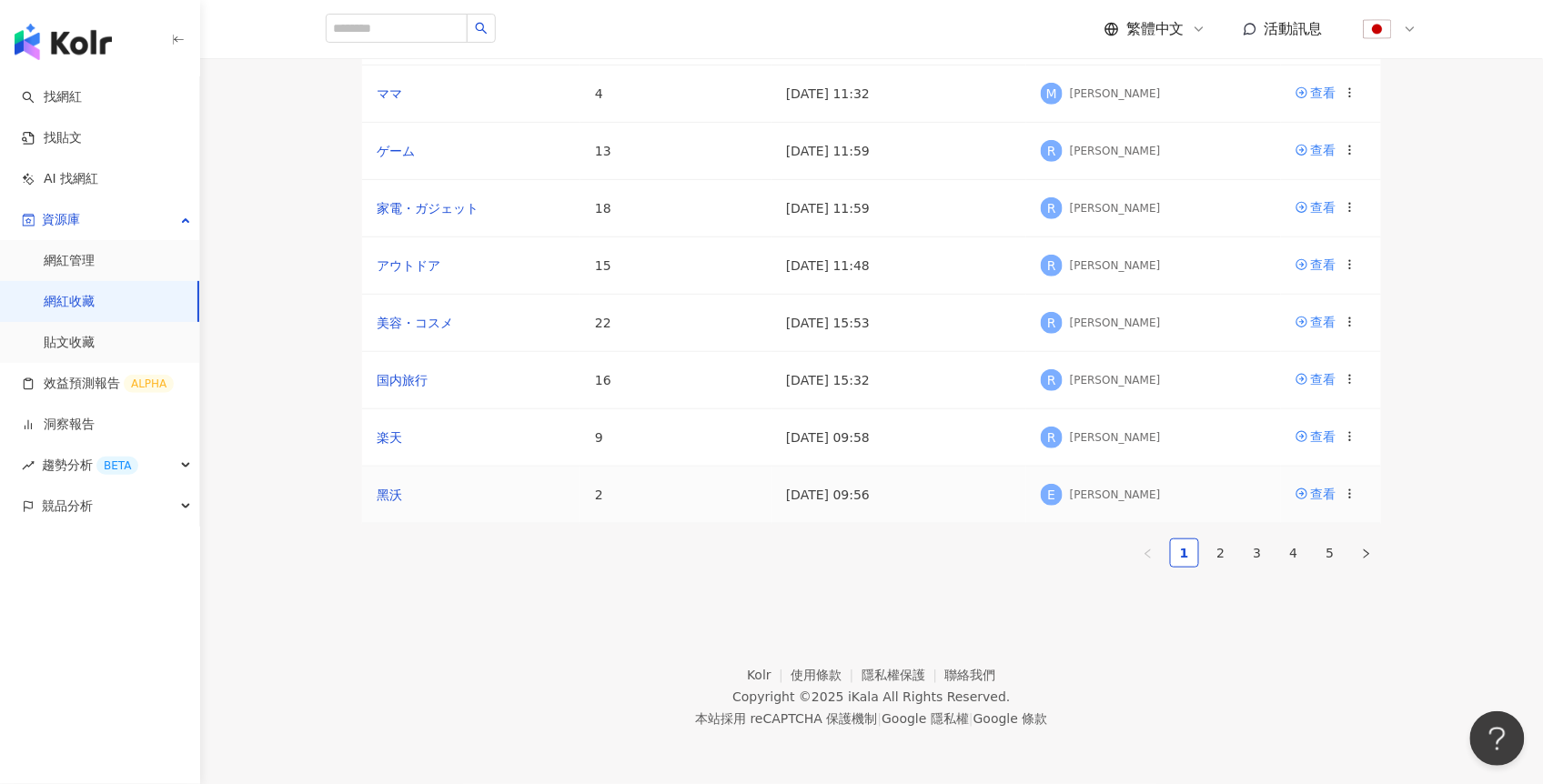
scroll to position [440, 0]
click at [1486, 342] on main "網紅收藏 建立收藏 網紅名稱 收藏名稱 網紅人數 最後編輯時間 建立者 操作 検索「[PERSON_NAME] AND #PR」_yano 53 [DATE]…" at bounding box center [871, 195] width 1343 height 774
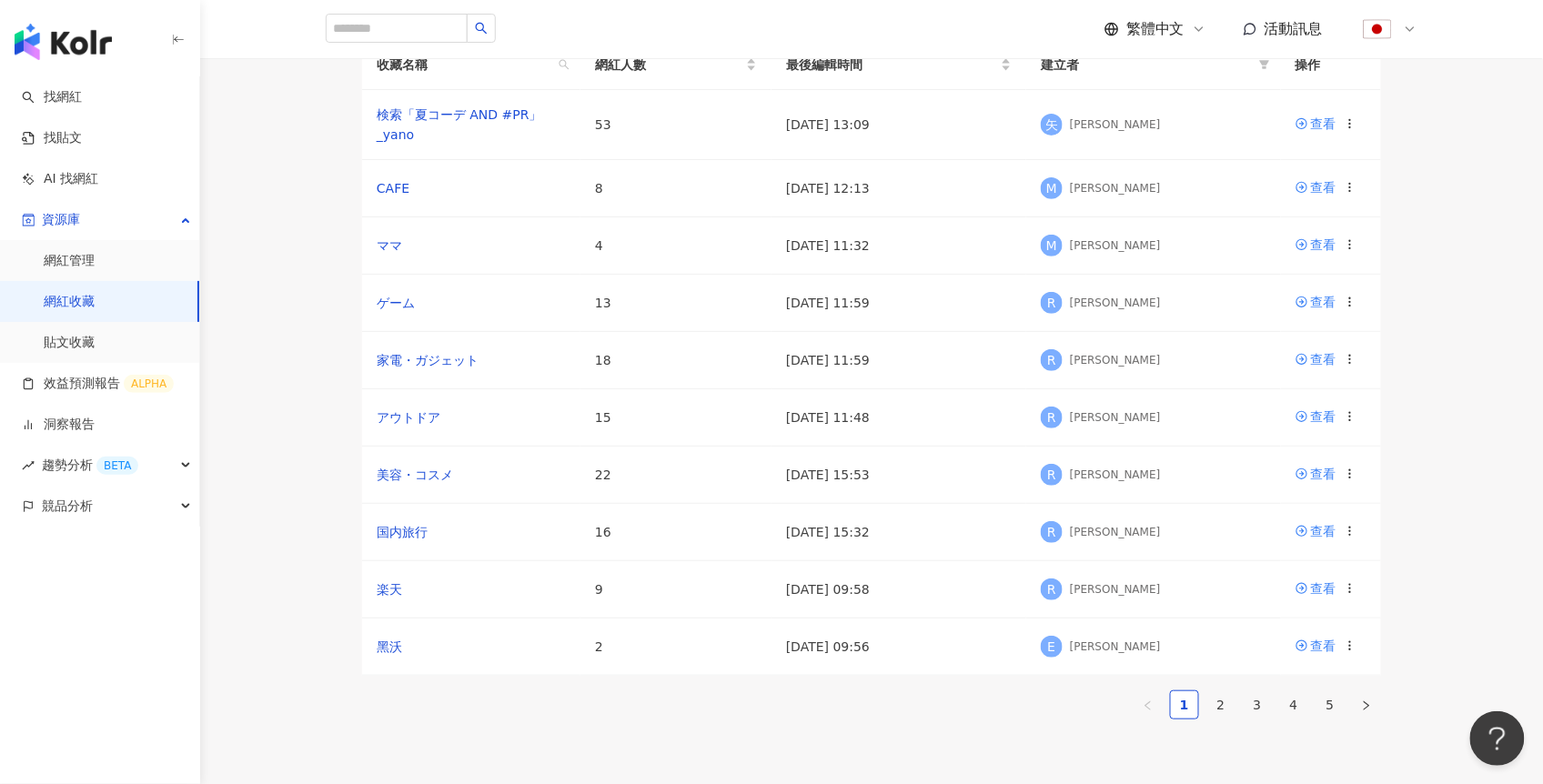
scroll to position [0, 0]
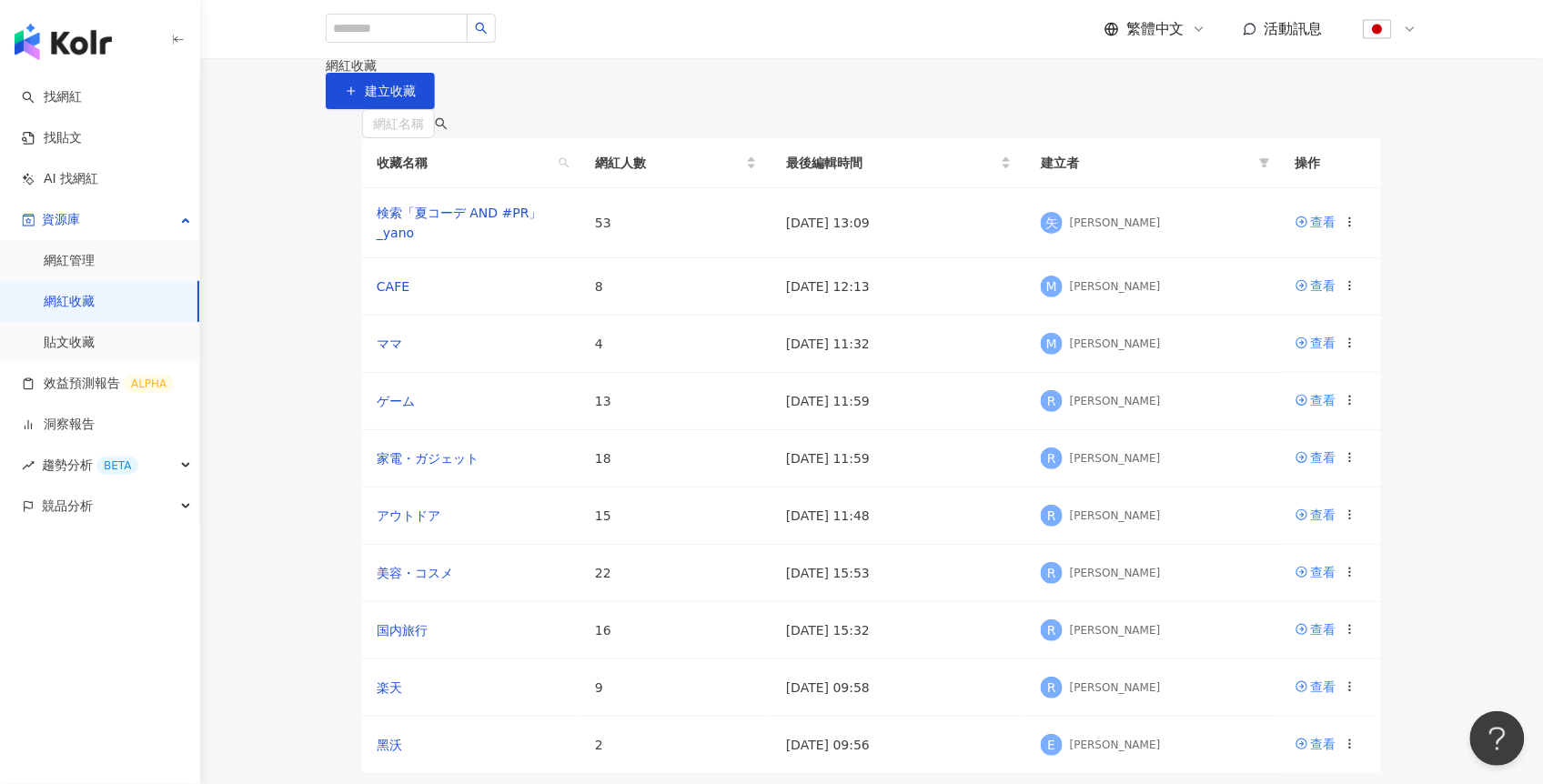
click at [1408, 20] on div at bounding box center [1388, 29] width 58 height 37
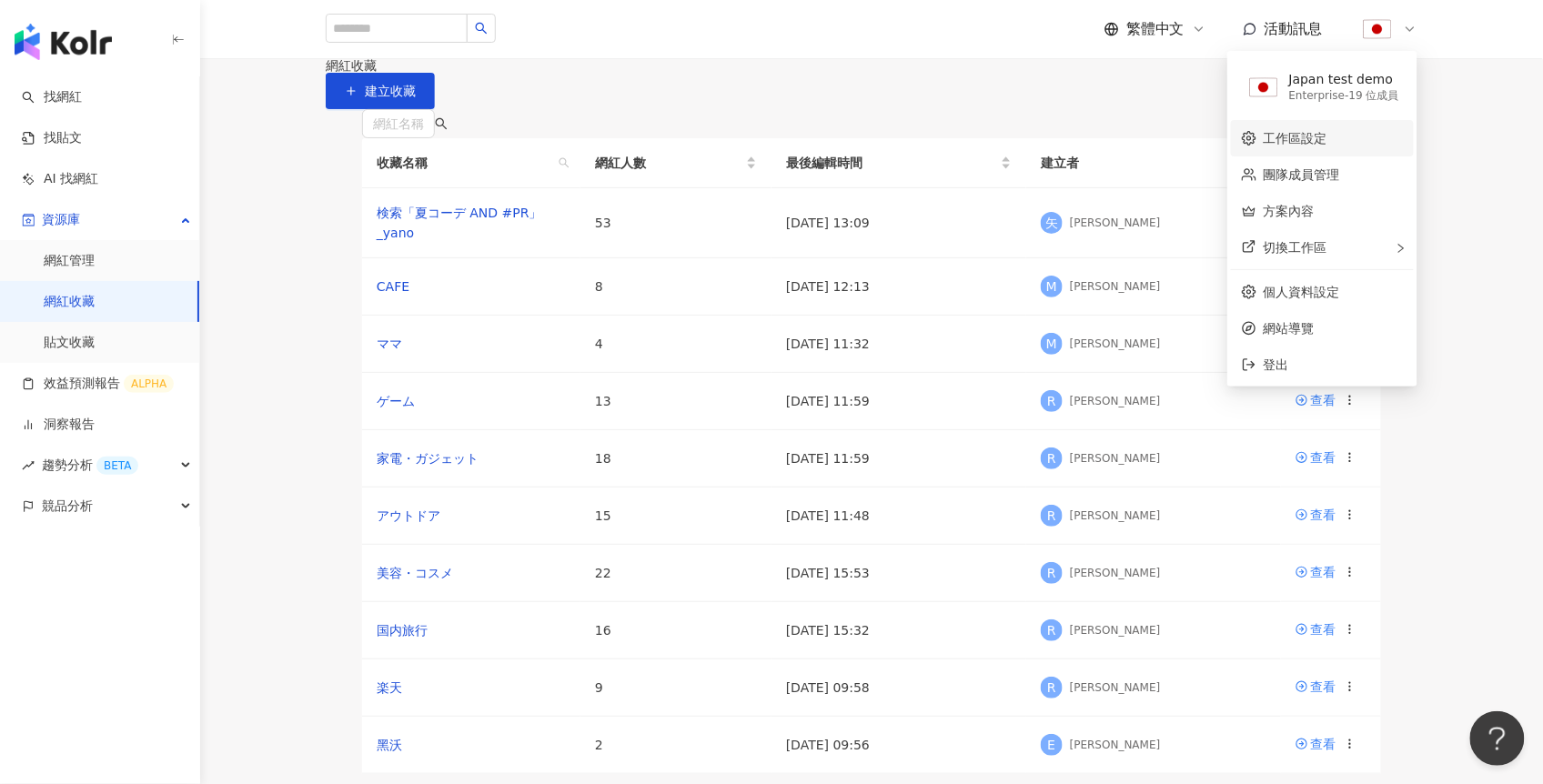
click at [1304, 134] on link "工作區設定" at bounding box center [1295, 138] width 63 height 15
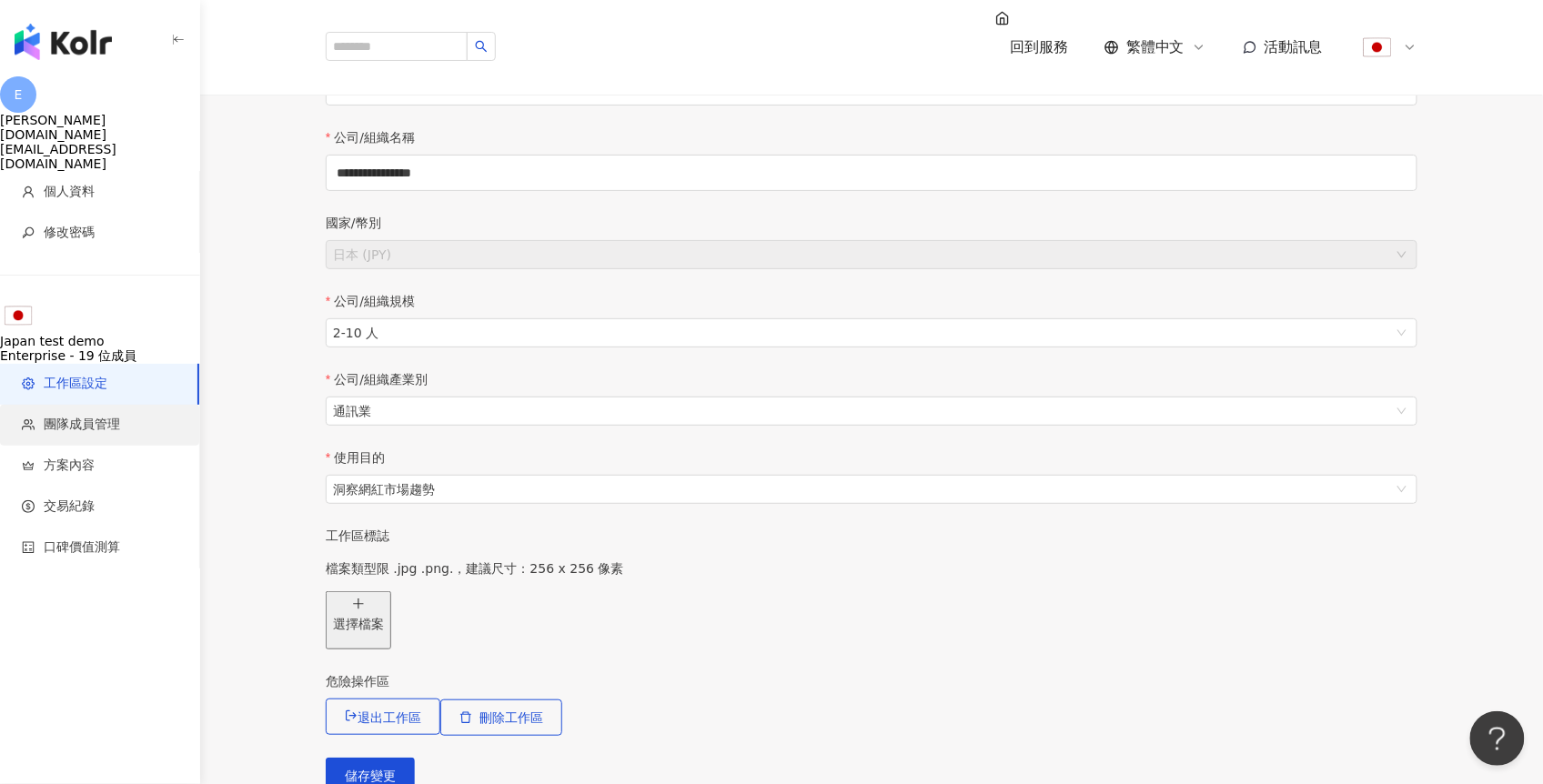
scroll to position [25, 0]
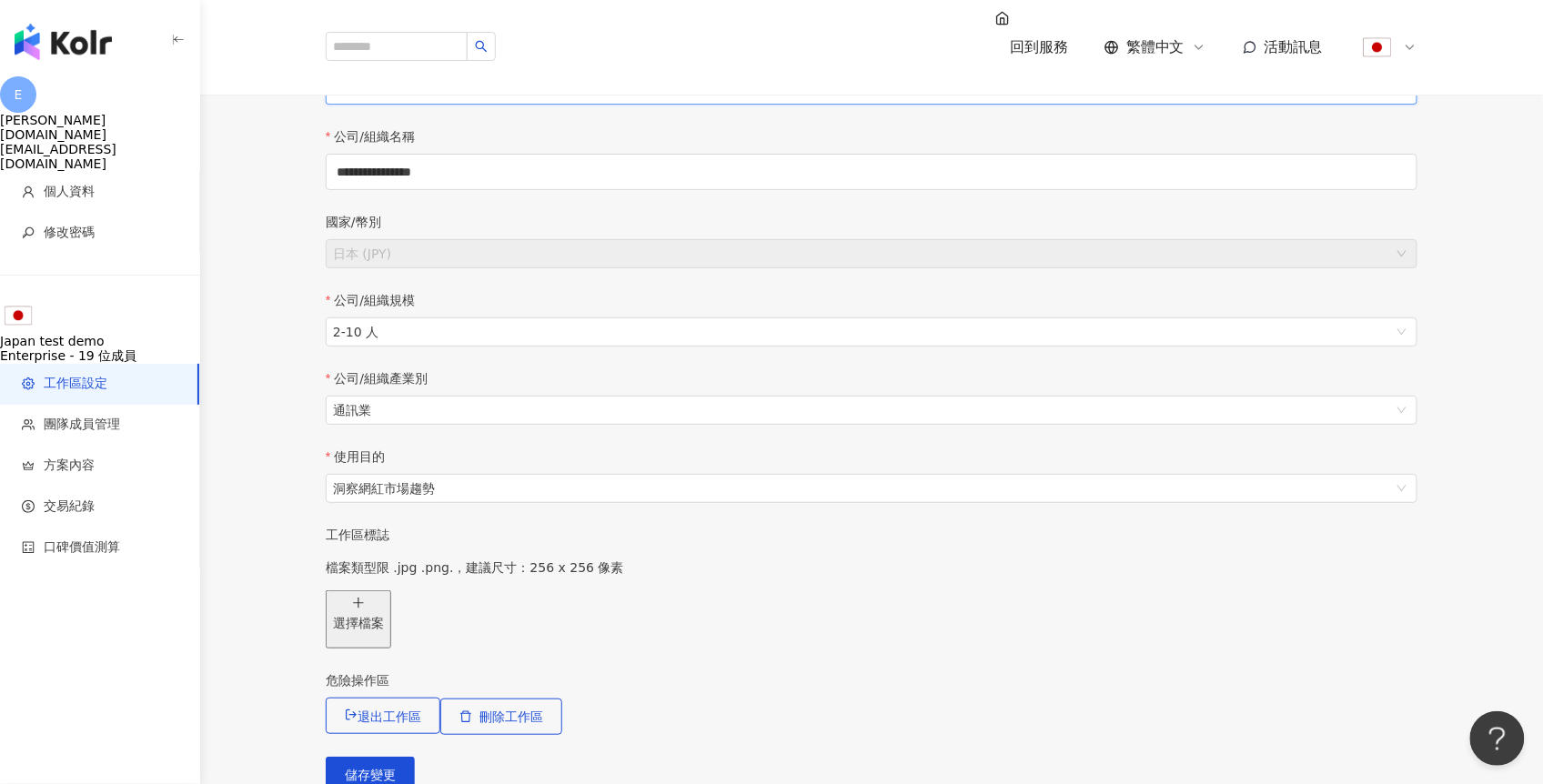
click at [443, 105] on input "**********" at bounding box center [871, 90] width 1092 height 29
click at [276, 547] on main "**********" at bounding box center [871, 414] width 1343 height 759
click at [86, 415] on span "團隊成員管理" at bounding box center [82, 425] width 76 height 18
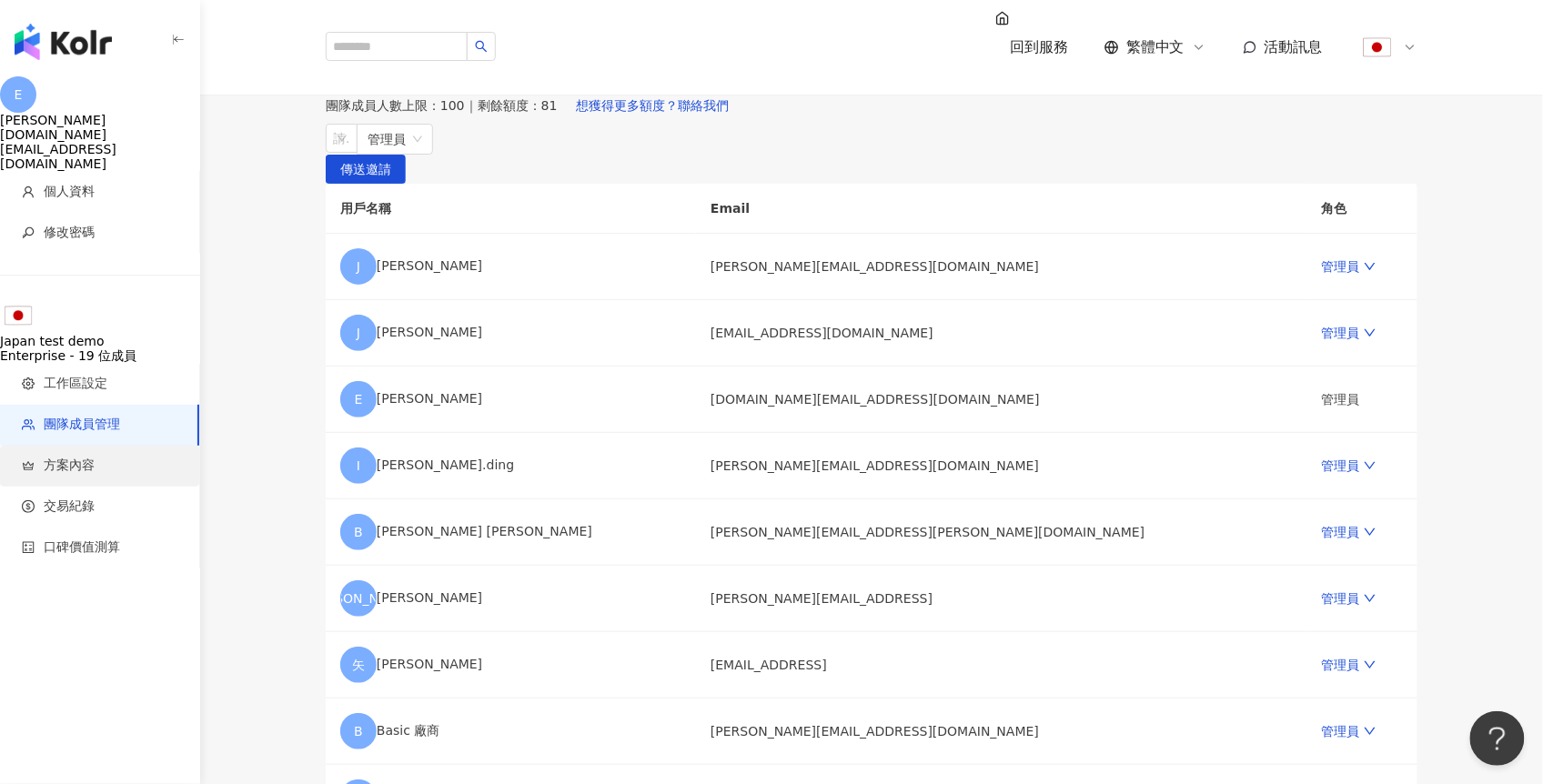
click at [64, 457] on span "方案內容" at bounding box center [70, 466] width 51 height 18
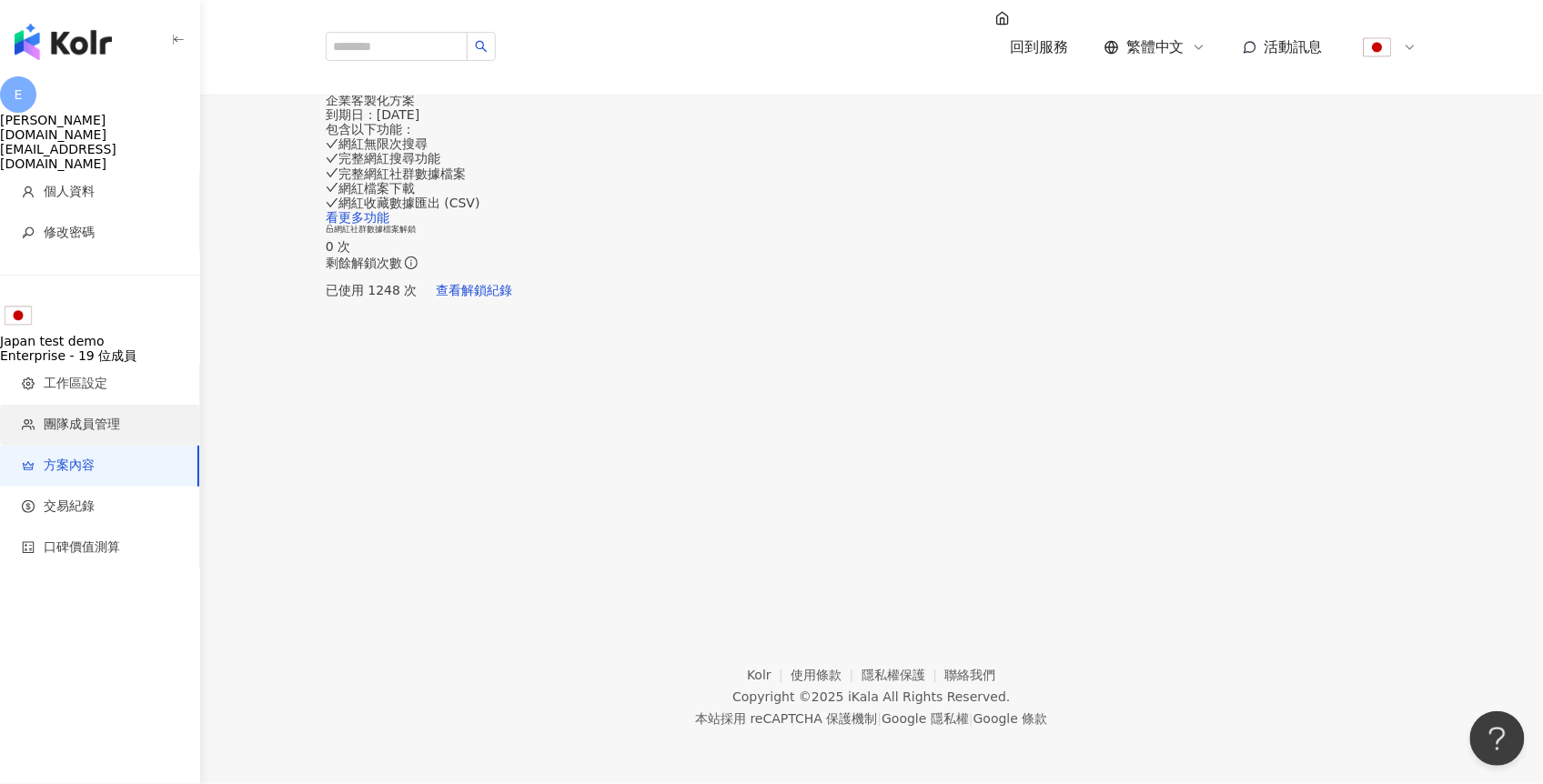
click at [75, 415] on span "團隊成員管理" at bounding box center [82, 425] width 76 height 18
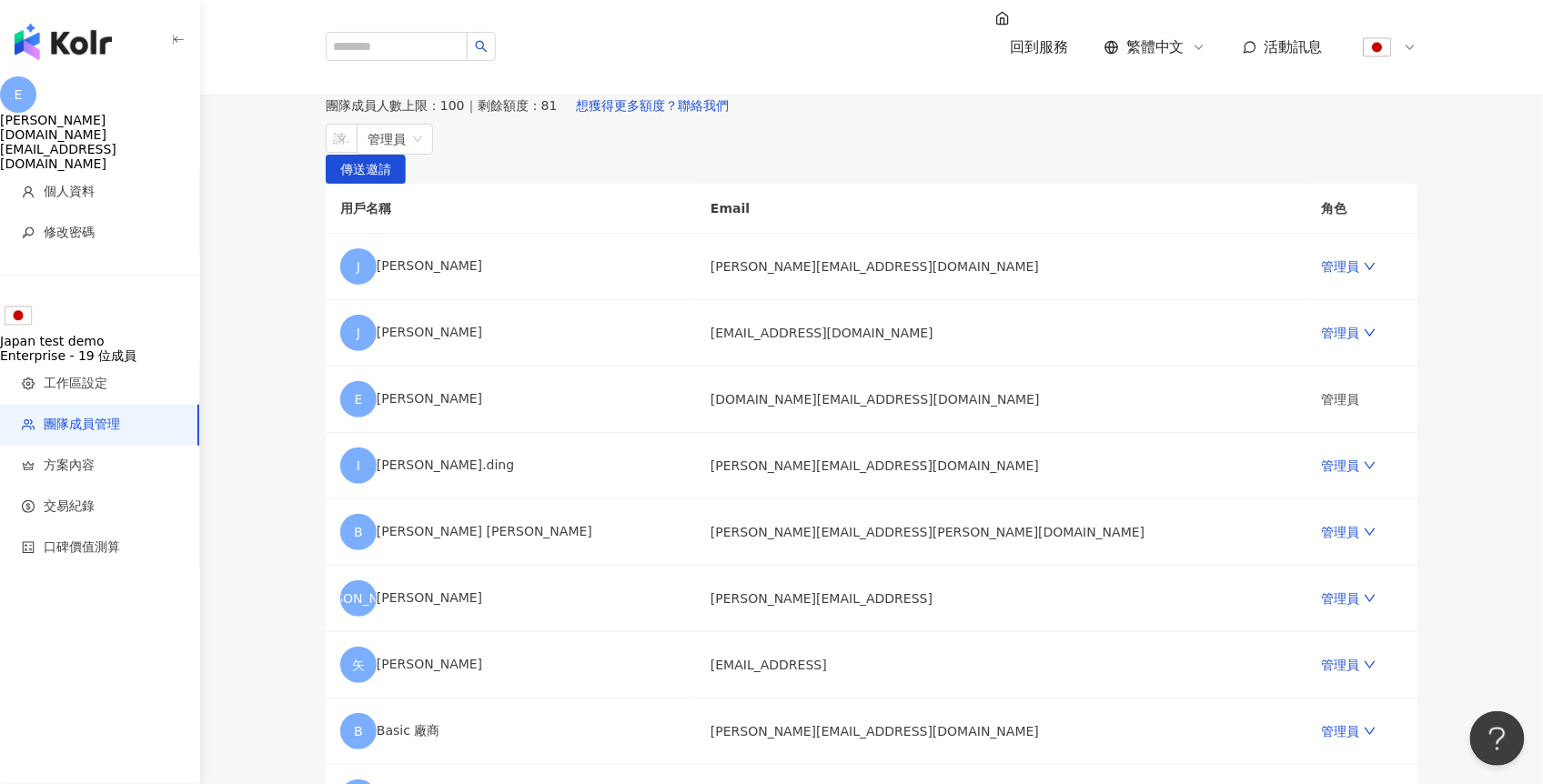
click at [62, 457] on span "方案內容" at bounding box center [70, 466] width 51 height 18
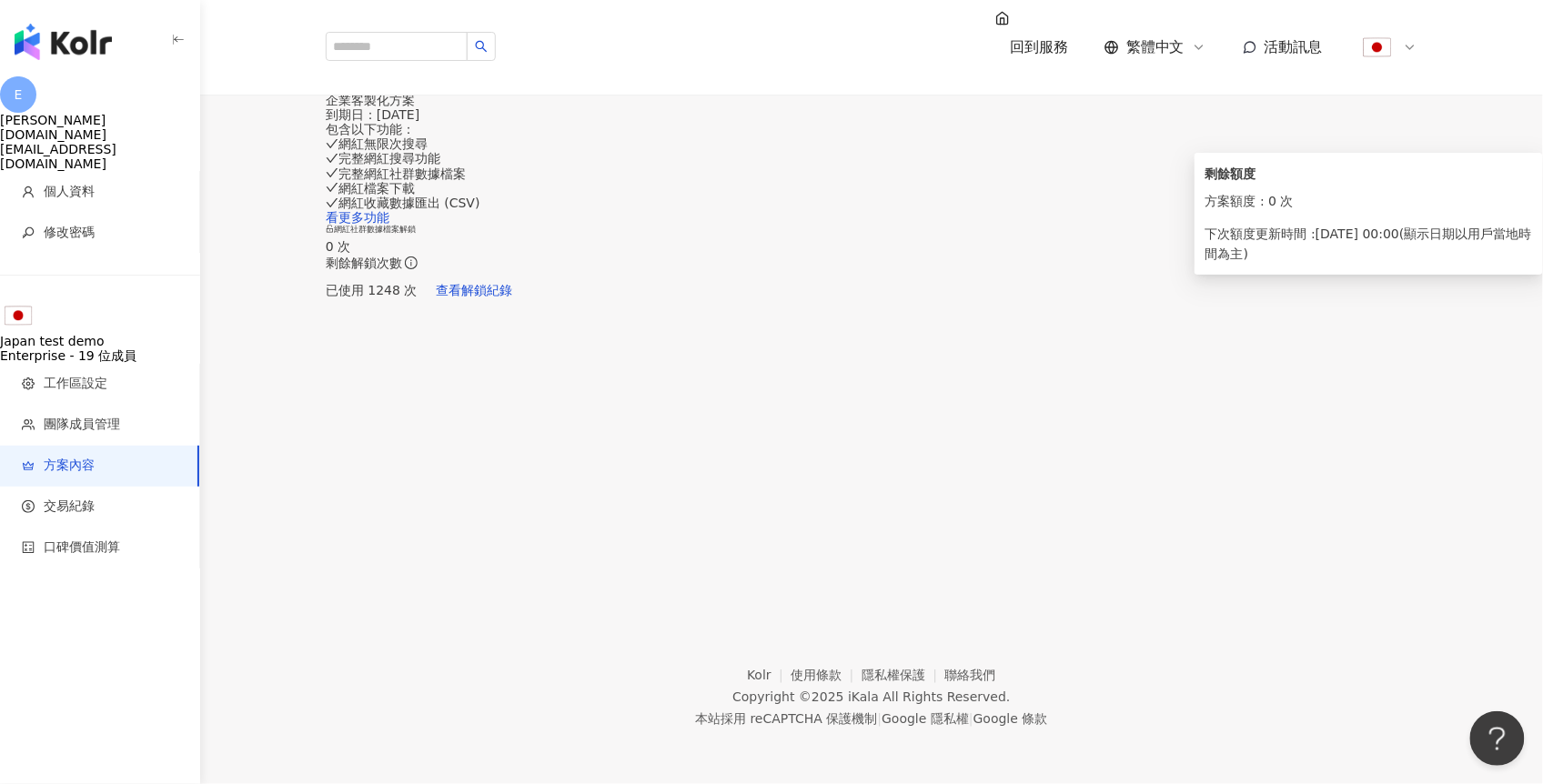
click at [412, 263] on icon "info-circle" at bounding box center [411, 262] width 2 height 6
click at [513, 297] on span "查看解鎖紀錄" at bounding box center [474, 290] width 76 height 15
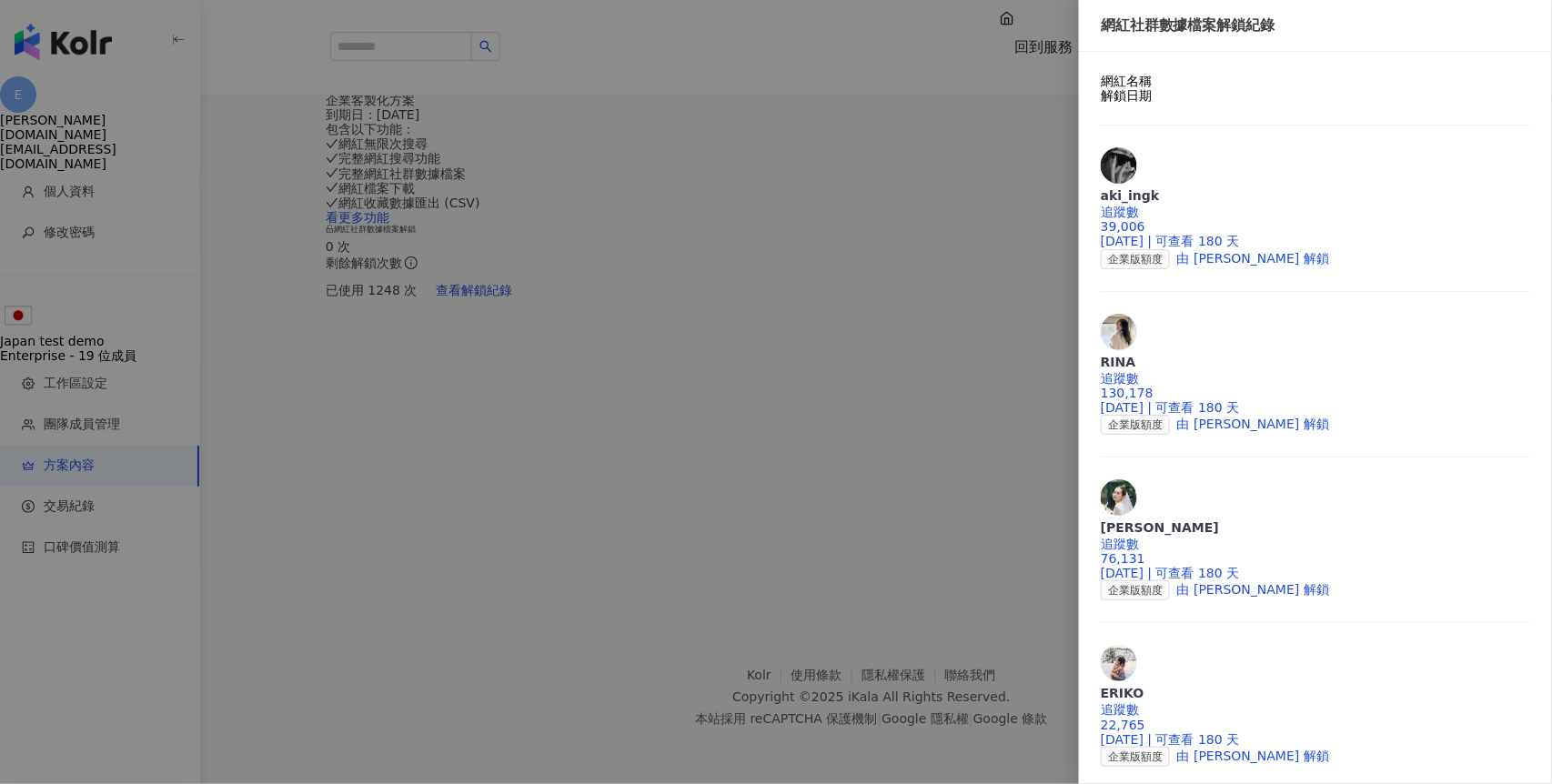
click at [992, 503] on div at bounding box center [776, 392] width 1552 height 784
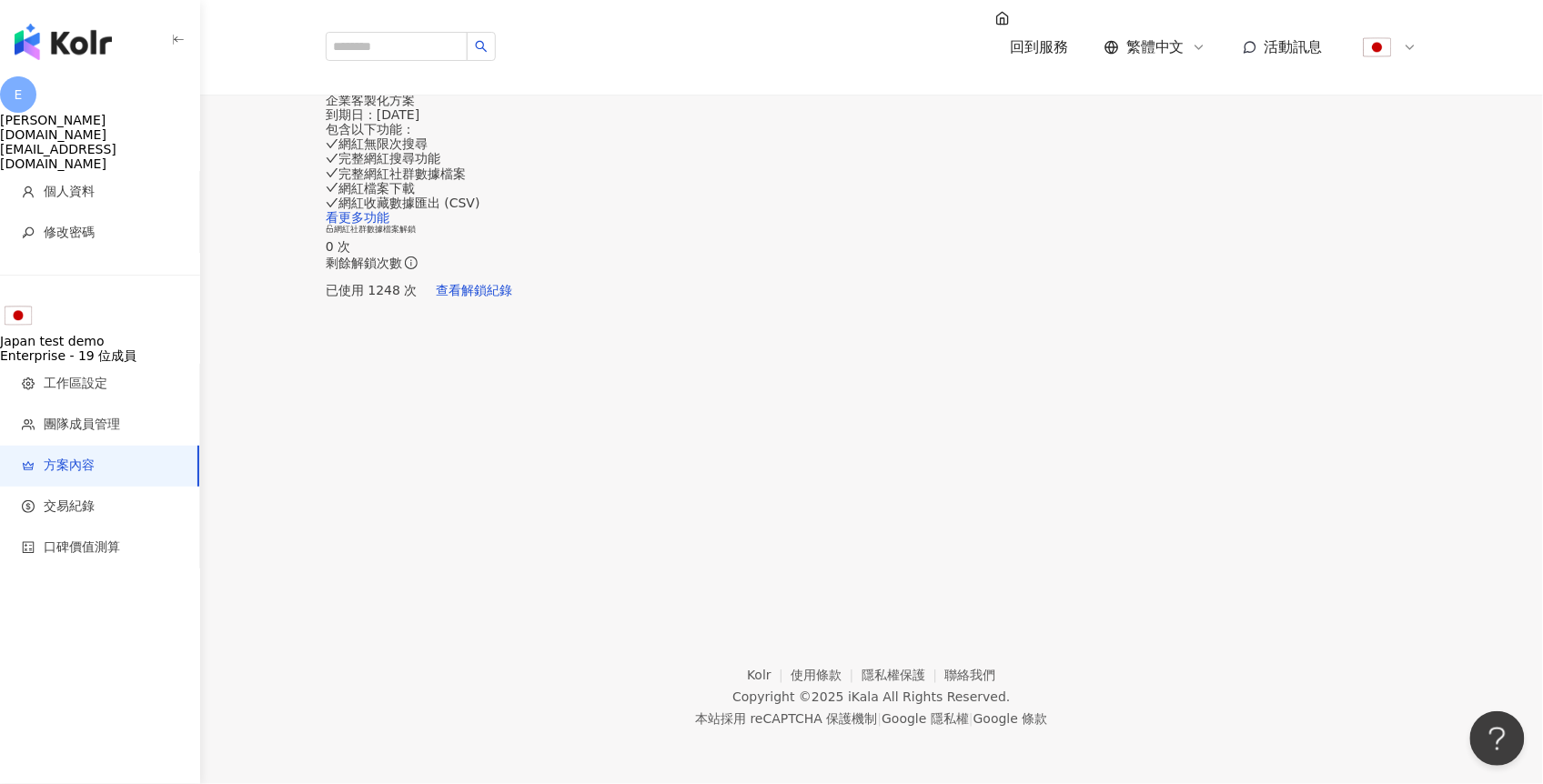
click at [1088, 153] on div "方案內容 當前方案 企業客製化方案 到期日： [DATE] 包含以下功能 ： 網紅無限次搜尋 完整網紅搜尋功能 完整網紅社群數據檔案 網紅檔案下載 網紅收藏數…" at bounding box center [871, 182] width 1165 height 250
click at [114, 498] on span "交易紀錄" at bounding box center [104, 507] width 163 height 18
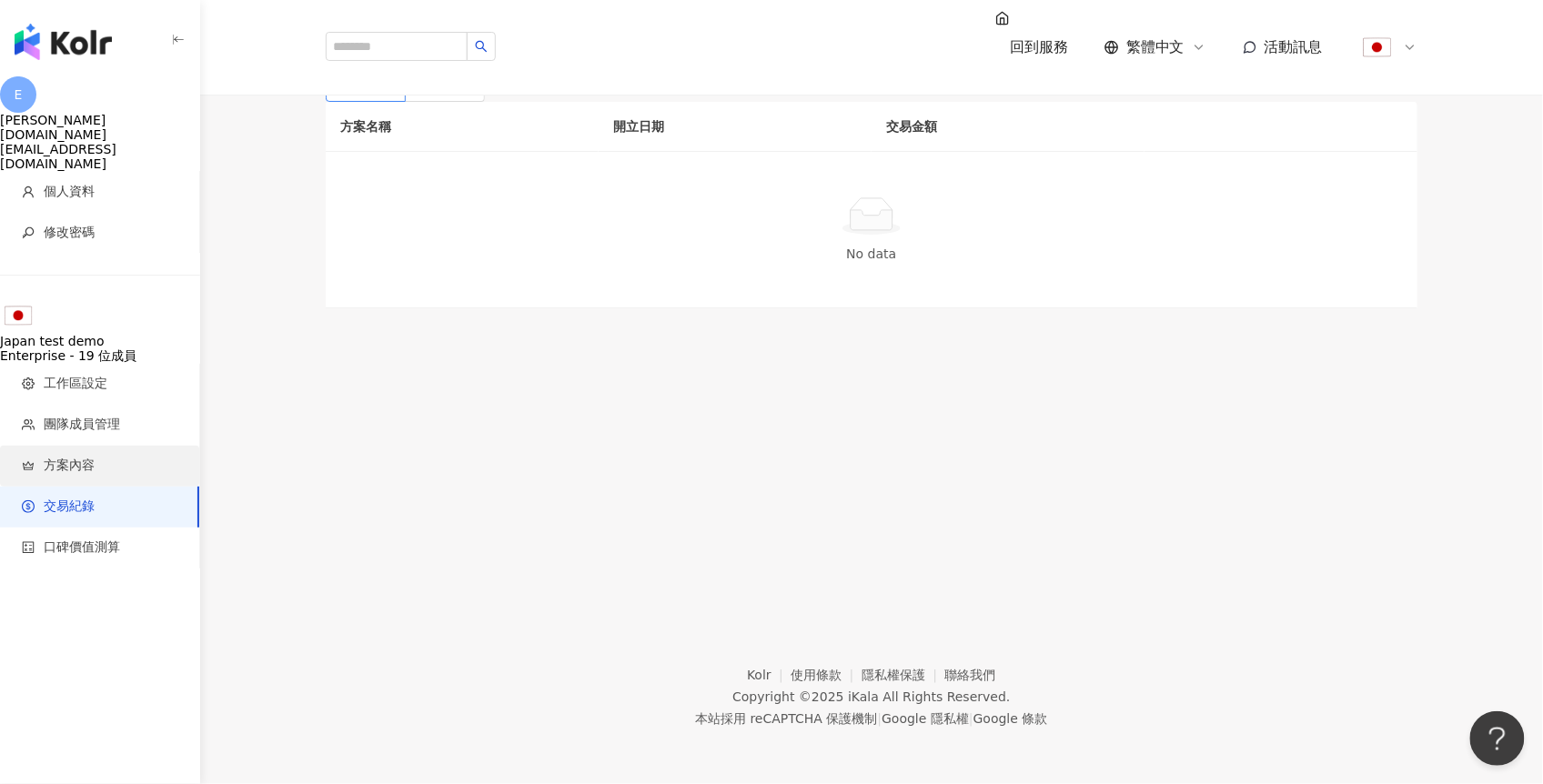
click at [88, 446] on li "方案內容" at bounding box center [99, 466] width 199 height 41
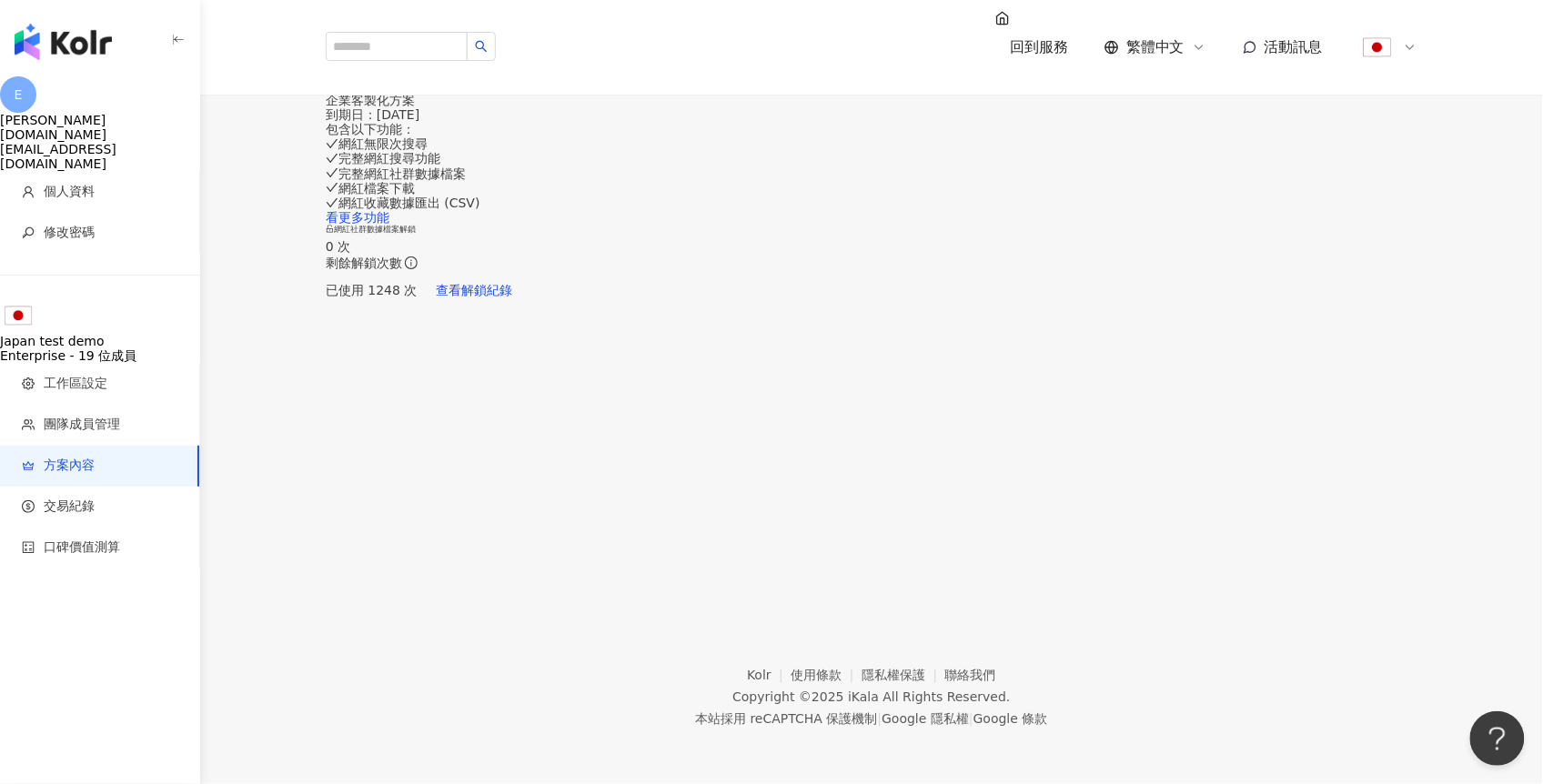
click at [114, 334] on div "Japan test demo" at bounding box center [100, 341] width 200 height 15
click at [83, 375] on span "工作區設定" at bounding box center [75, 384] width 63 height 18
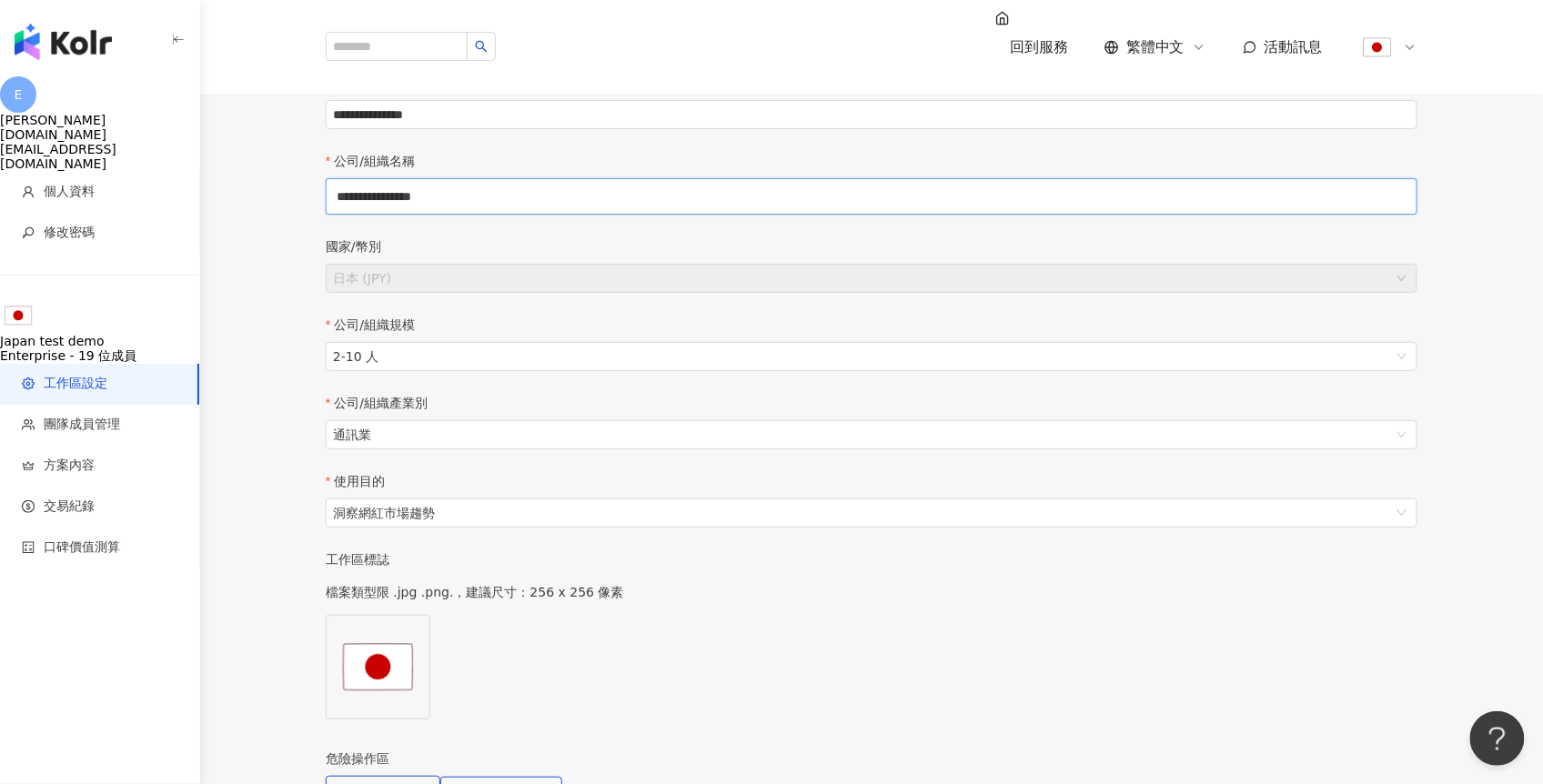
drag, startPoint x: 440, startPoint y: 327, endPoint x: 331, endPoint y: 325, distance: 109.0
click at [331, 325] on div "**********" at bounding box center [871, 471] width 1092 height 799
